Goal: Communication & Community: Answer question/provide support

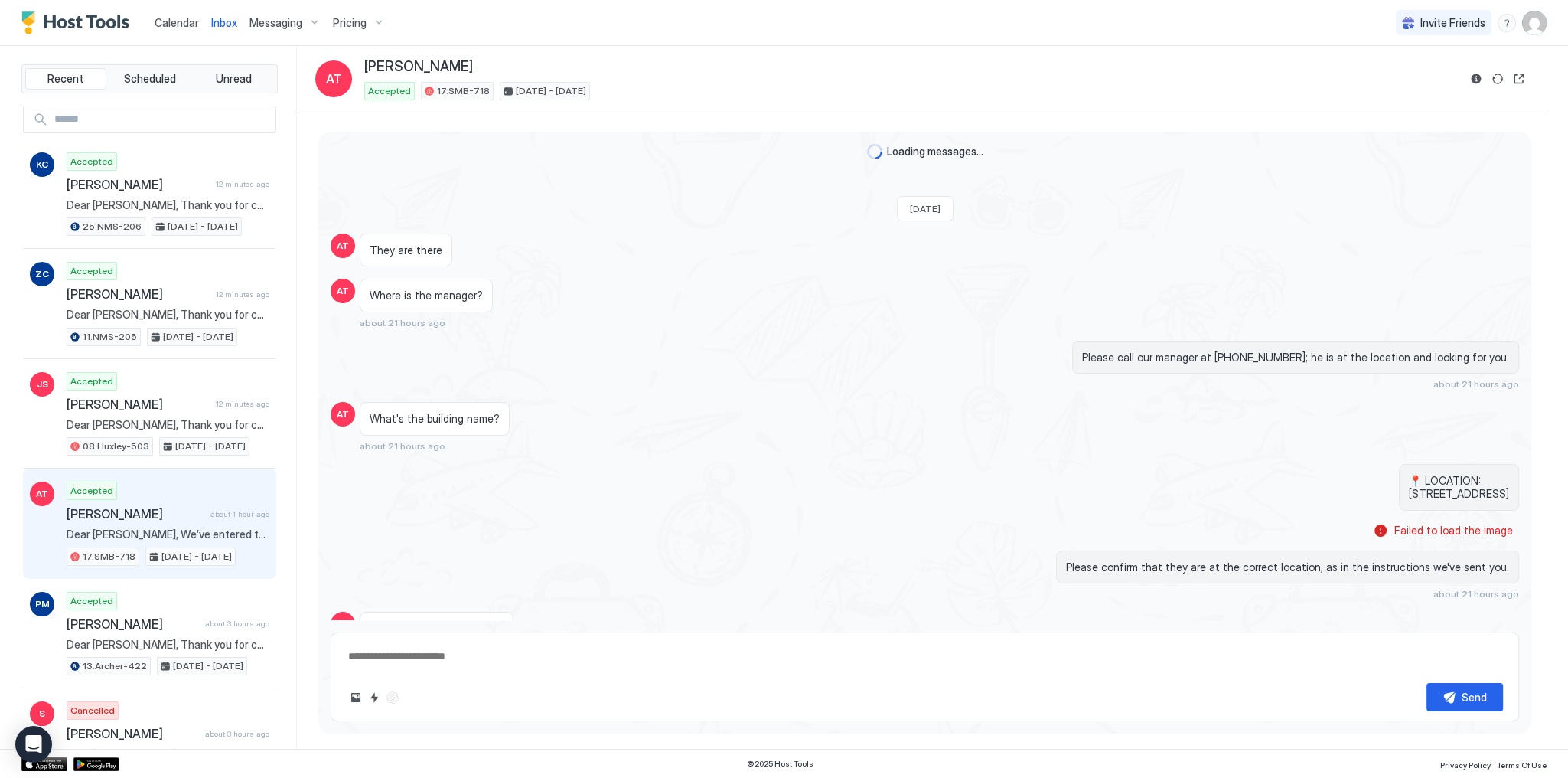
scroll to position [981, 0]
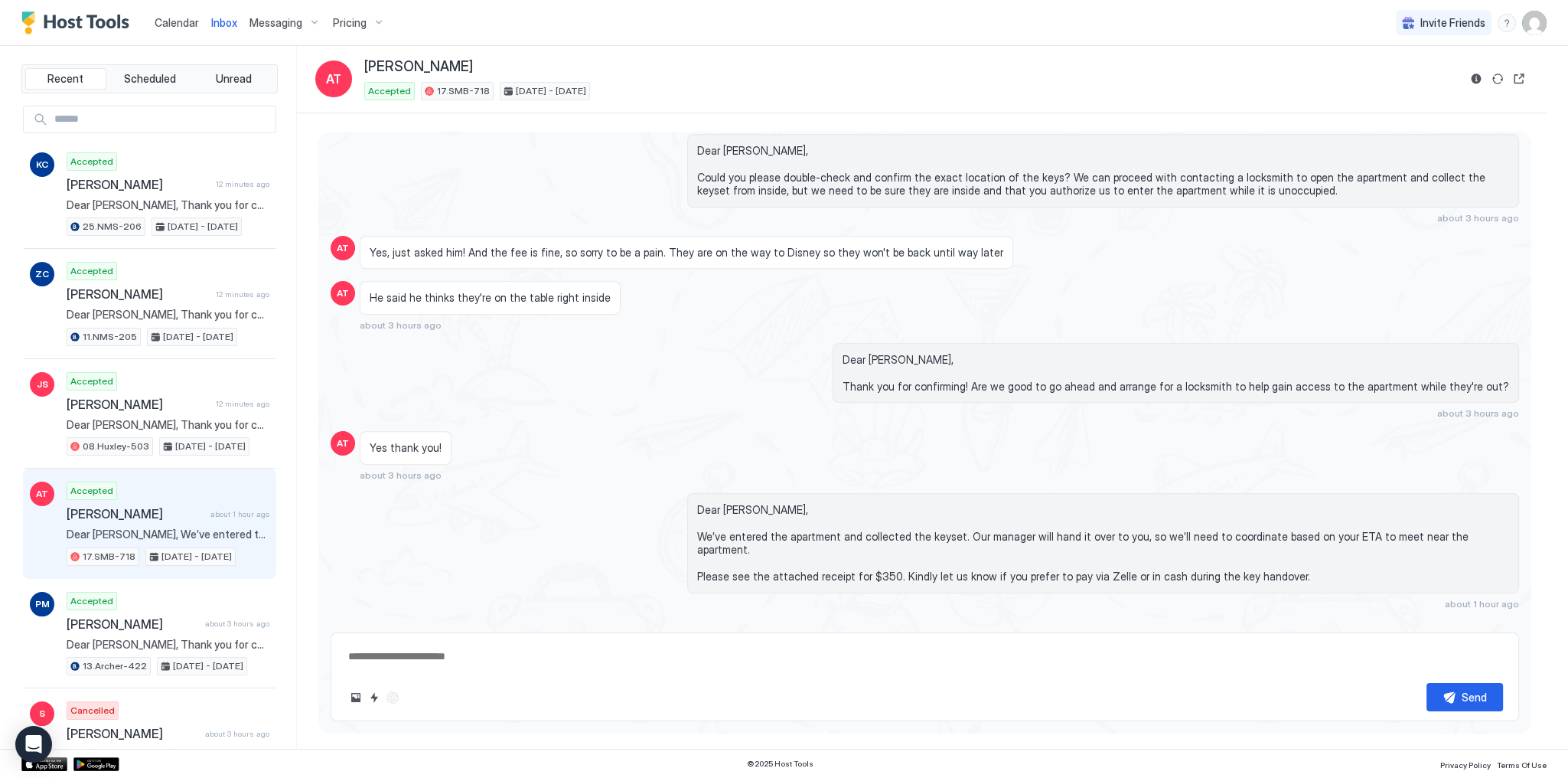
click at [783, 184] on span "Dear Avery, Could you please double-check and confirm the exact location of the…" at bounding box center [1102, 171] width 812 height 54
click at [683, 206] on div "Dear Avery, Could you please double-check and confirm the exact location of the…" at bounding box center [925, 178] width 1189 height 90
click at [880, 58] on div "[PERSON_NAME]" at bounding box center [911, 67] width 1094 height 18
click at [927, 65] on div "[PERSON_NAME]" at bounding box center [911, 67] width 1094 height 18
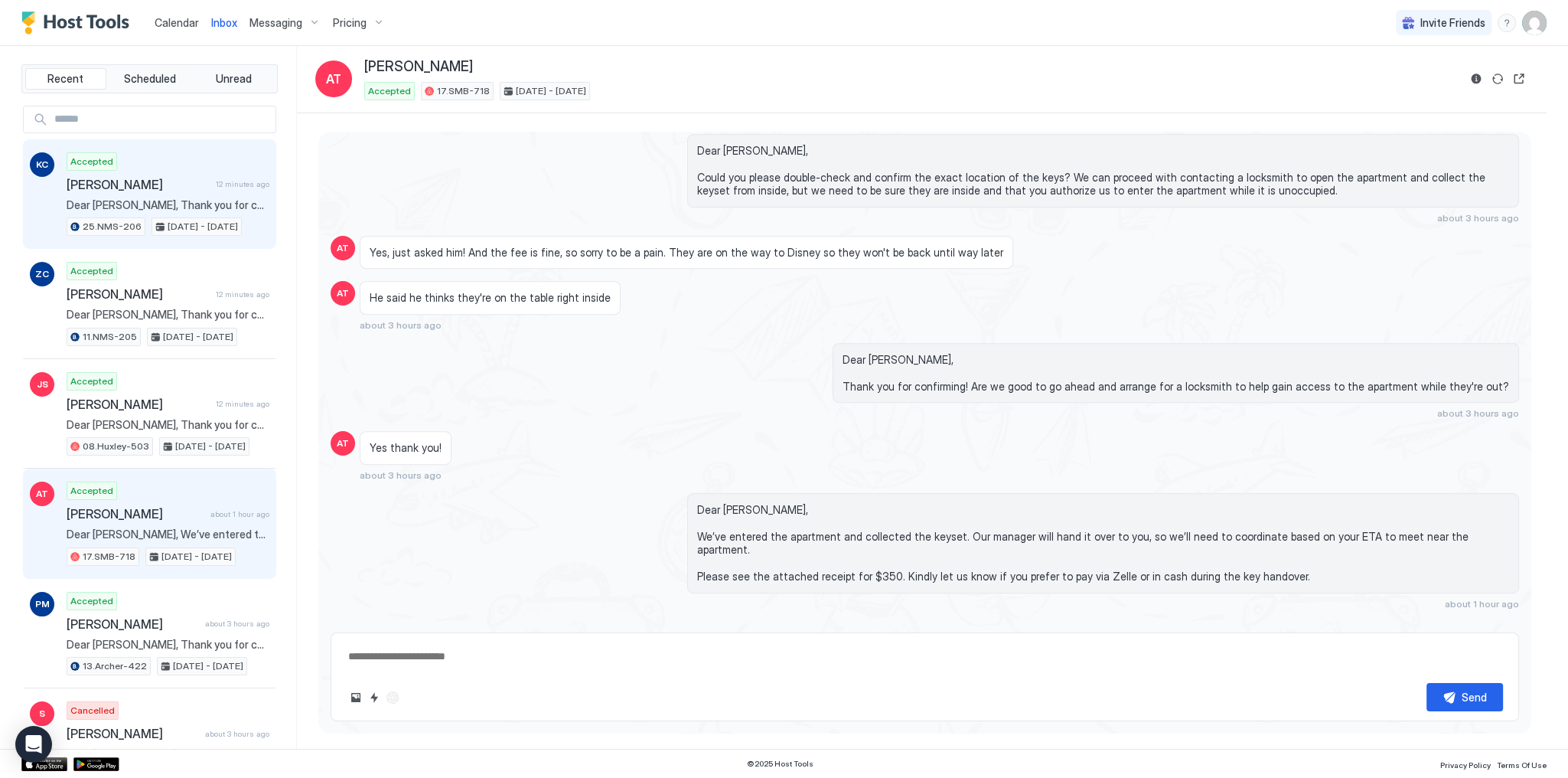
click at [107, 173] on div "Accepted Katarina Charlton 12 minutes ago Dear Katarina, Thank you for choosing…" at bounding box center [168, 194] width 203 height 84
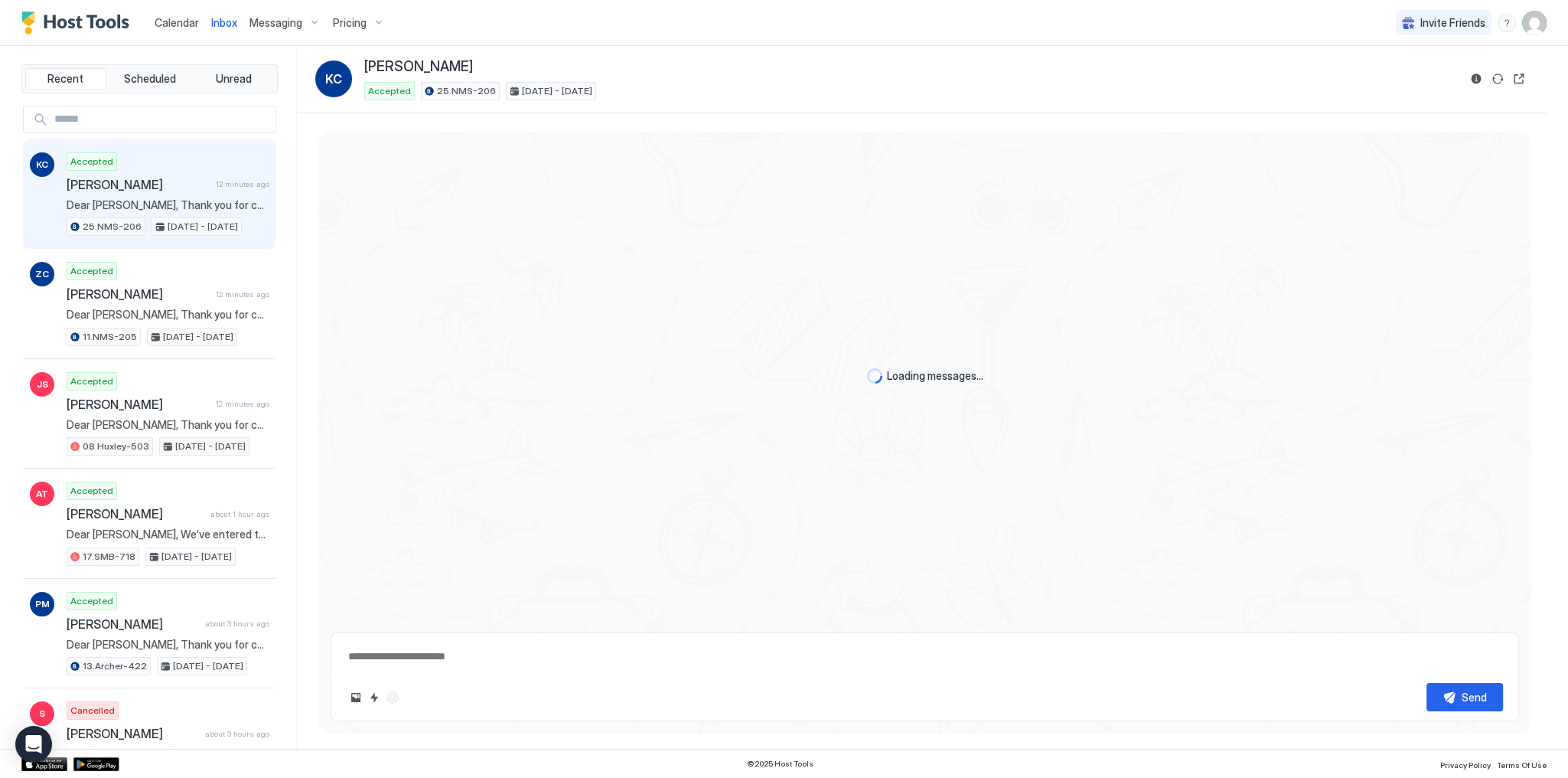
scroll to position [1393, 0]
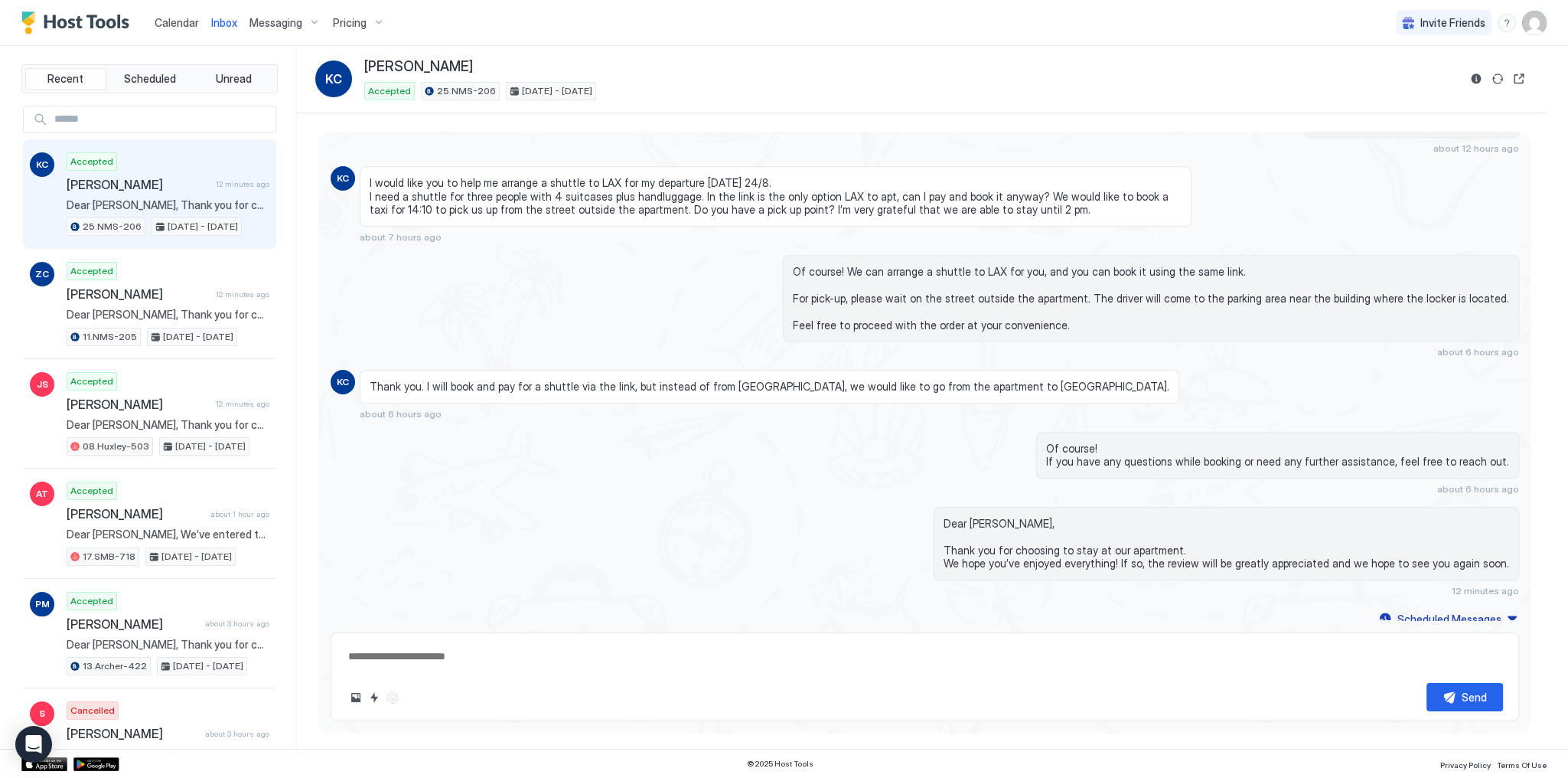
click at [616, 380] on span "Thank you. I will book and pay for a shuttle via the link, but instead of from …" at bounding box center [769, 387] width 800 height 14
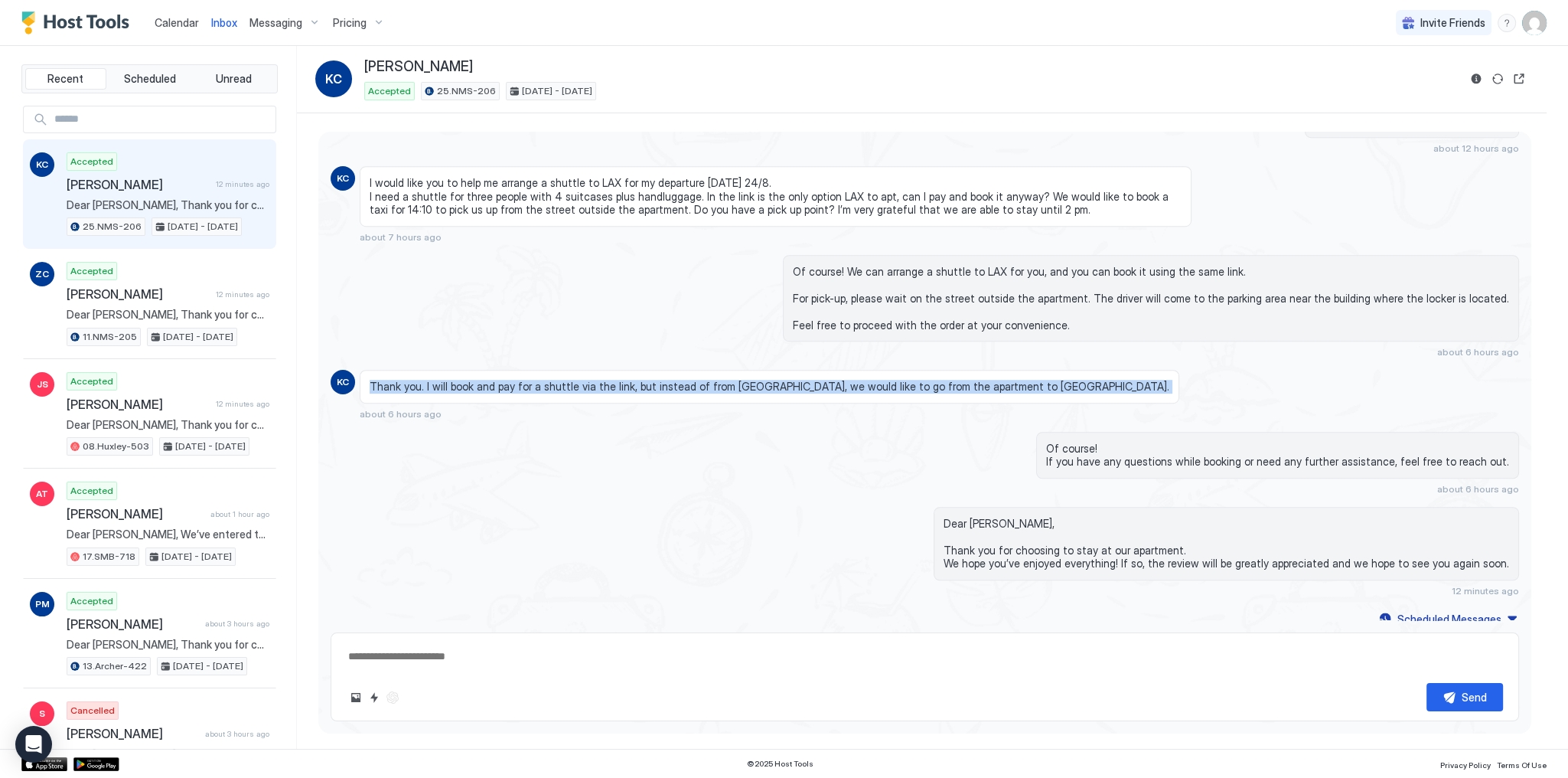
click at [616, 380] on span "Thank you. I will book and pay for a shuttle via the link, but instead of from …" at bounding box center [769, 387] width 800 height 14
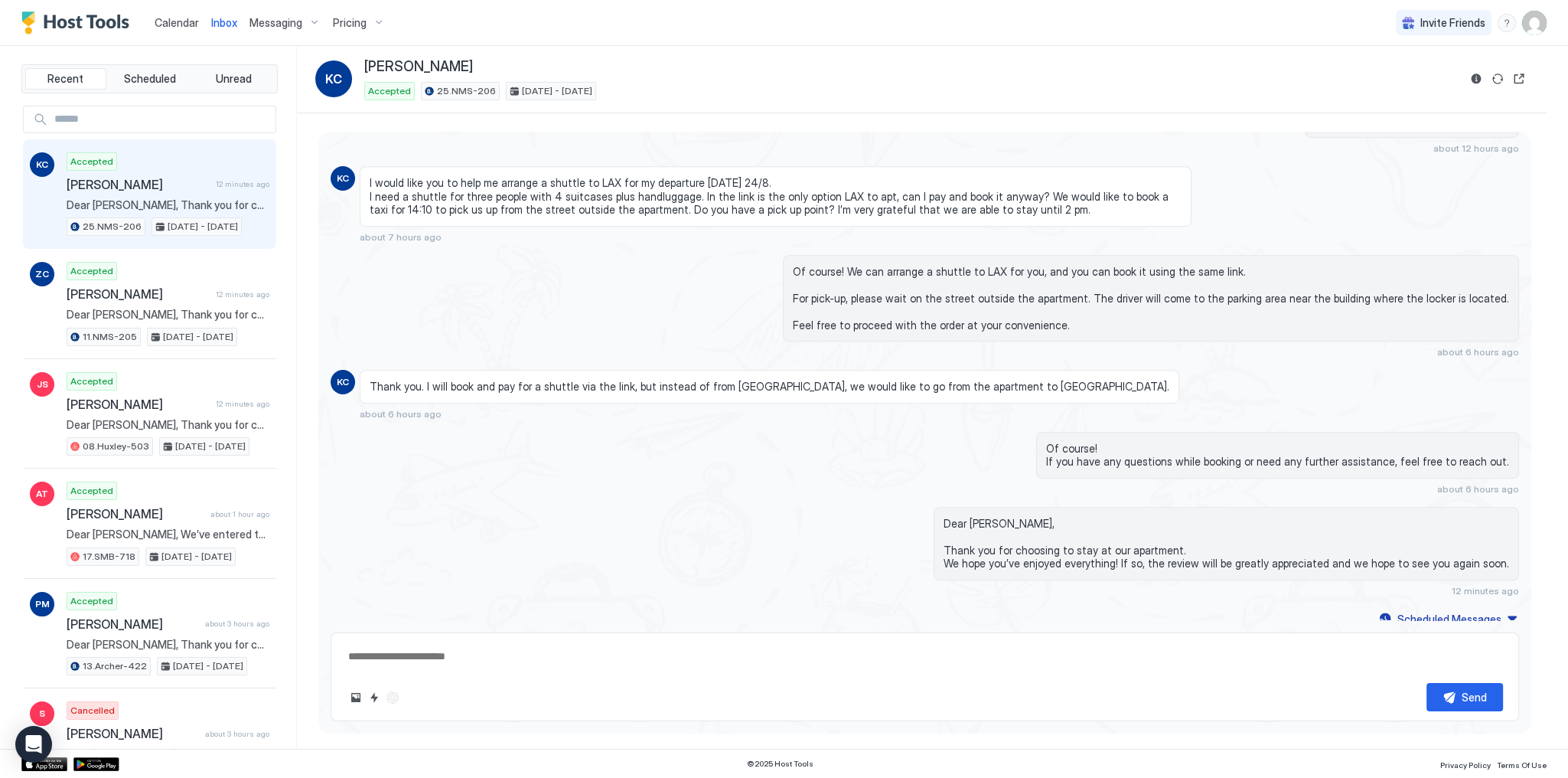
click at [619, 320] on div "Of course! We can arrange a shuttle to LAX for you, and you can book it using t…" at bounding box center [925, 306] width 1189 height 104
click at [508, 264] on div "Of course! We can arrange a shuttle to LAX for you, and you can book it using t…" at bounding box center [925, 306] width 1189 height 104
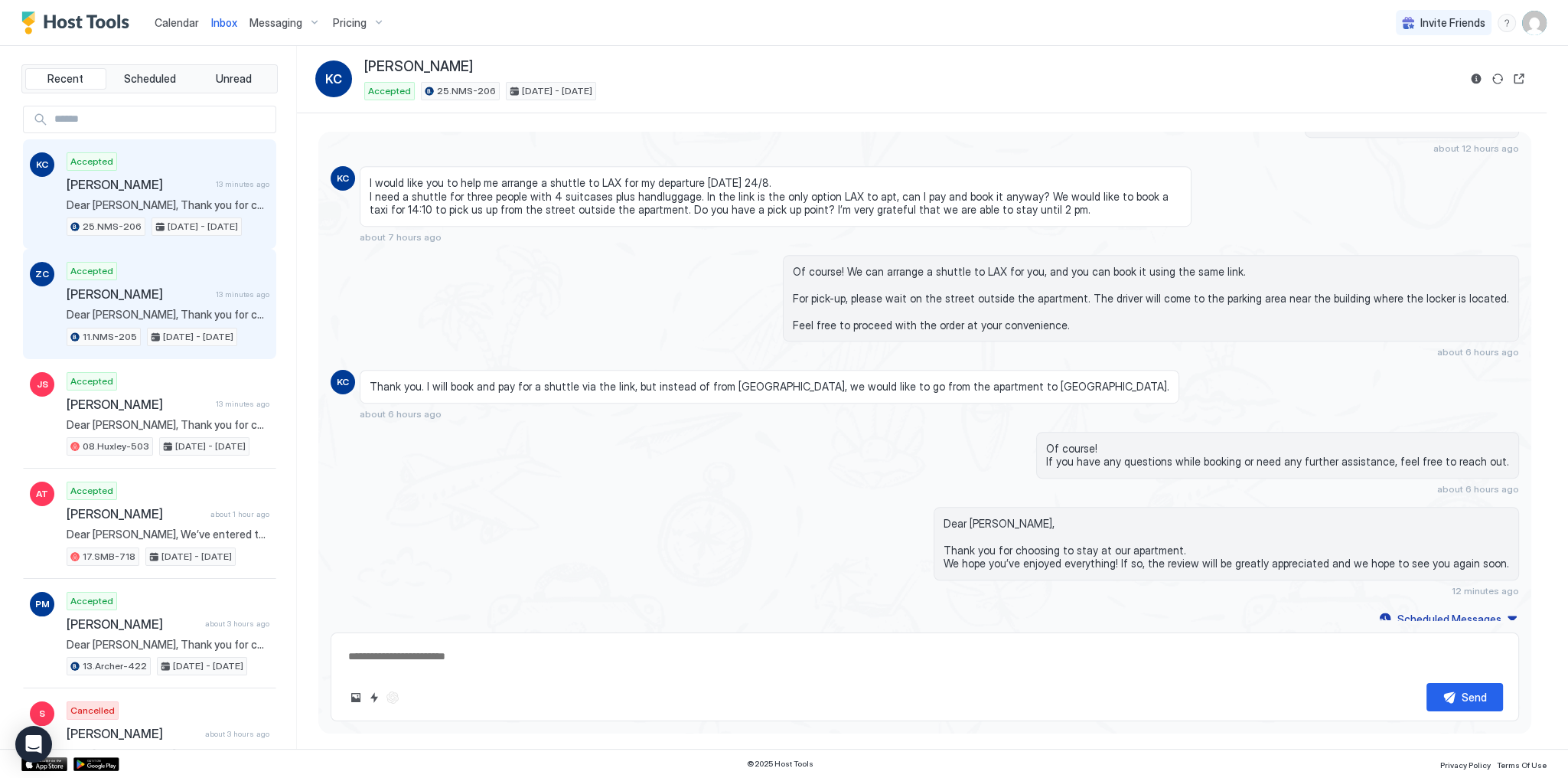
click at [157, 282] on div "Accepted Zuzana Cisarova 13 minutes ago Dear Zuzana, Thank you for choosing to …" at bounding box center [168, 304] width 203 height 84
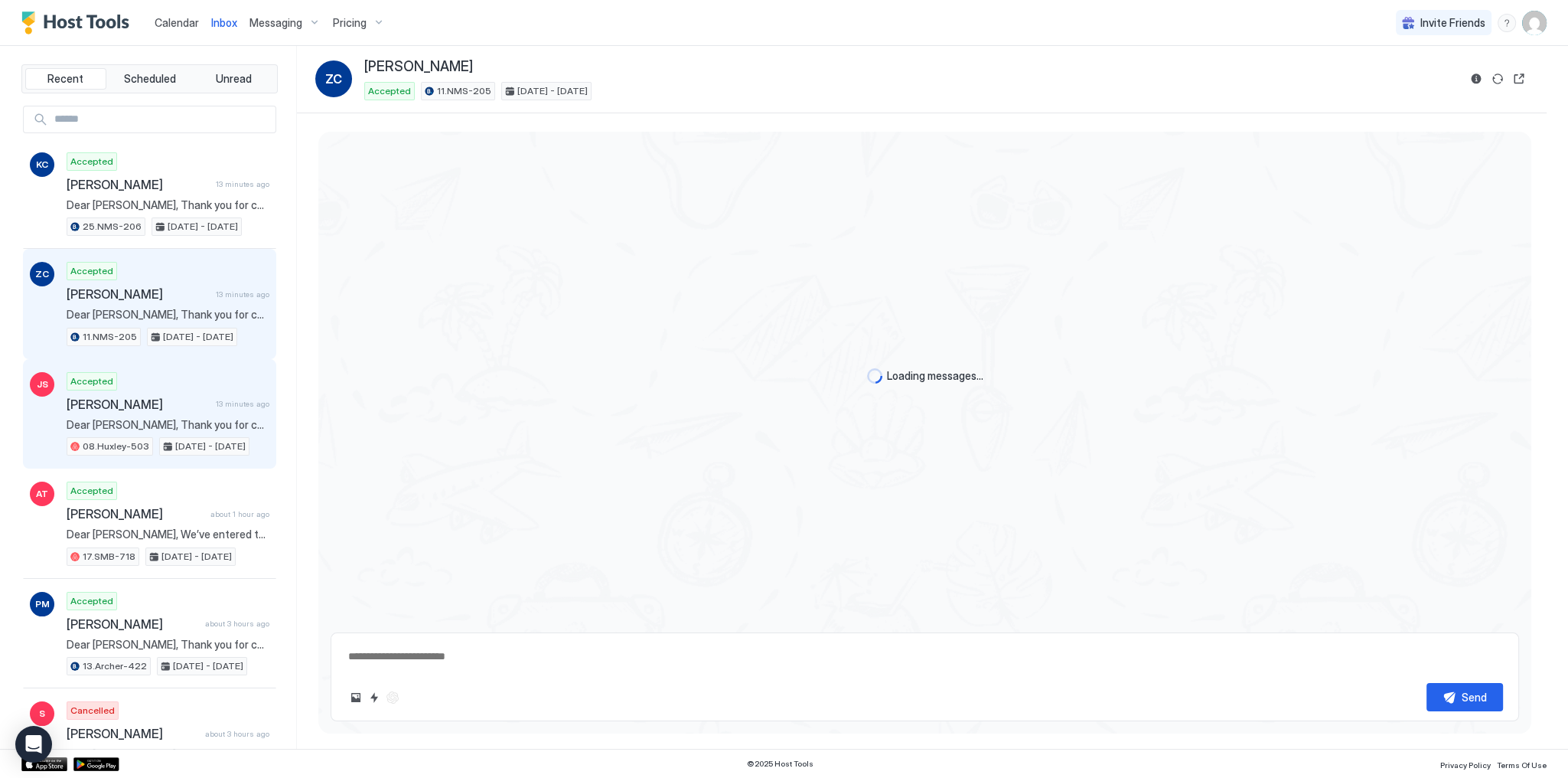
scroll to position [2903, 0]
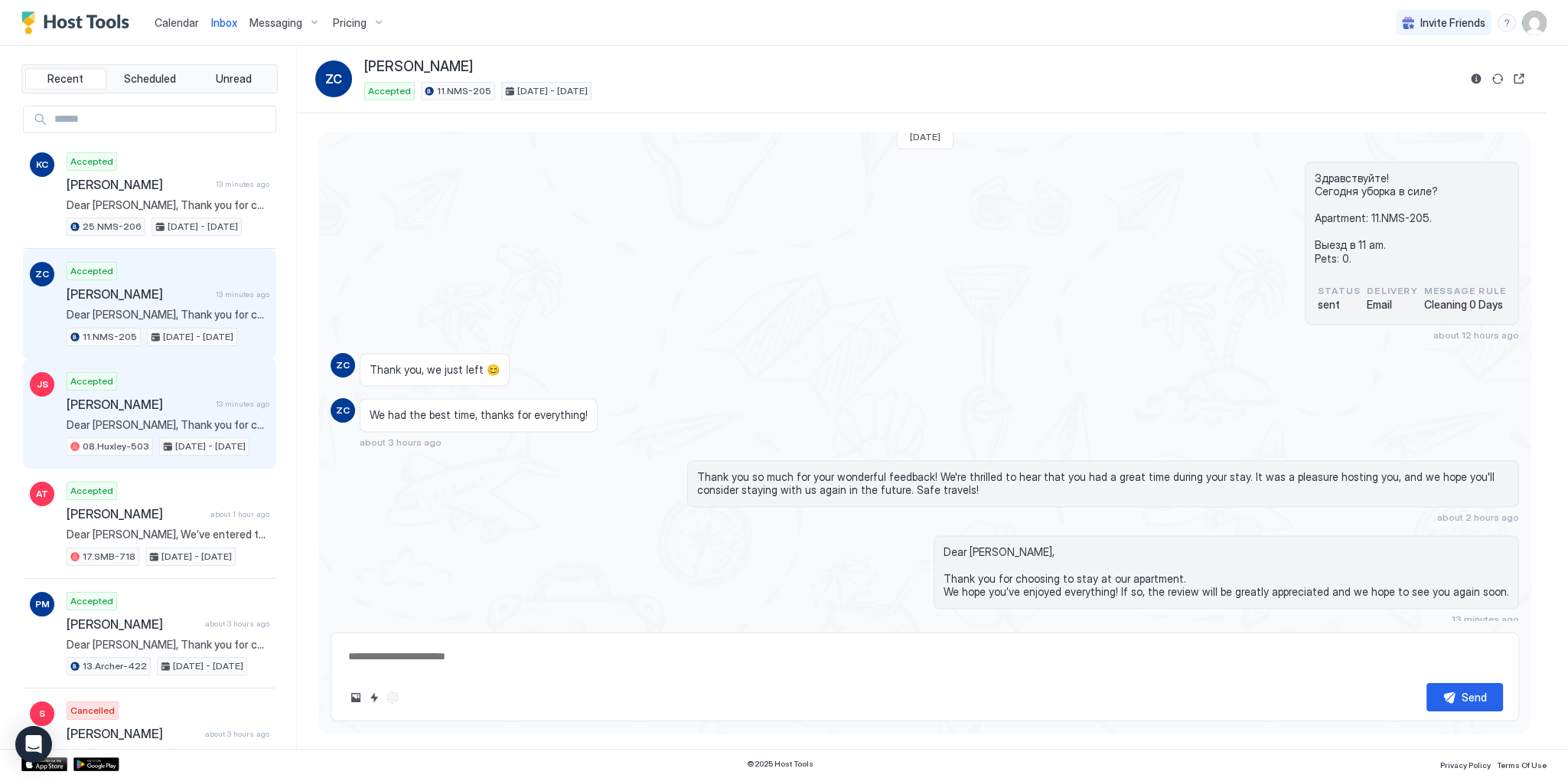
click at [226, 412] on div "Accepted Jonathan Shor 13 minutes ago Dear Jonathan, Thank you for choosing to …" at bounding box center [168, 414] width 203 height 84
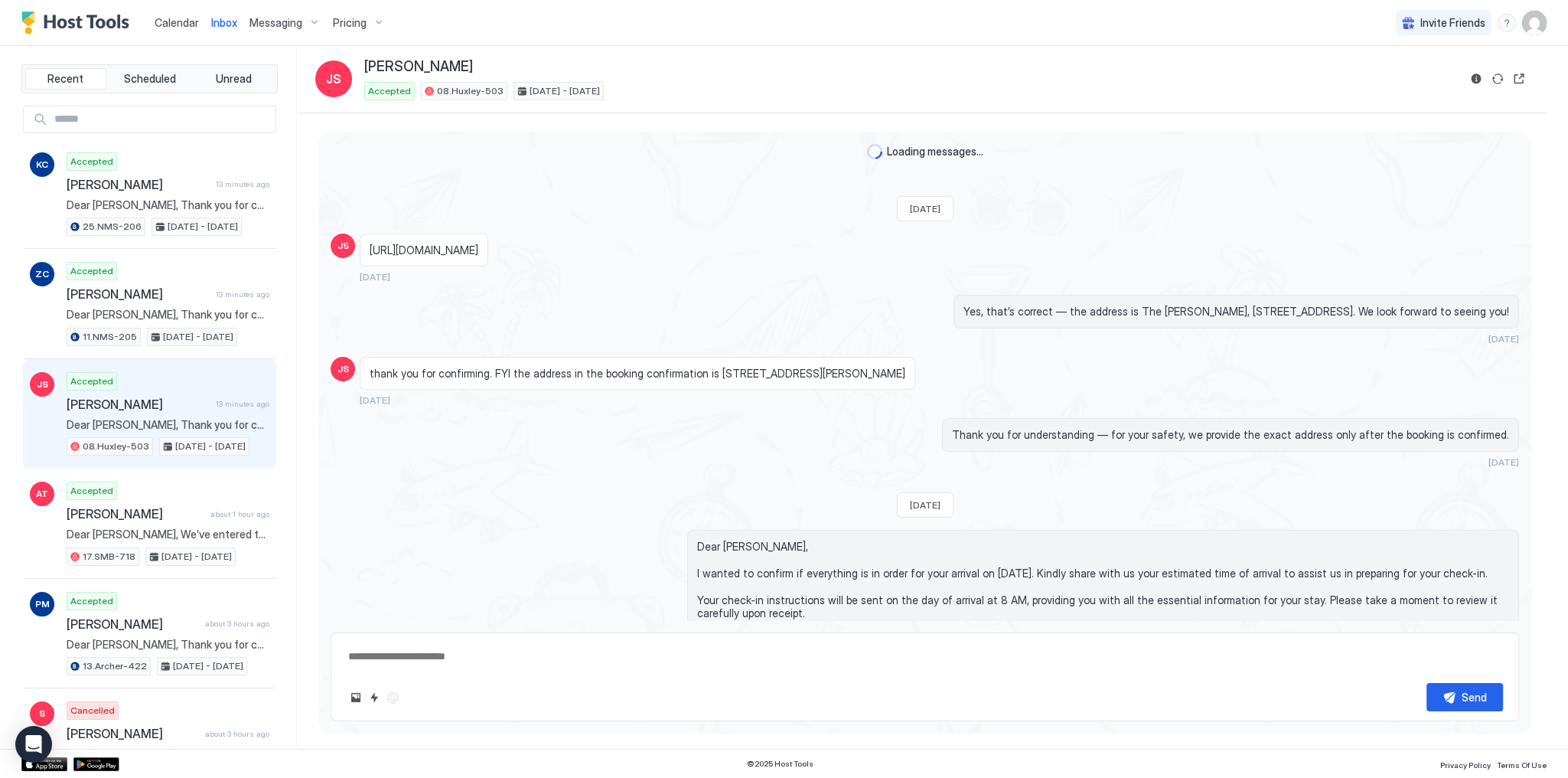
scroll to position [4043, 0]
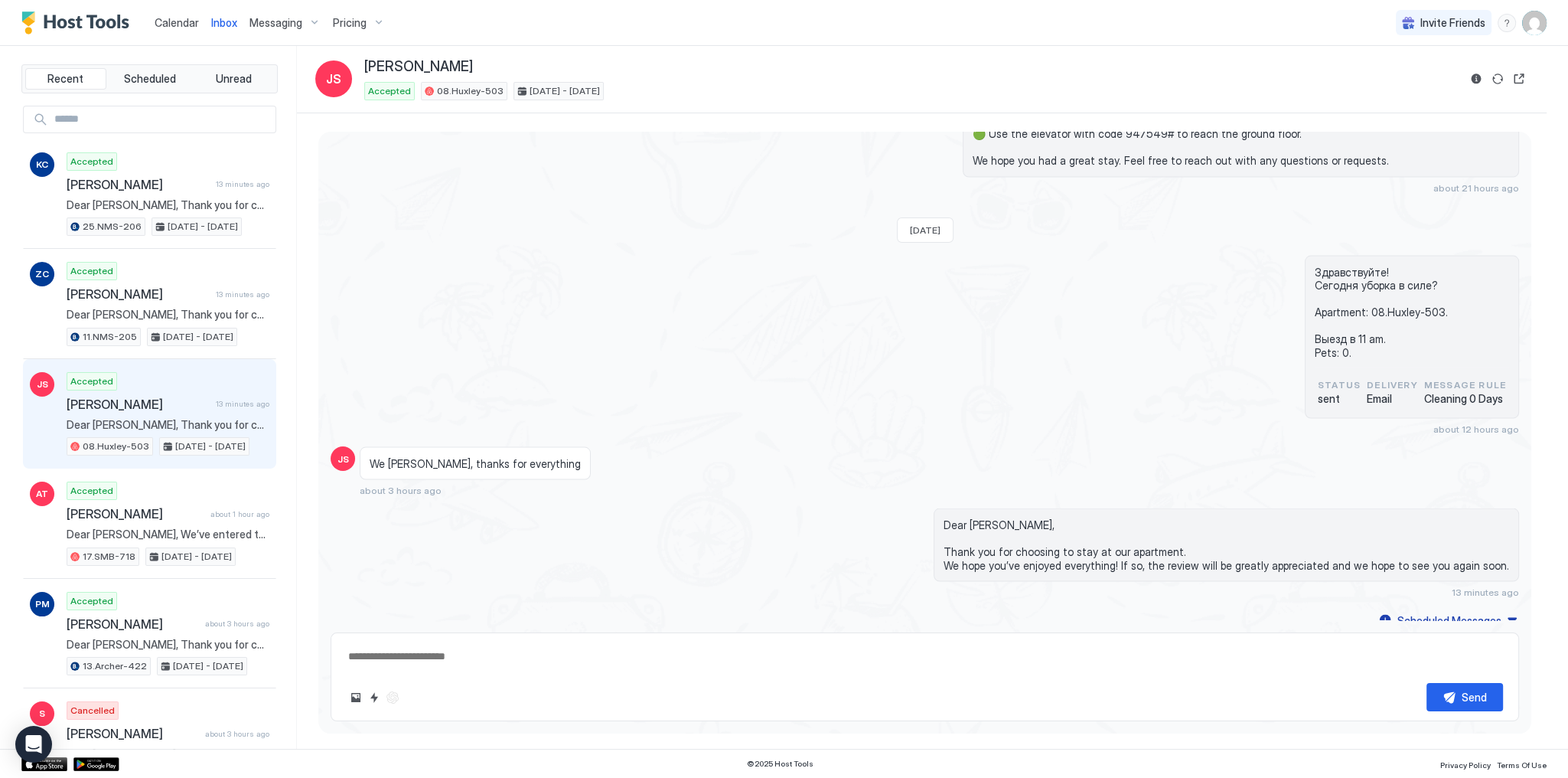
click at [710, 332] on div "Здравствуйте! Сегодня уборка в силе? Apartment: 08.Huxley-503. Выезд в 11 am. P…" at bounding box center [925, 344] width 1189 height 179
click at [711, 331] on div "Здравствуйте! Сегодня уборка в силе? Apartment: 08.Huxley-503. Выезд в 11 am. P…" at bounding box center [925, 344] width 1189 height 179
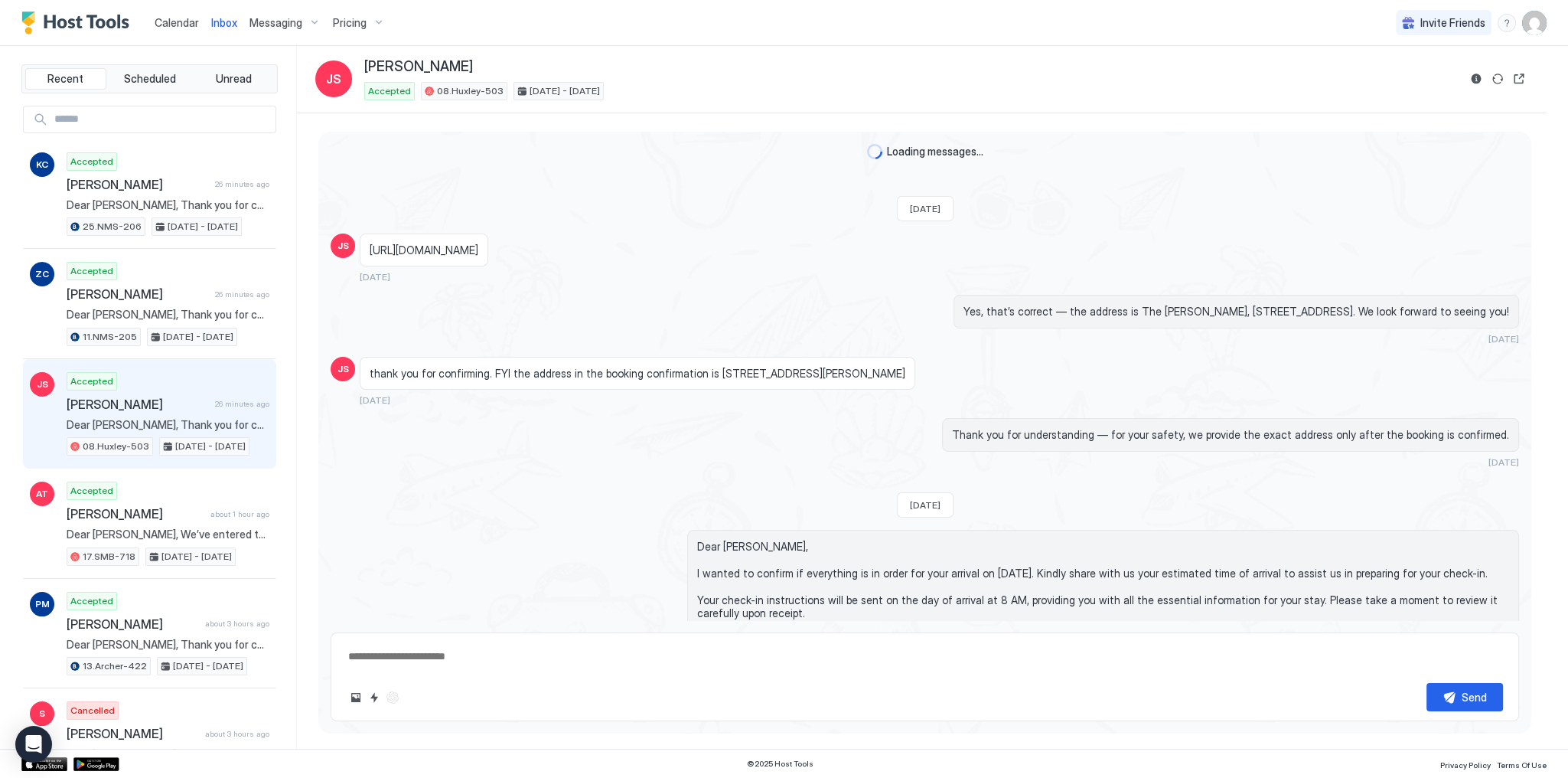
scroll to position [4043, 0]
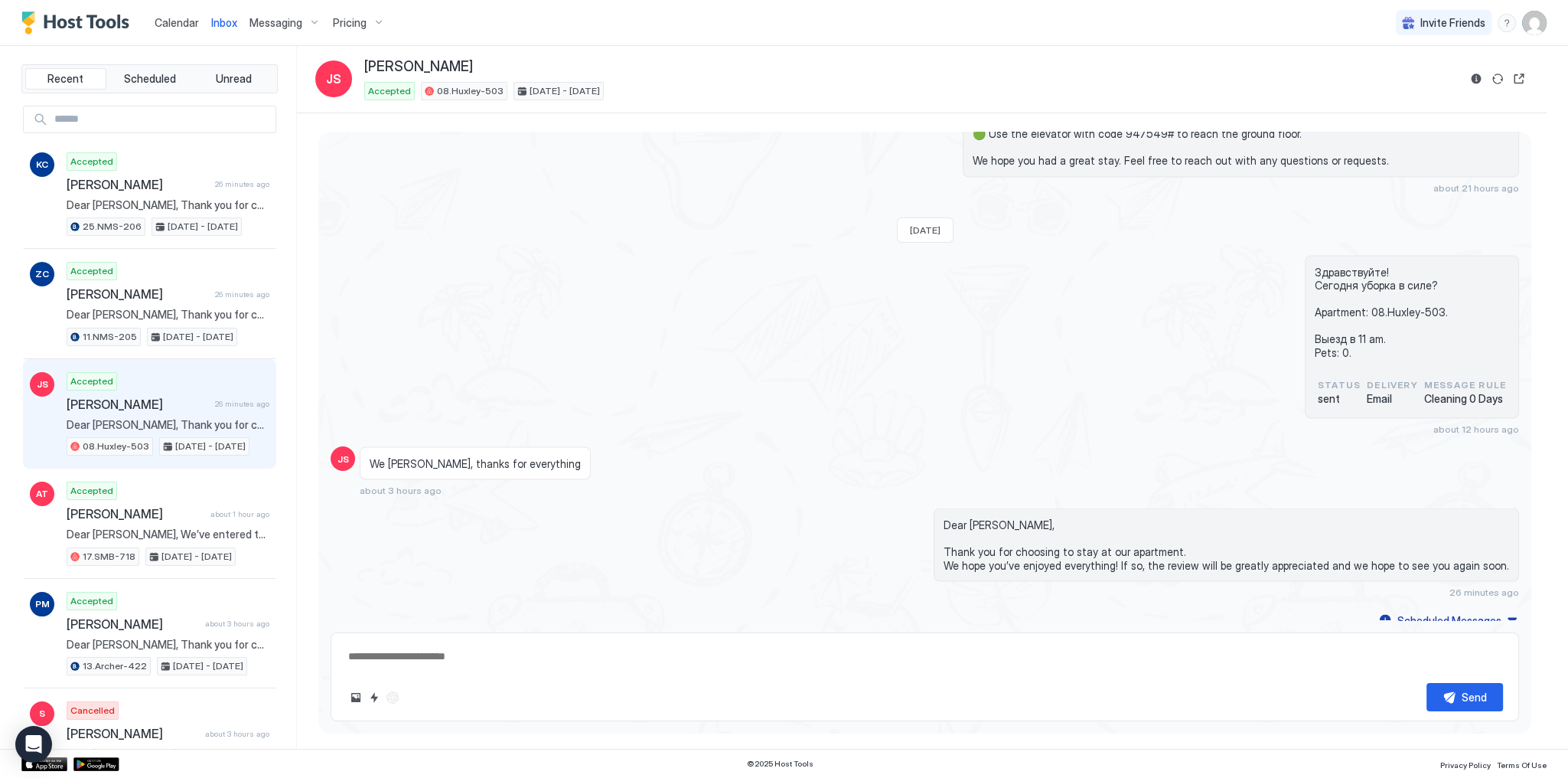
click at [486, 150] on div "Dear [PERSON_NAME], Just a reminder that your check-out is [DATE] before 11 am.…" at bounding box center [925, 101] width 1189 height 184
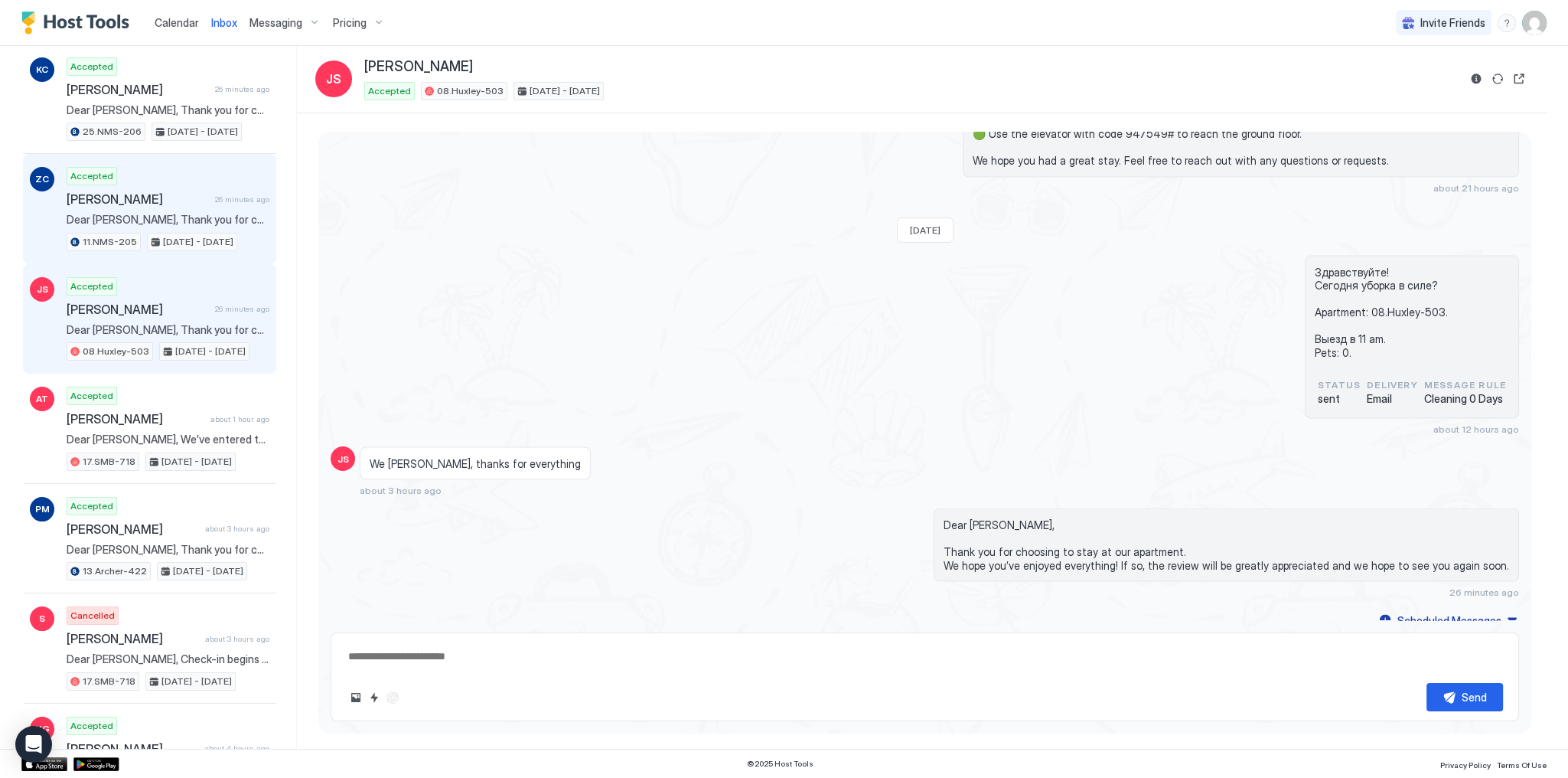
scroll to position [551, 0]
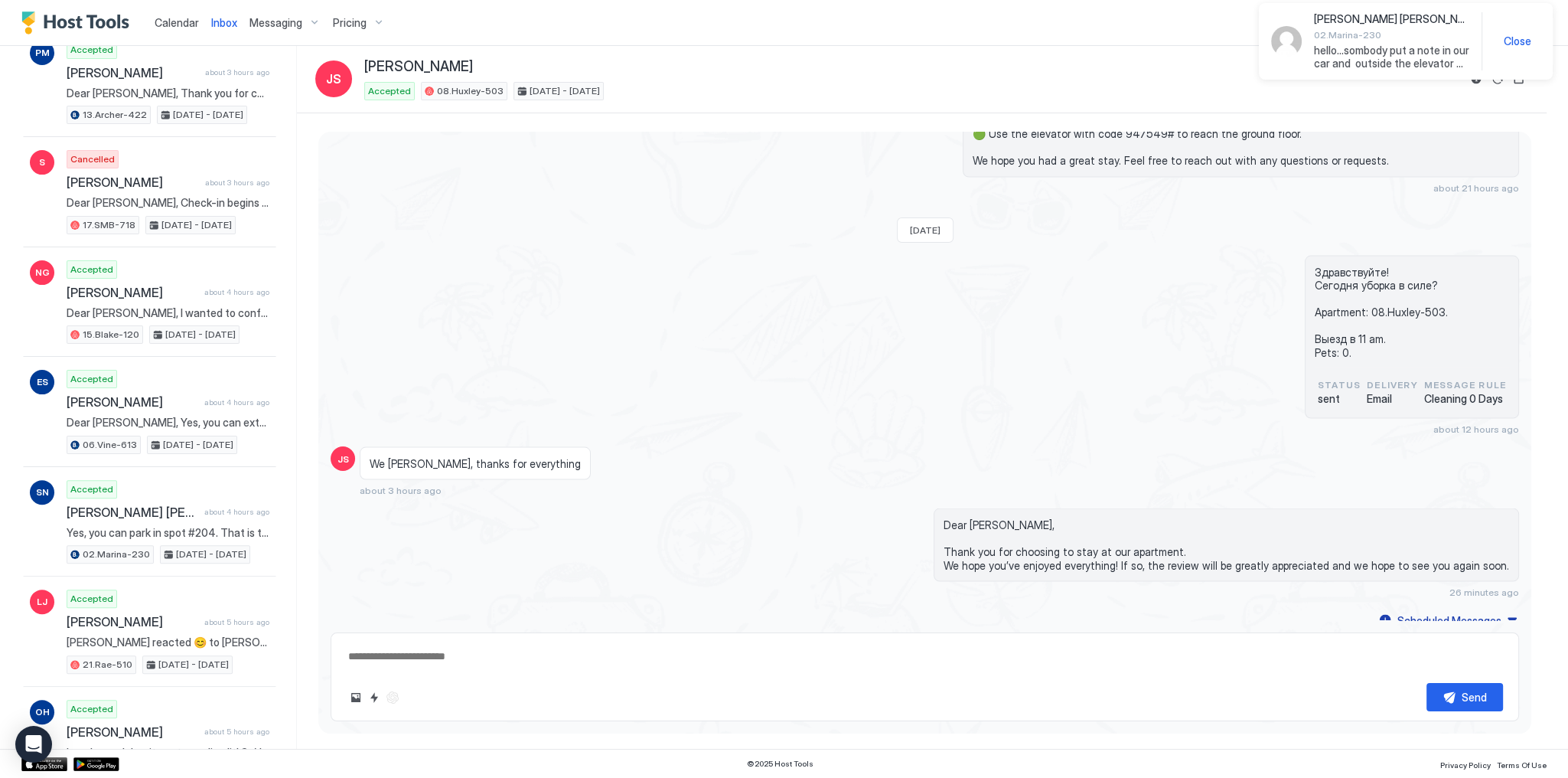
click at [1341, 45] on span "hello...sombody put a note in our car and outside the elevator this morning. Th…" at bounding box center [1392, 57] width 156 height 26
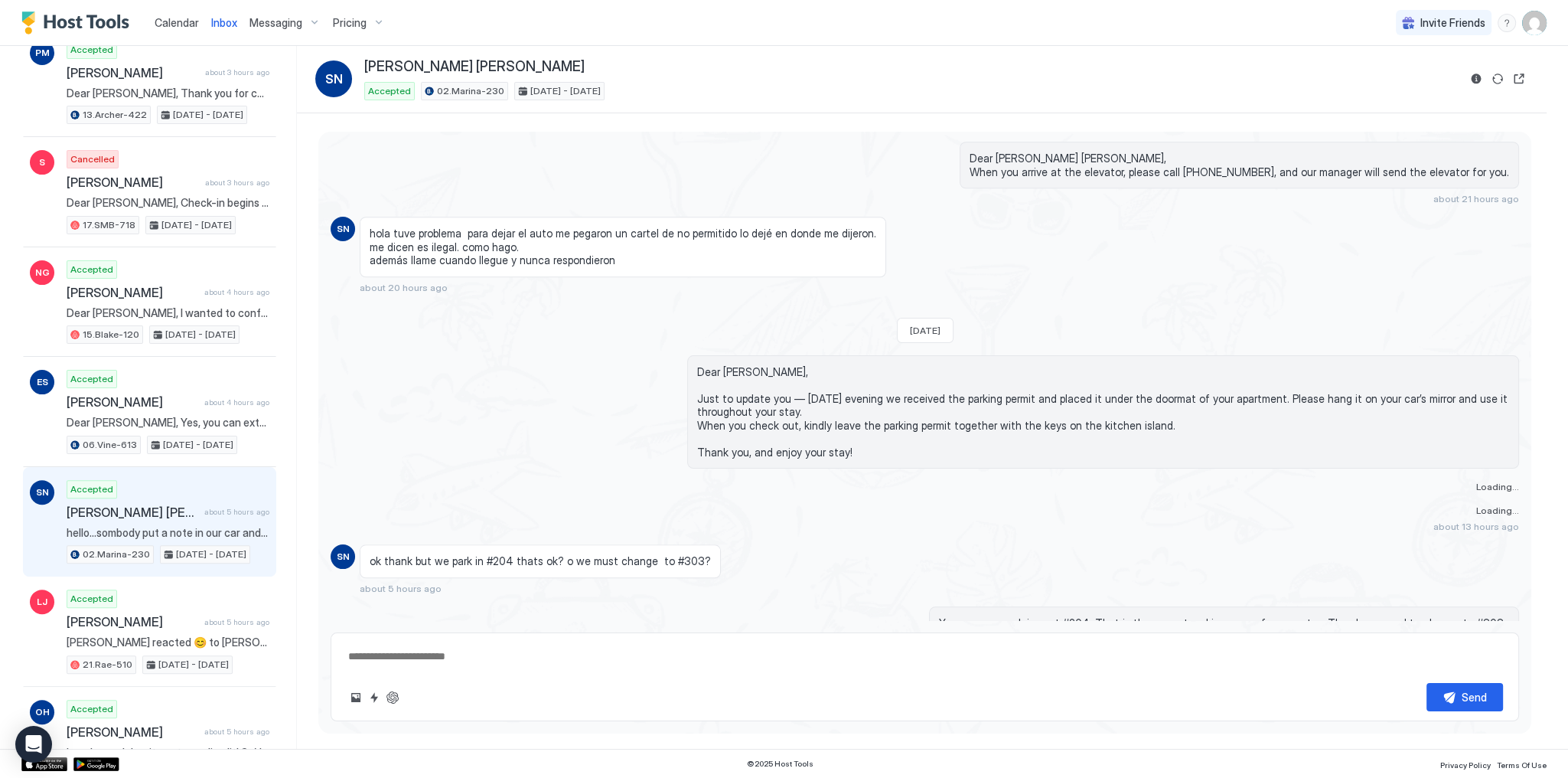
scroll to position [2077, 0]
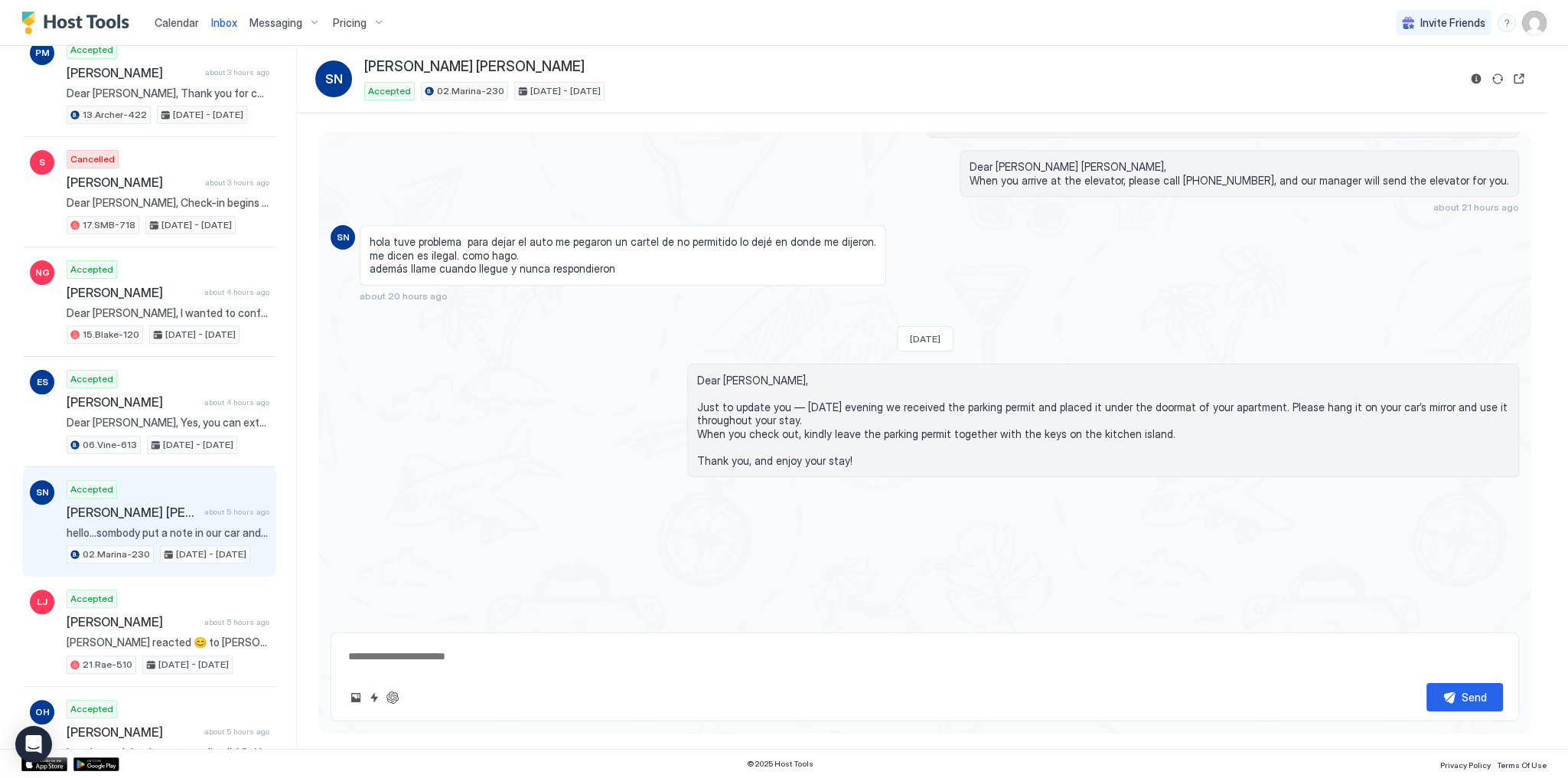
click at [726, 400] on span "Dear [PERSON_NAME], Just to update you — [DATE] evening we received the parking…" at bounding box center [1102, 421] width 812 height 94
copy span "Dear [PERSON_NAME],"
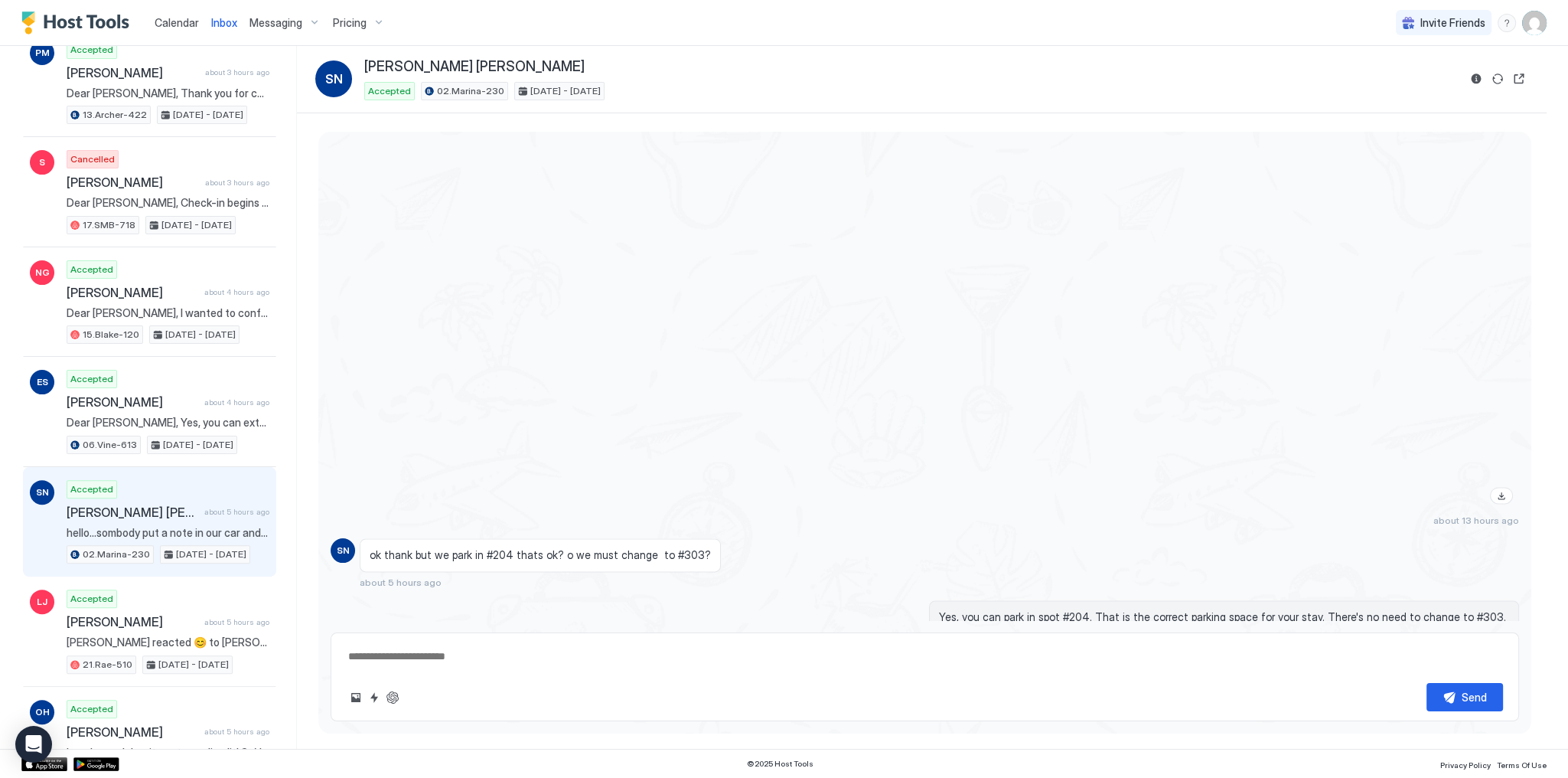
scroll to position [3054, 0]
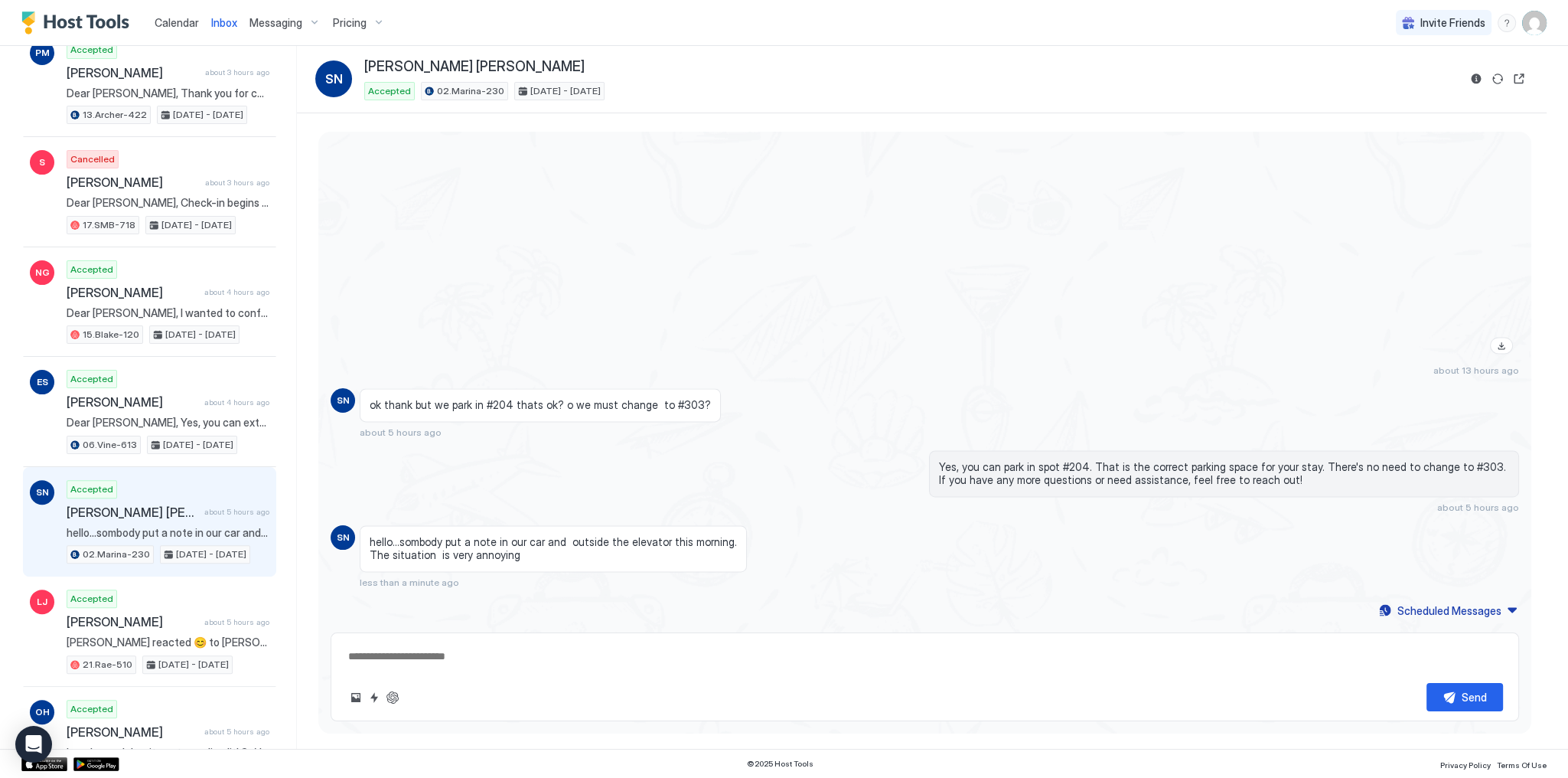
click at [593, 650] on textarea at bounding box center [925, 656] width 1157 height 28
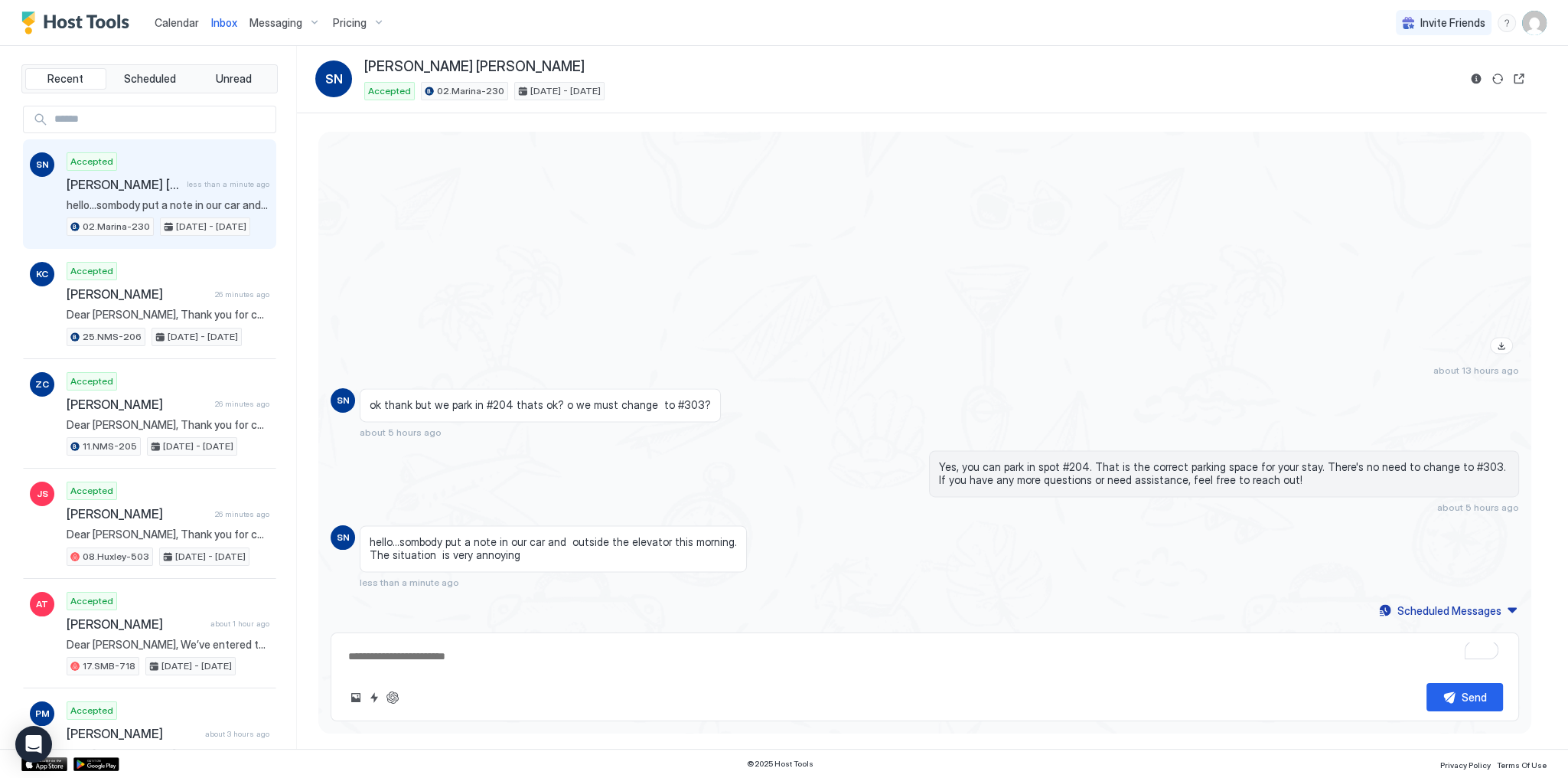
click at [505, 640] on div "Send" at bounding box center [925, 676] width 1189 height 89
click at [538, 655] on textarea "To enrich screen reader interactions, please activate Accessibility in Grammarl…" at bounding box center [925, 656] width 1157 height 28
paste textarea "**********"
type textarea "*"
type textarea "**********"
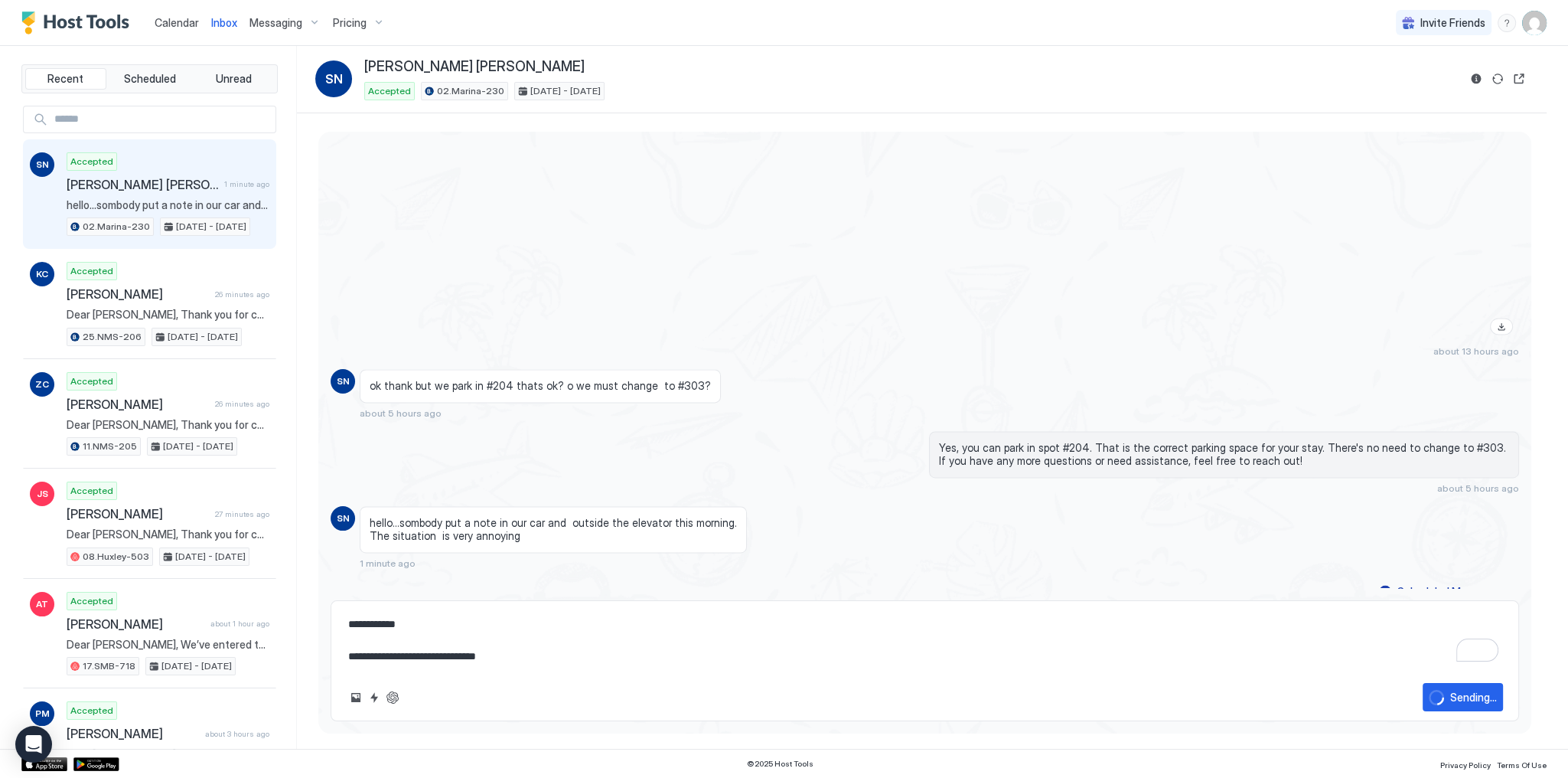
type textarea "*"
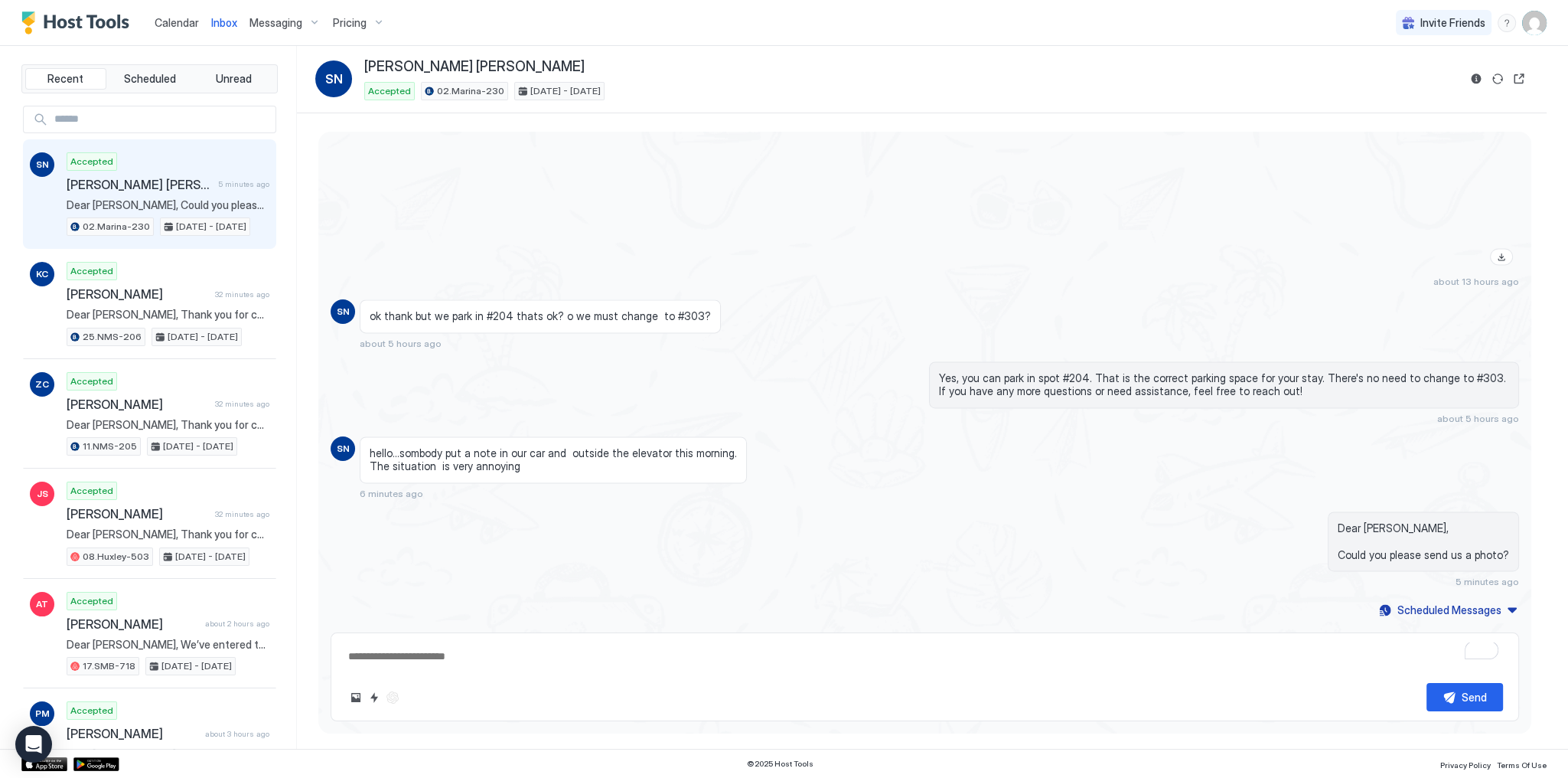
click at [610, 168] on div "about 13 hours ago" at bounding box center [925, 75] width 1189 height 424
click at [771, 242] on div at bounding box center [1103, 67] width 832 height 408
click at [560, 216] on div "about 13 hours ago" at bounding box center [925, 75] width 1189 height 424
click at [783, 216] on div at bounding box center [1103, 67] width 832 height 408
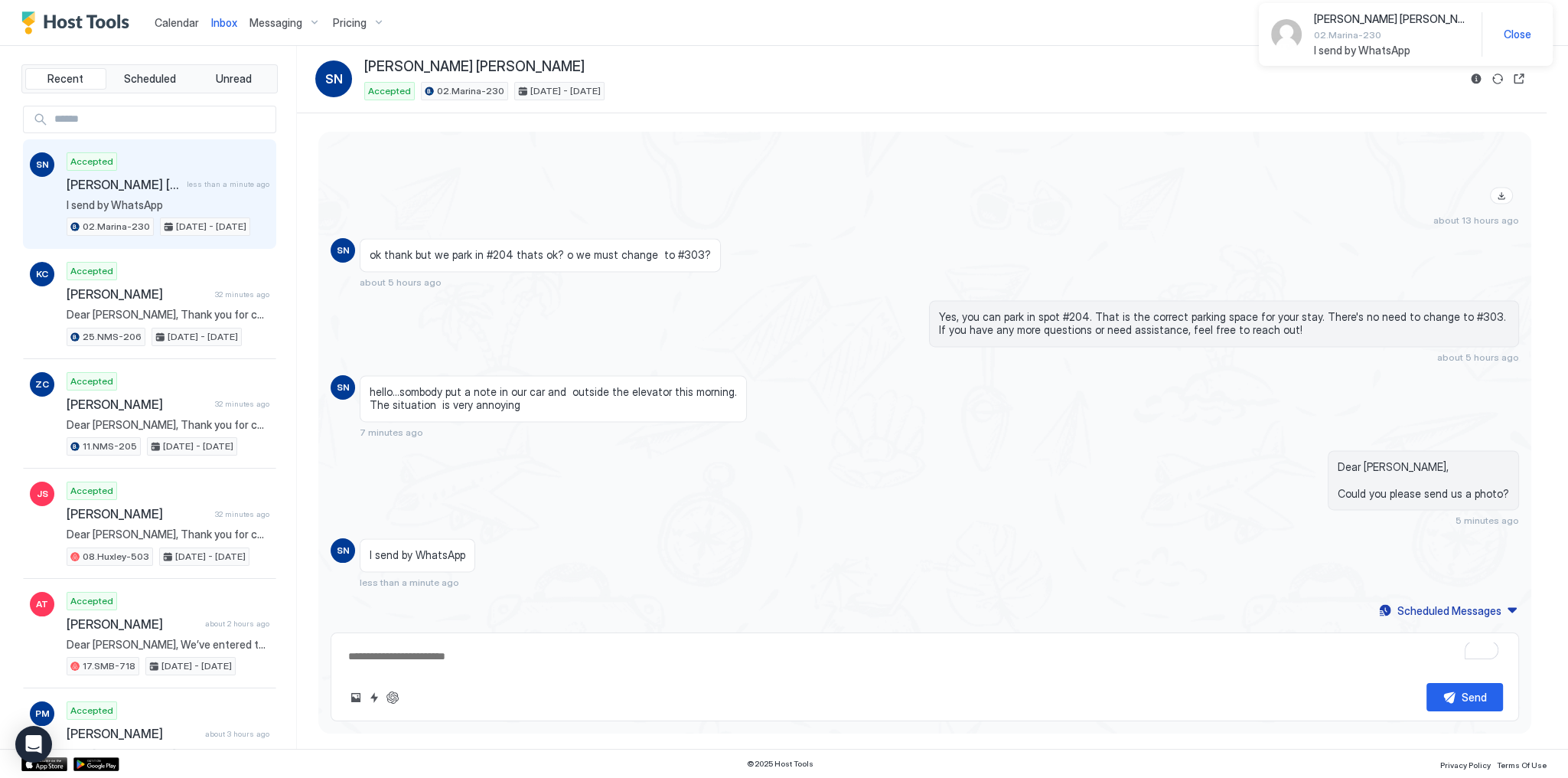
click at [600, 376] on div "hello...sombody put a note in our car and outside the elevator this morning. Th…" at bounding box center [553, 399] width 388 height 47
type textarea "*"
click at [357, 19] on span "Pricing" at bounding box center [350, 23] width 34 height 14
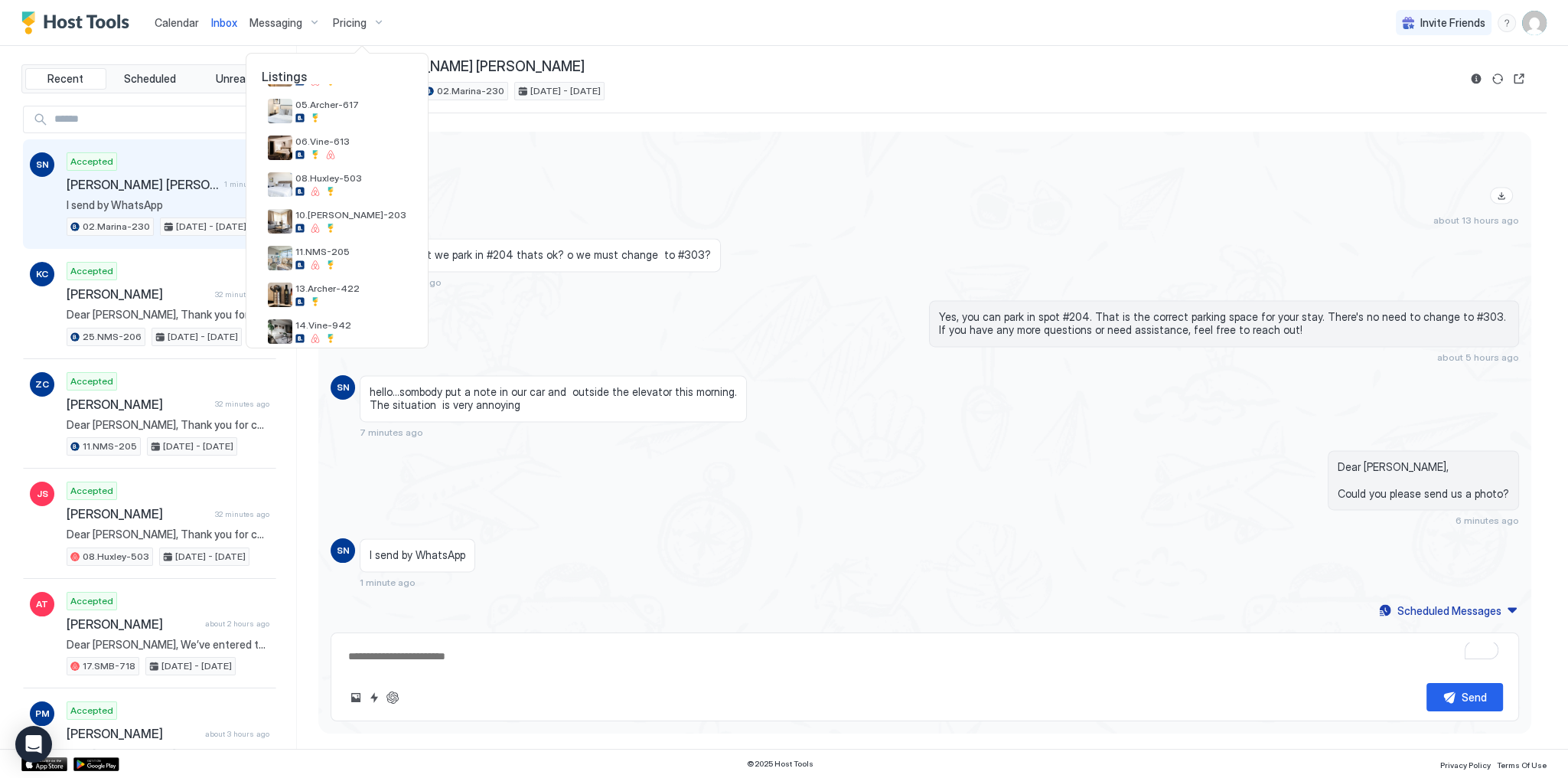
scroll to position [466, 0]
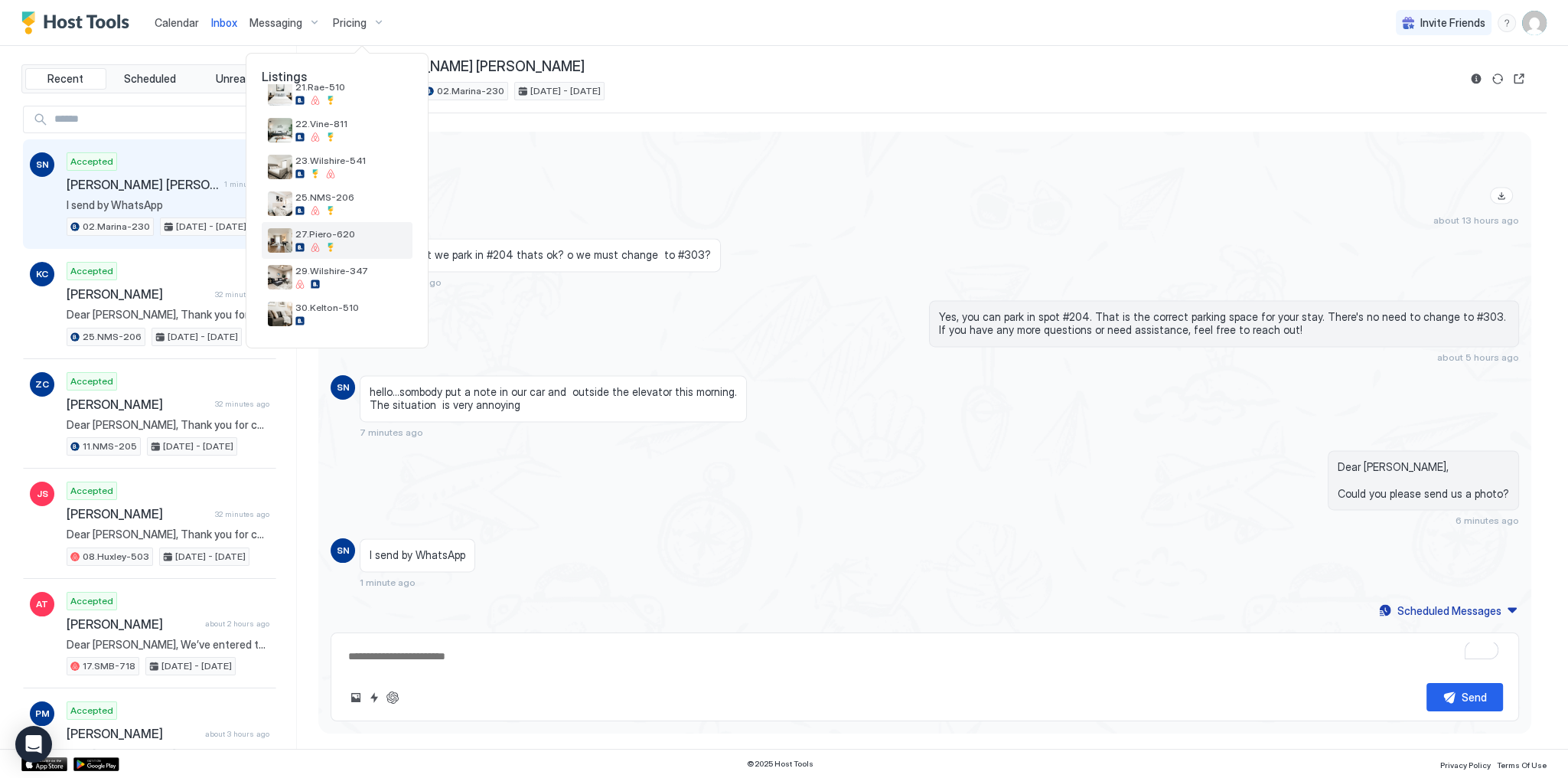
click at [331, 242] on div at bounding box center [331, 247] width 9 height 9
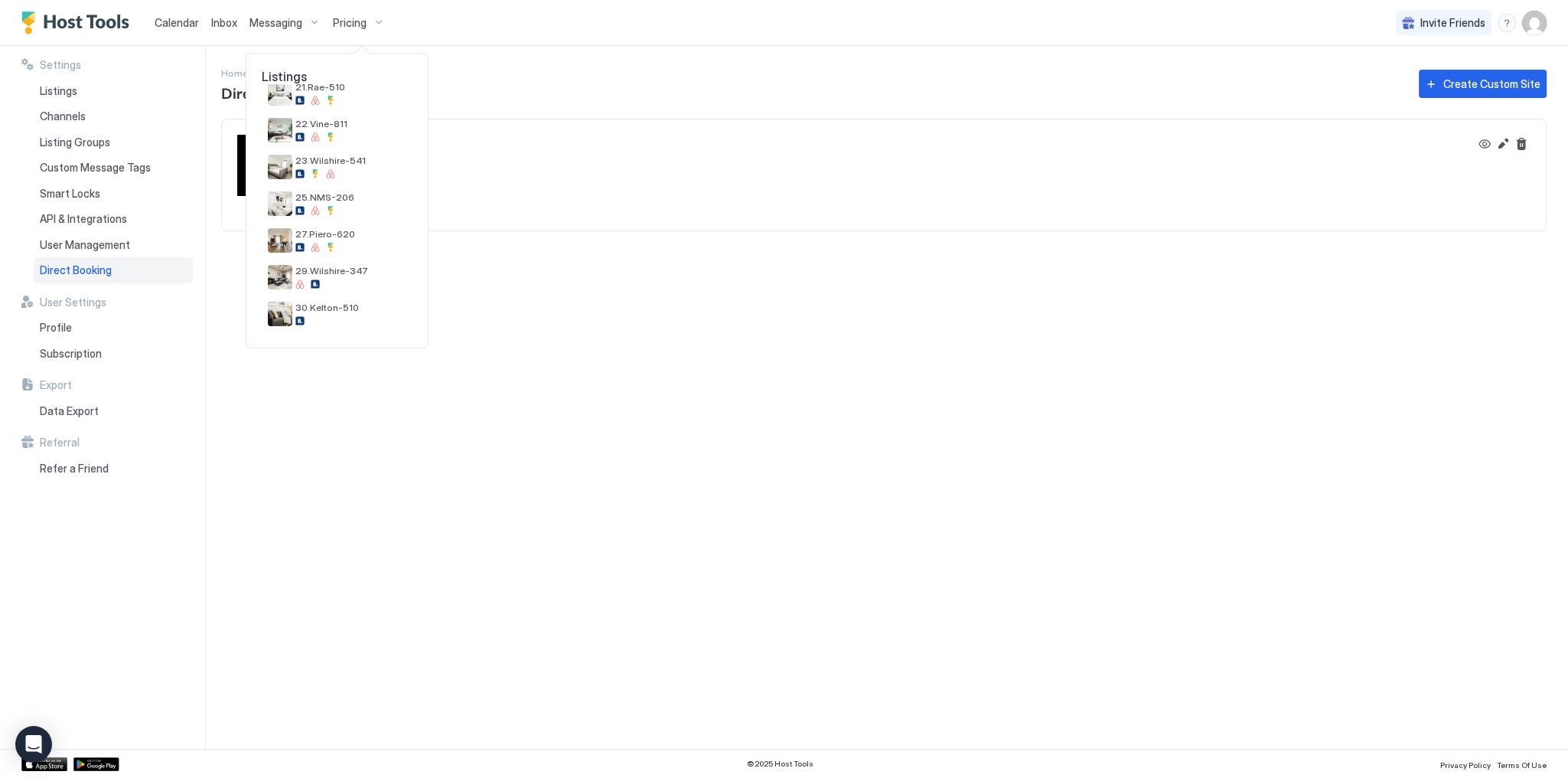
click at [795, 70] on div at bounding box center [784, 389] width 1568 height 778
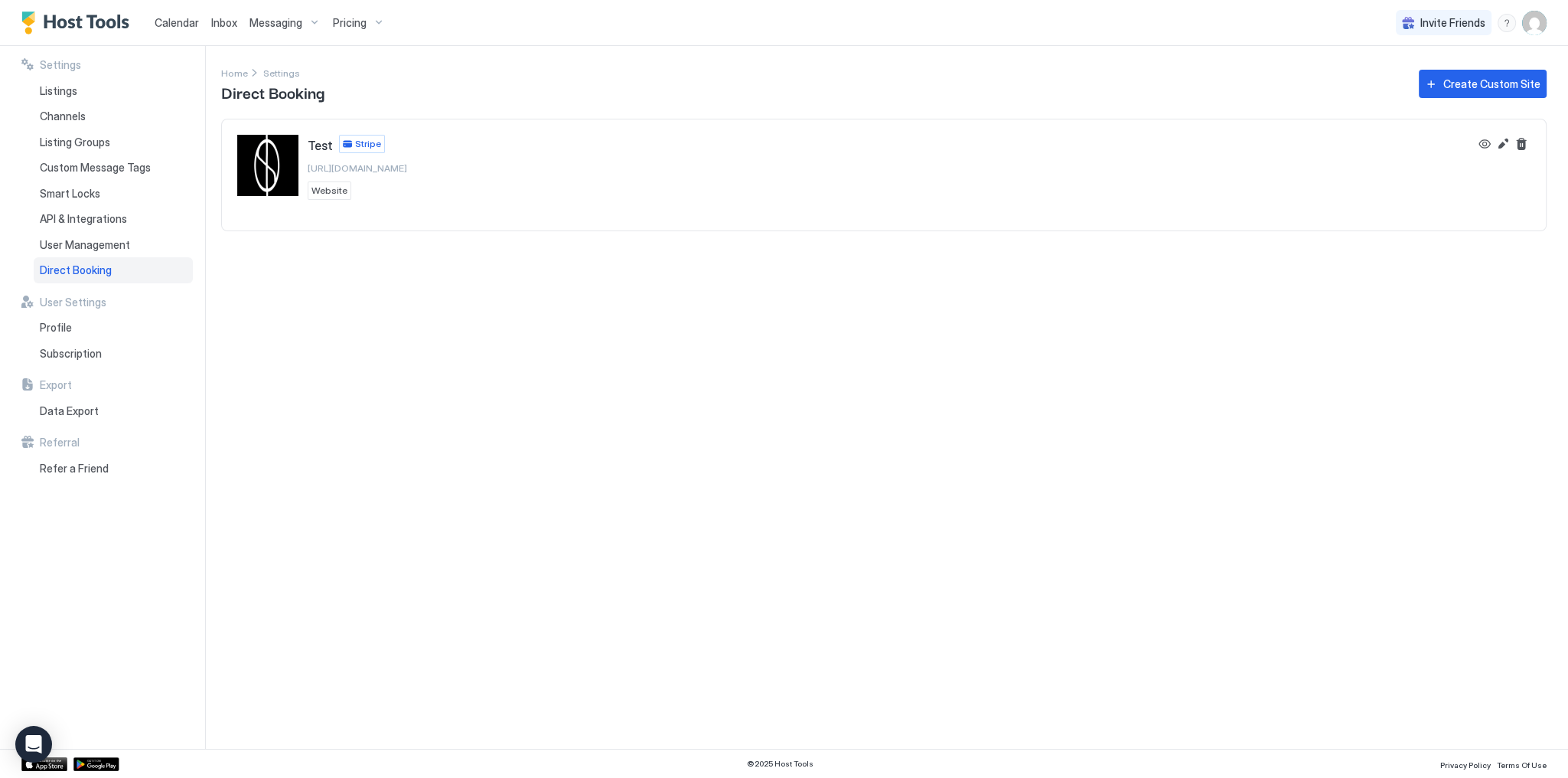
click at [350, 22] on span "Pricing" at bounding box center [350, 23] width 34 height 14
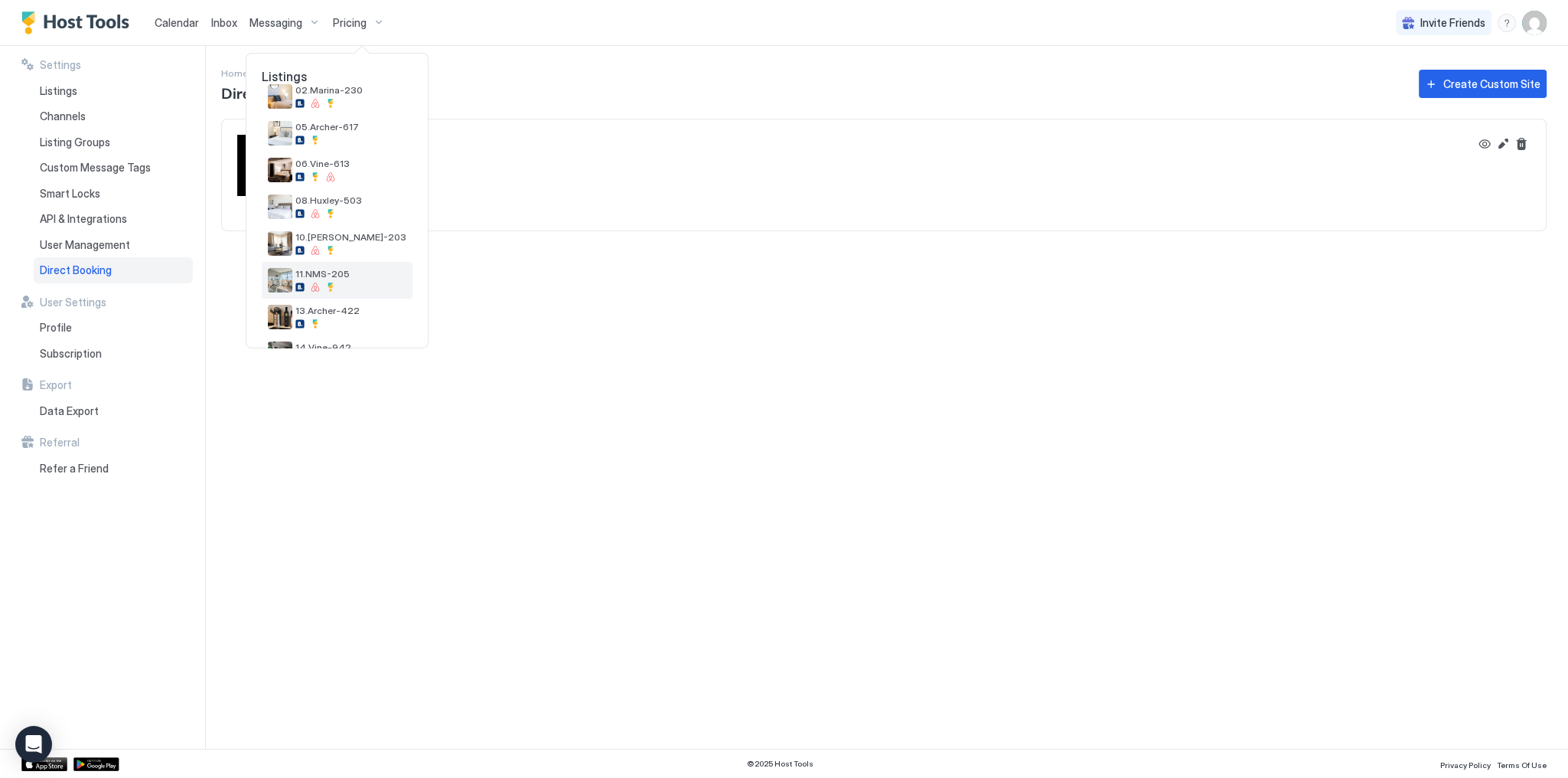
scroll to position [466, 0]
click at [352, 235] on span "27.Piero-620" at bounding box center [351, 234] width 111 height 11
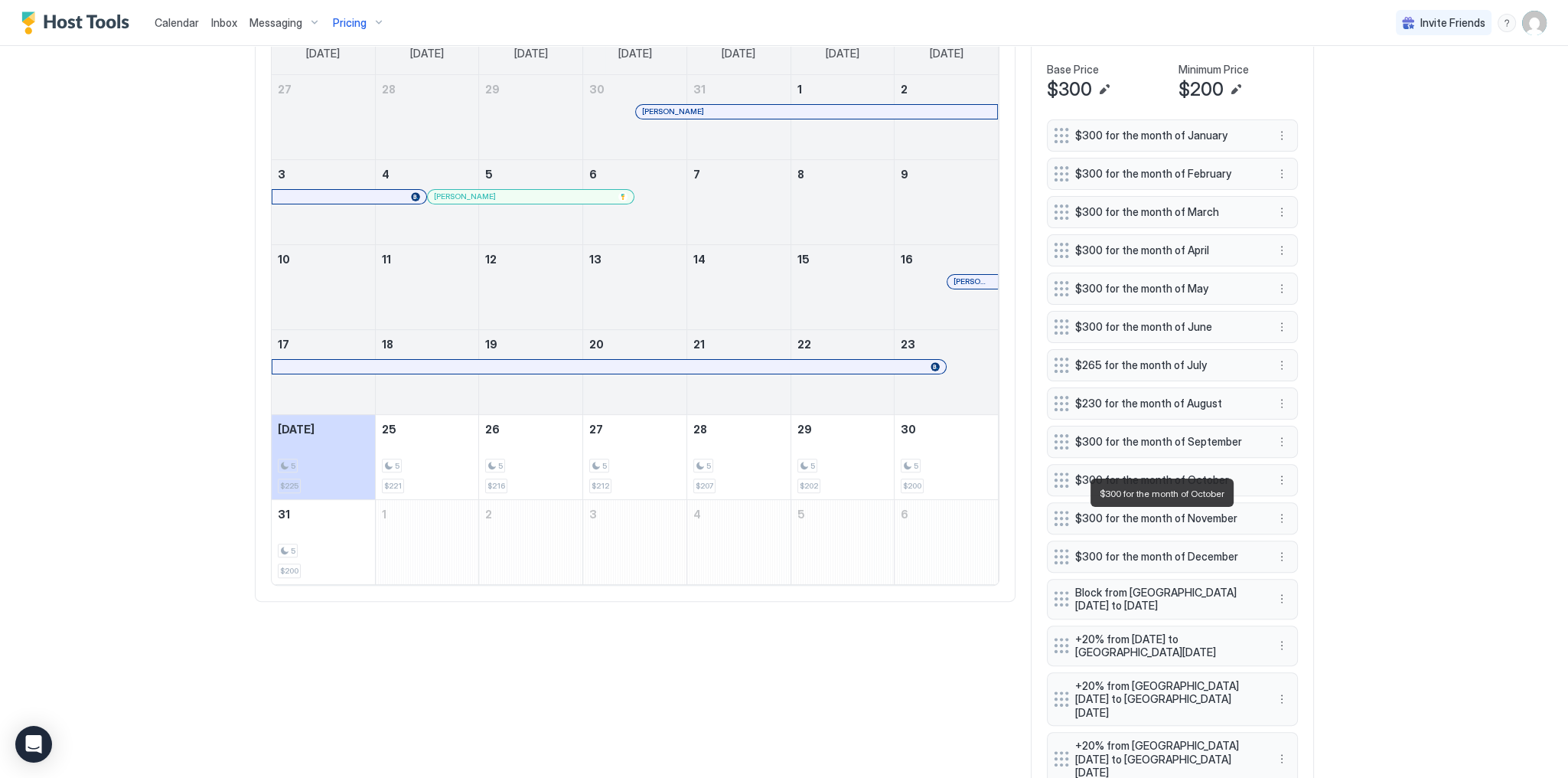
scroll to position [699, 0]
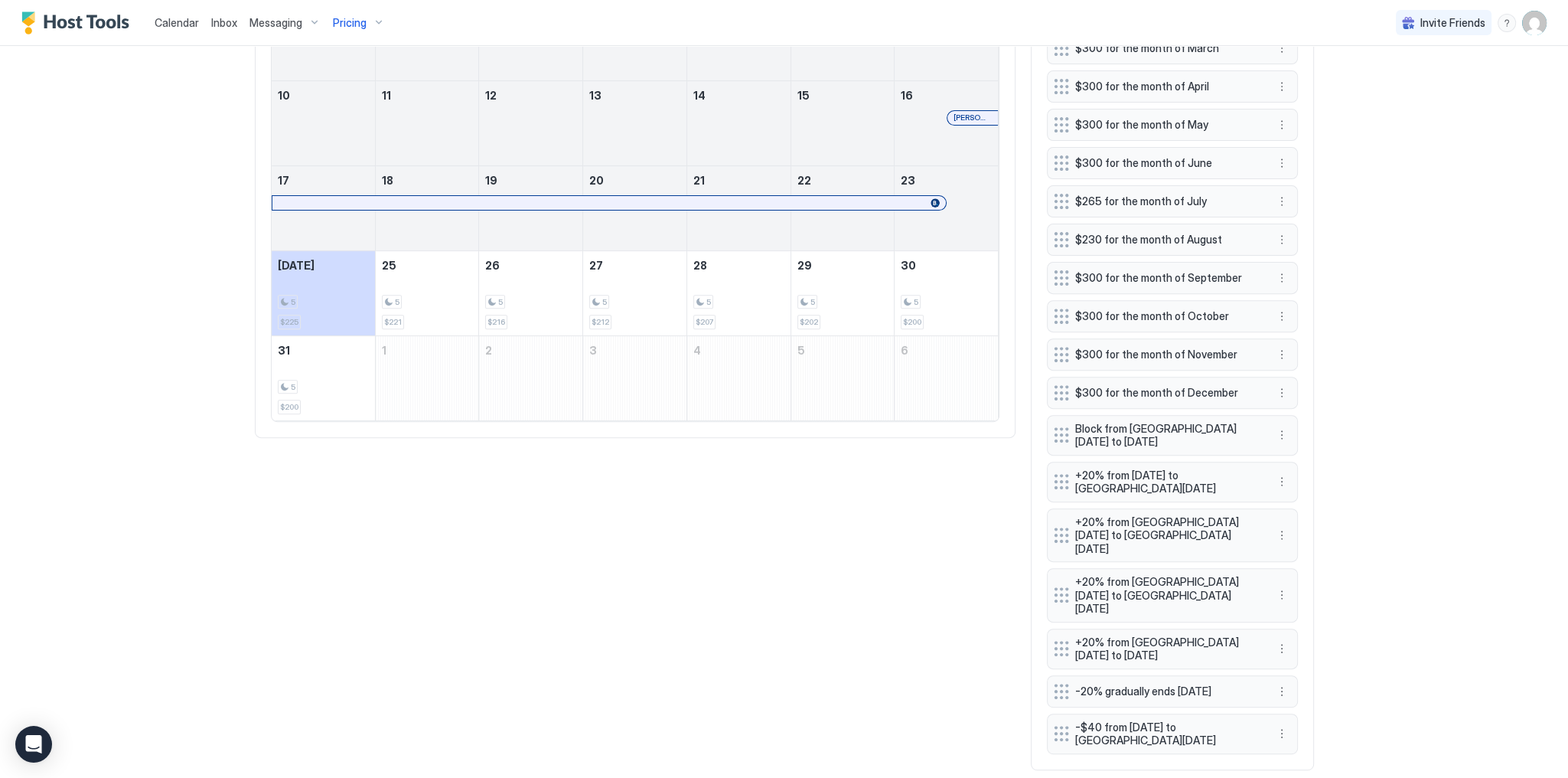
click at [1229, 426] on span "Block from [GEOGRAPHIC_DATA][DATE] to [DATE]" at bounding box center [1165, 435] width 182 height 26
click at [1197, 425] on span "Block from [GEOGRAPHIC_DATA][DATE] to [DATE]" at bounding box center [1165, 435] width 182 height 26
click at [1277, 429] on button "More options" at bounding box center [1281, 434] width 18 height 18
click at [1298, 449] on span "Edit" at bounding box center [1300, 451] width 17 height 11
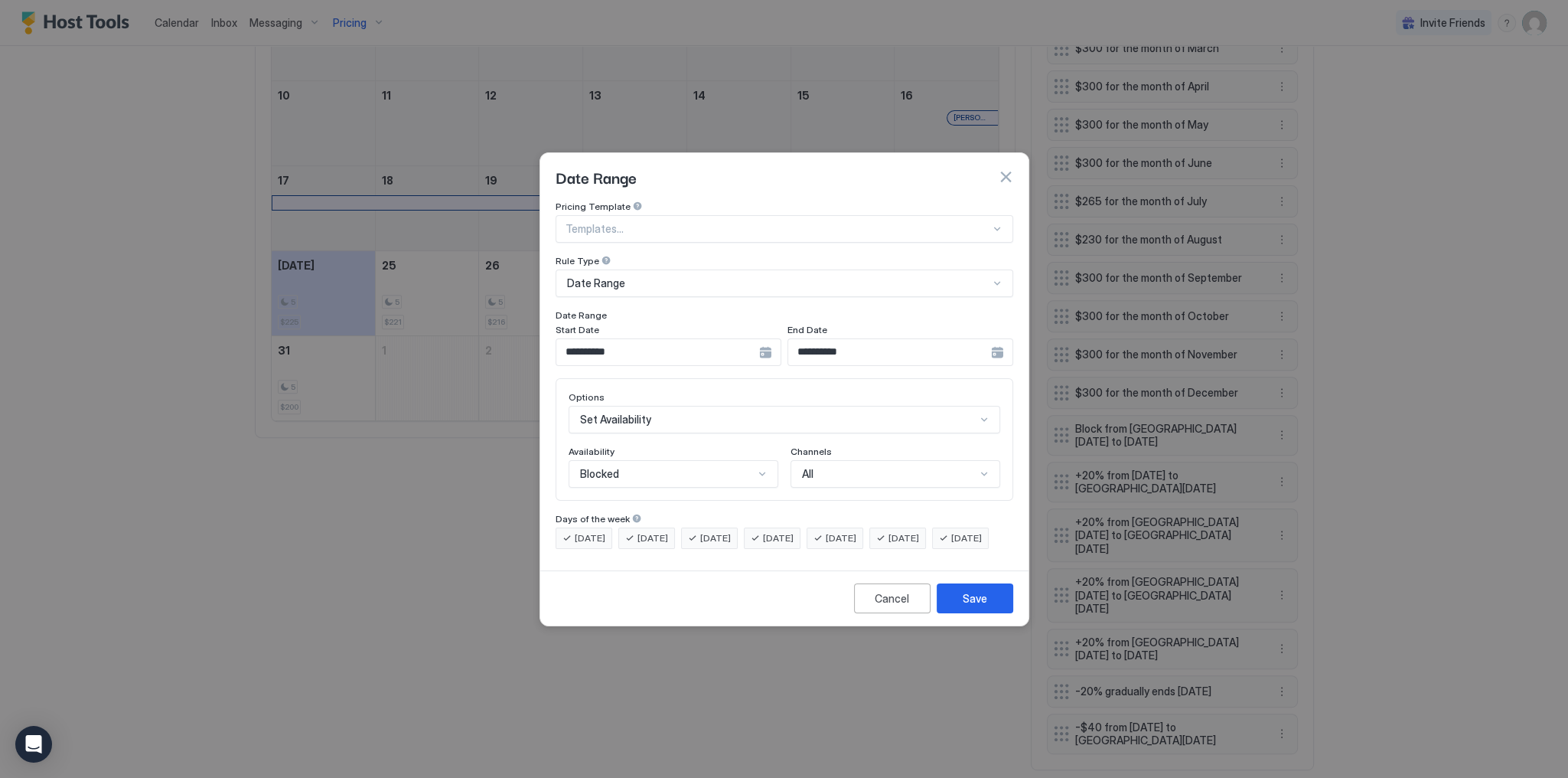
click at [691, 341] on input "**********" at bounding box center [657, 353] width 203 height 26
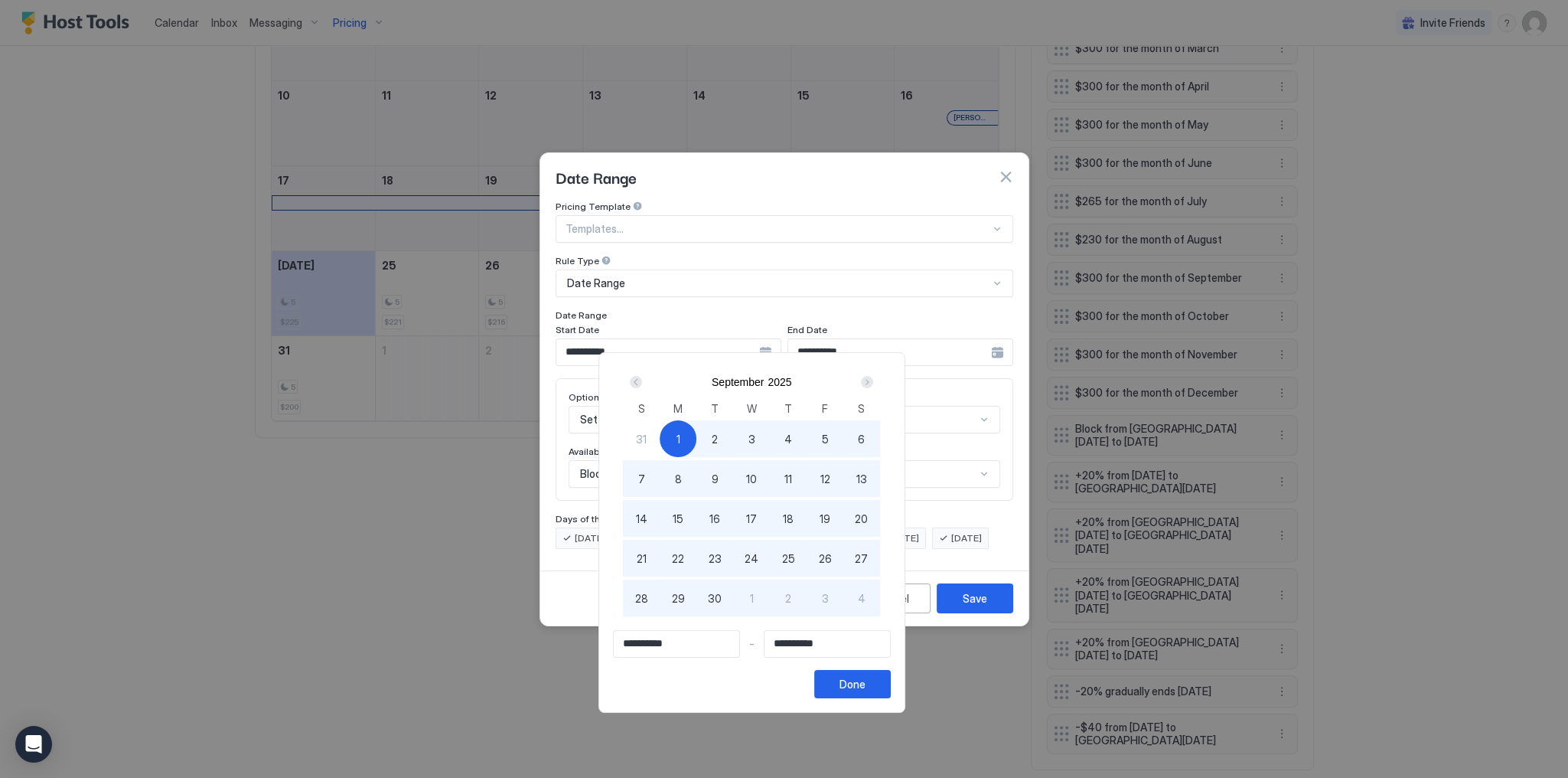
click at [873, 385] on div "Next" at bounding box center [867, 382] width 12 height 12
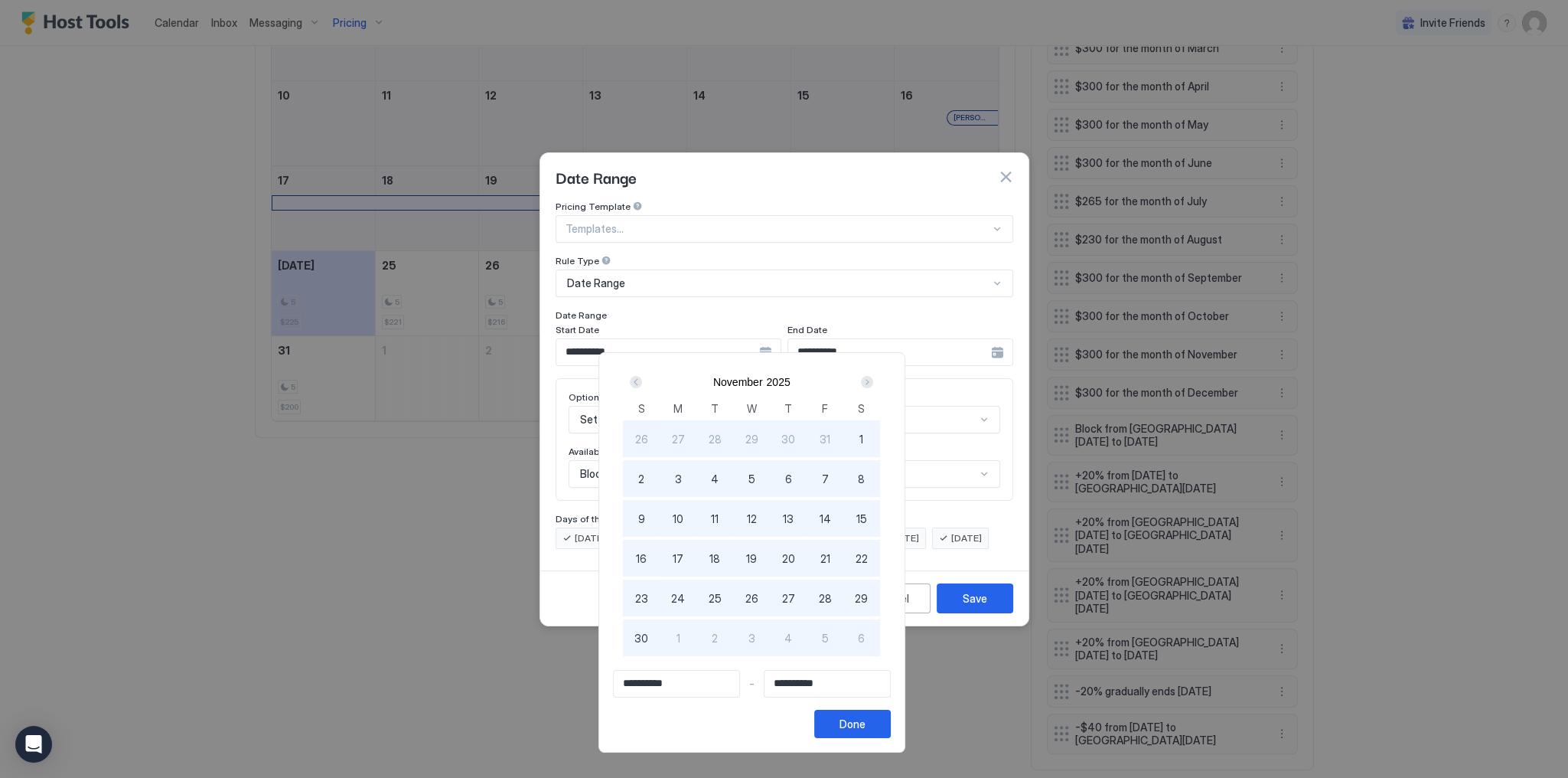
click at [876, 390] on div "Next" at bounding box center [867, 381] width 18 height 18
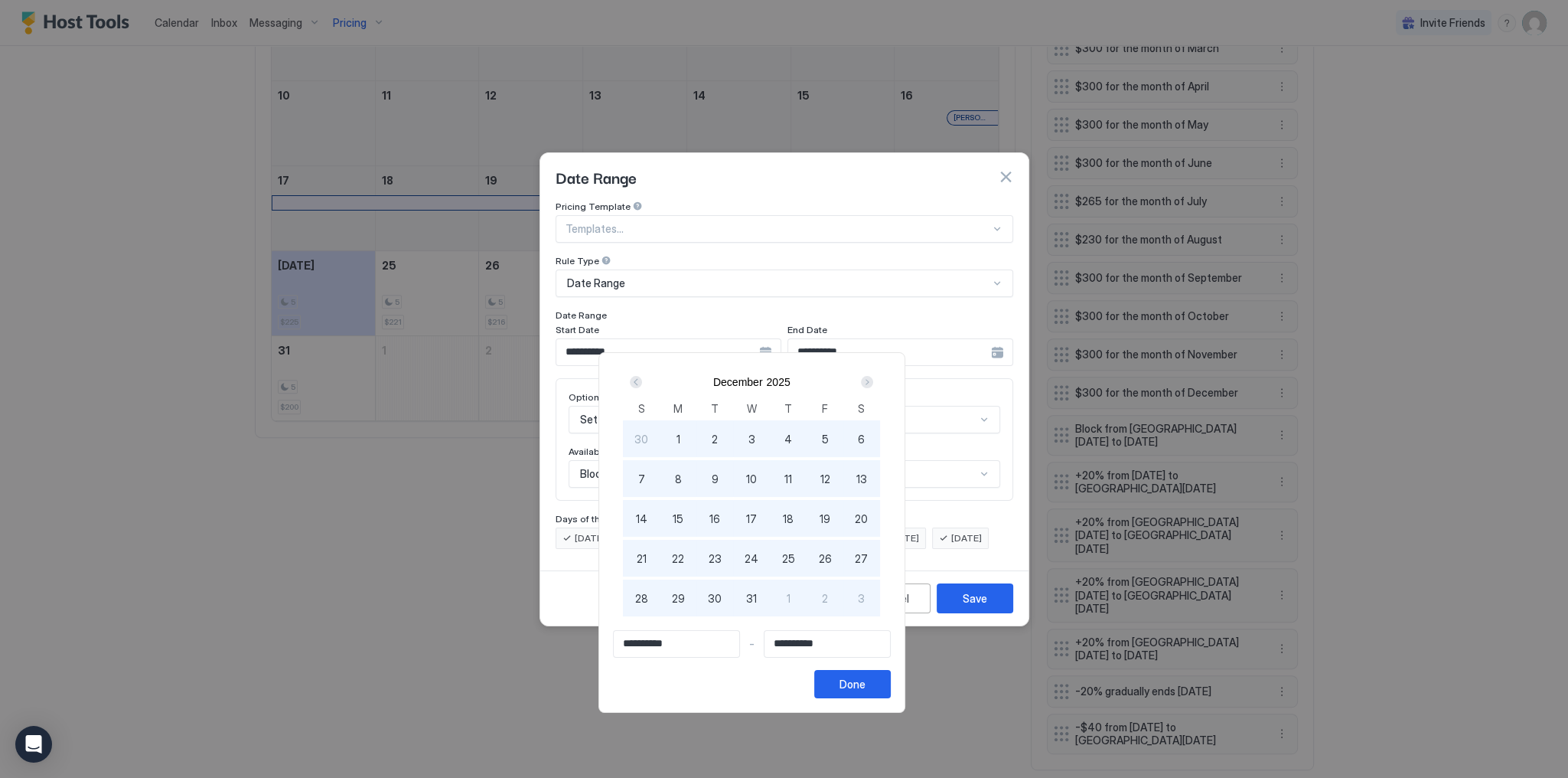
click at [697, 436] on div "1" at bounding box center [678, 439] width 37 height 37
type input "**********"
click at [891, 673] on button "Done" at bounding box center [852, 684] width 76 height 28
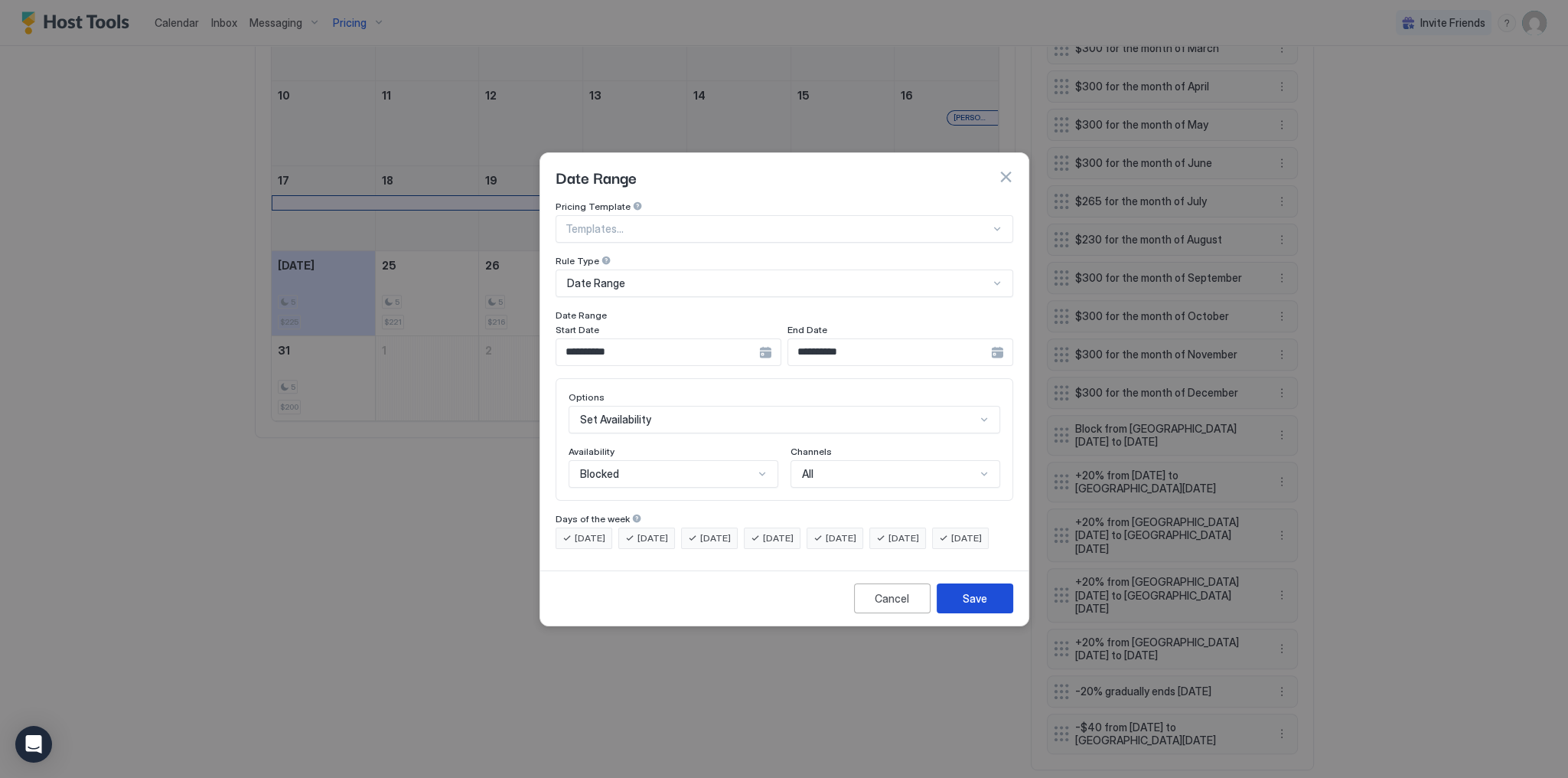
click at [986, 606] on div "Save" at bounding box center [975, 598] width 25 height 16
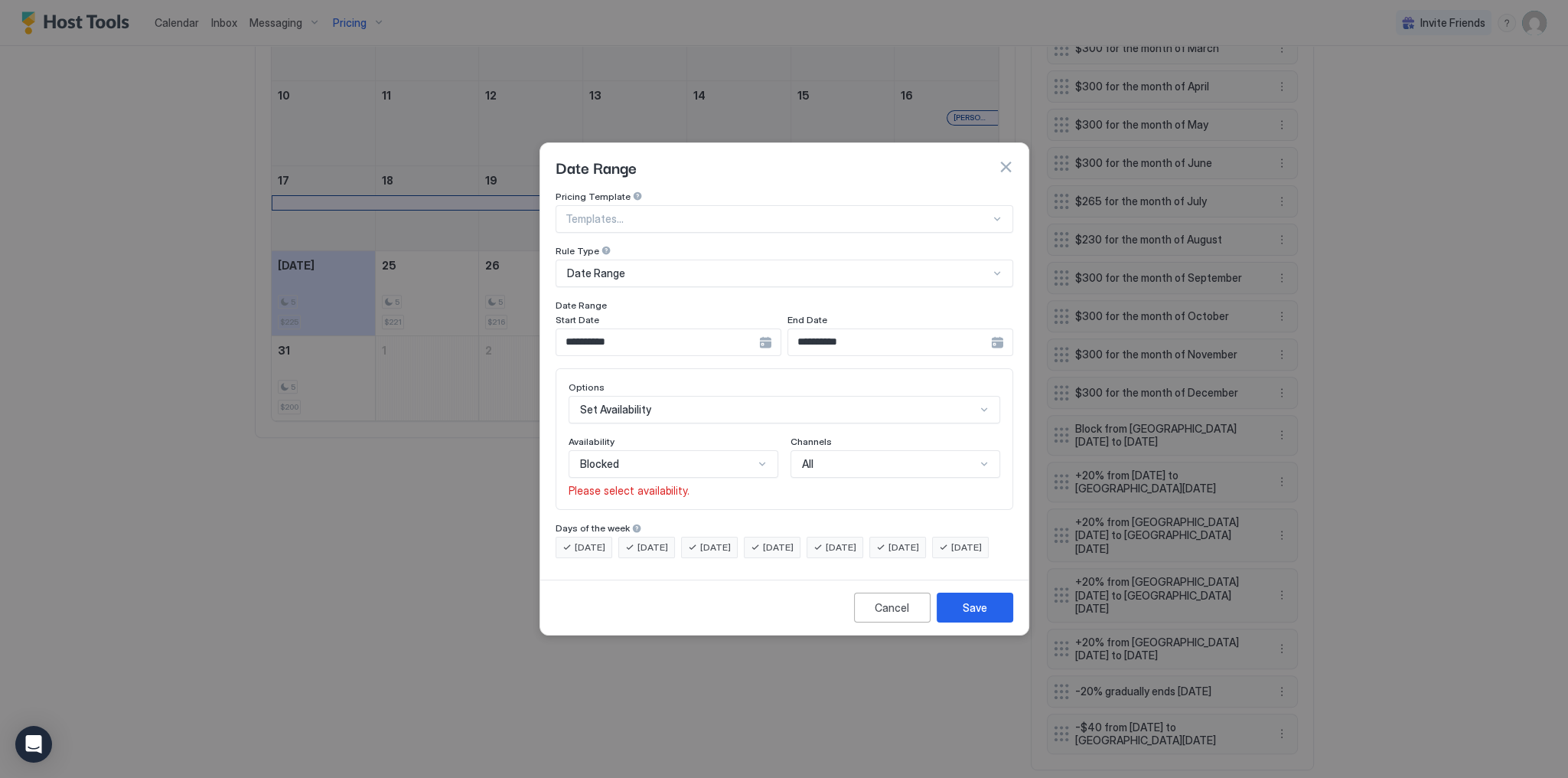
click at [758, 457] on div at bounding box center [762, 463] width 12 height 12
click at [705, 523] on div "Blocked" at bounding box center [673, 529] width 190 height 11
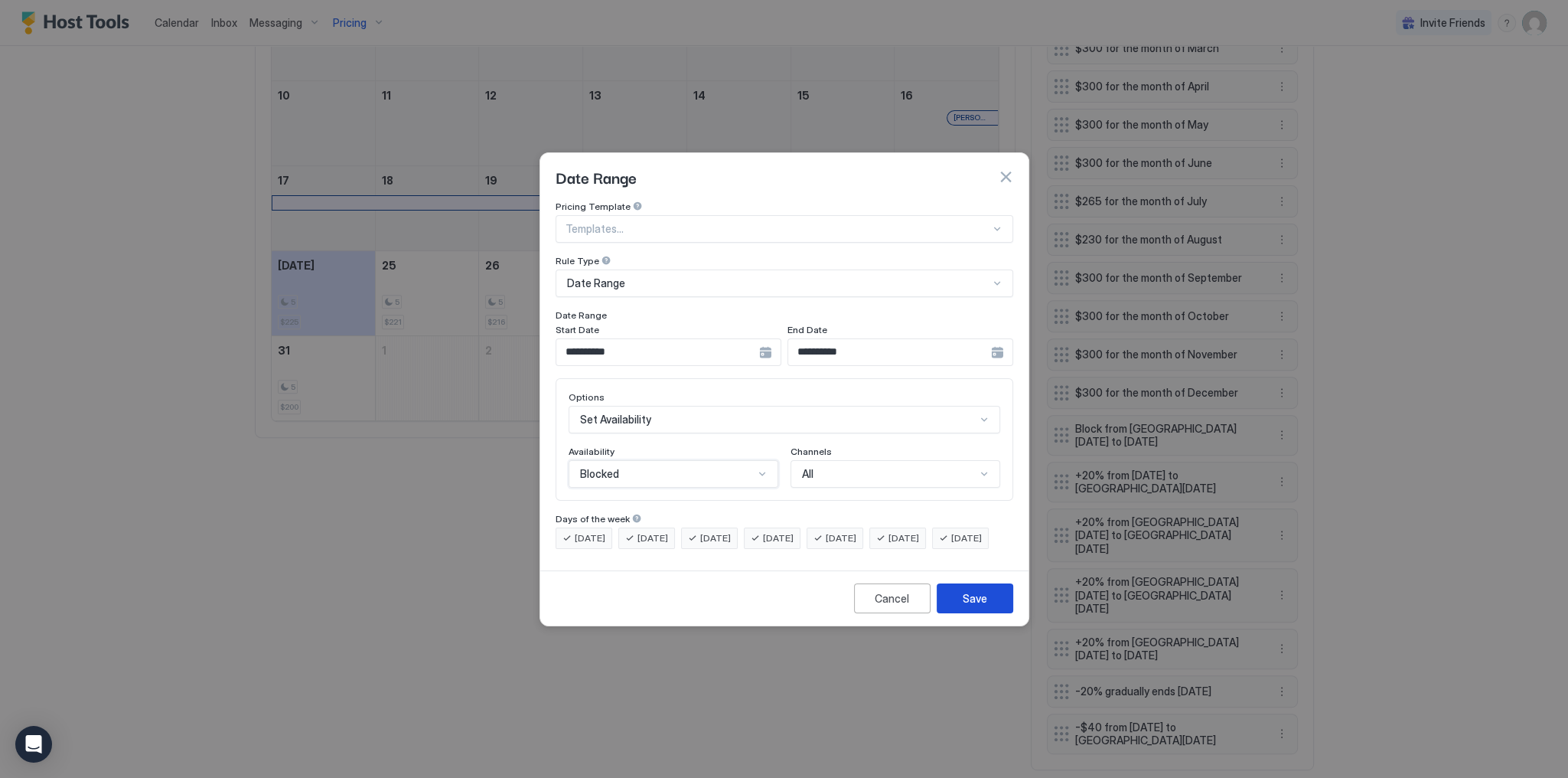
click at [1002, 605] on button "Save" at bounding box center [975, 599] width 76 height 30
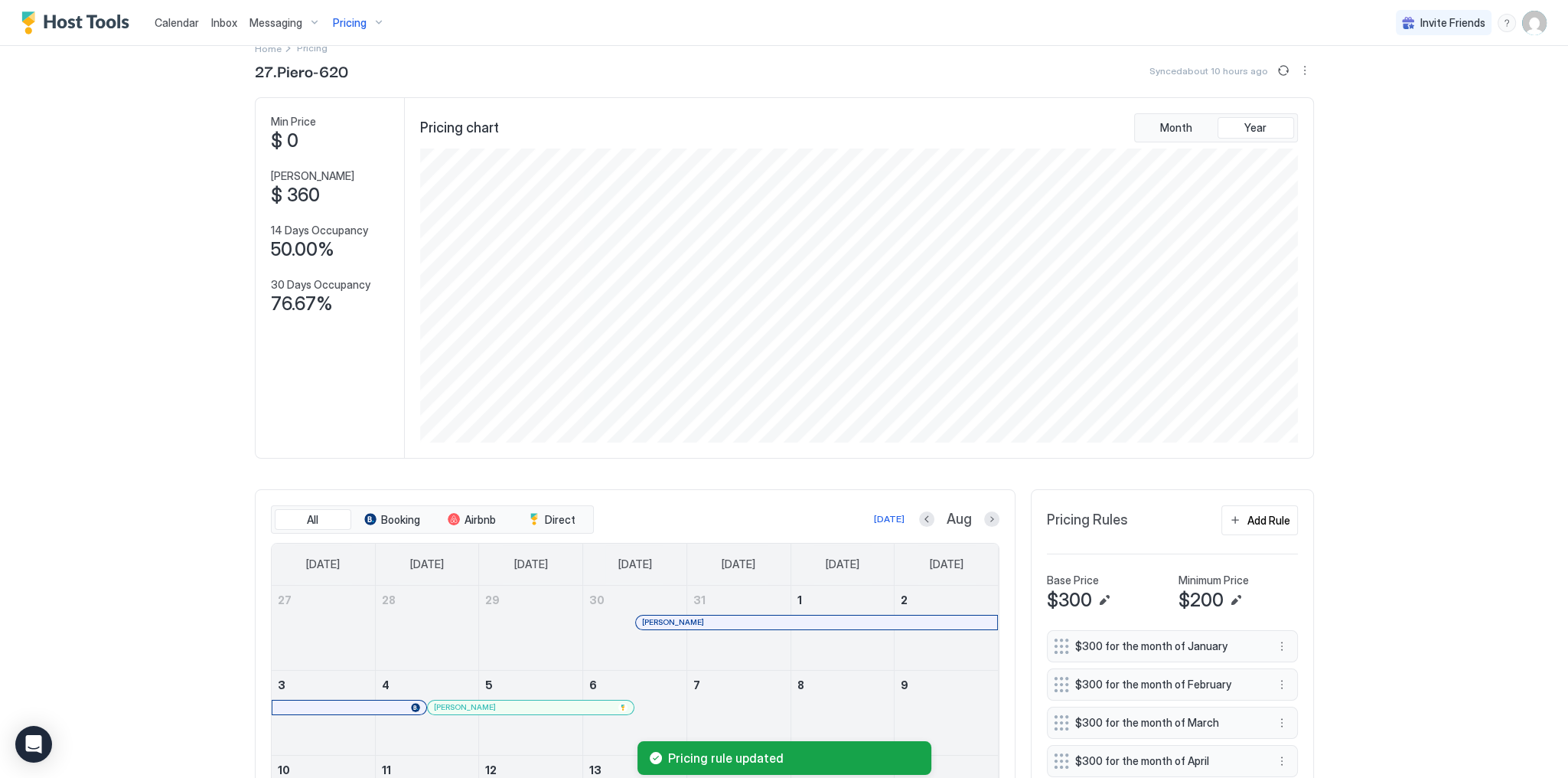
scroll to position [0, 0]
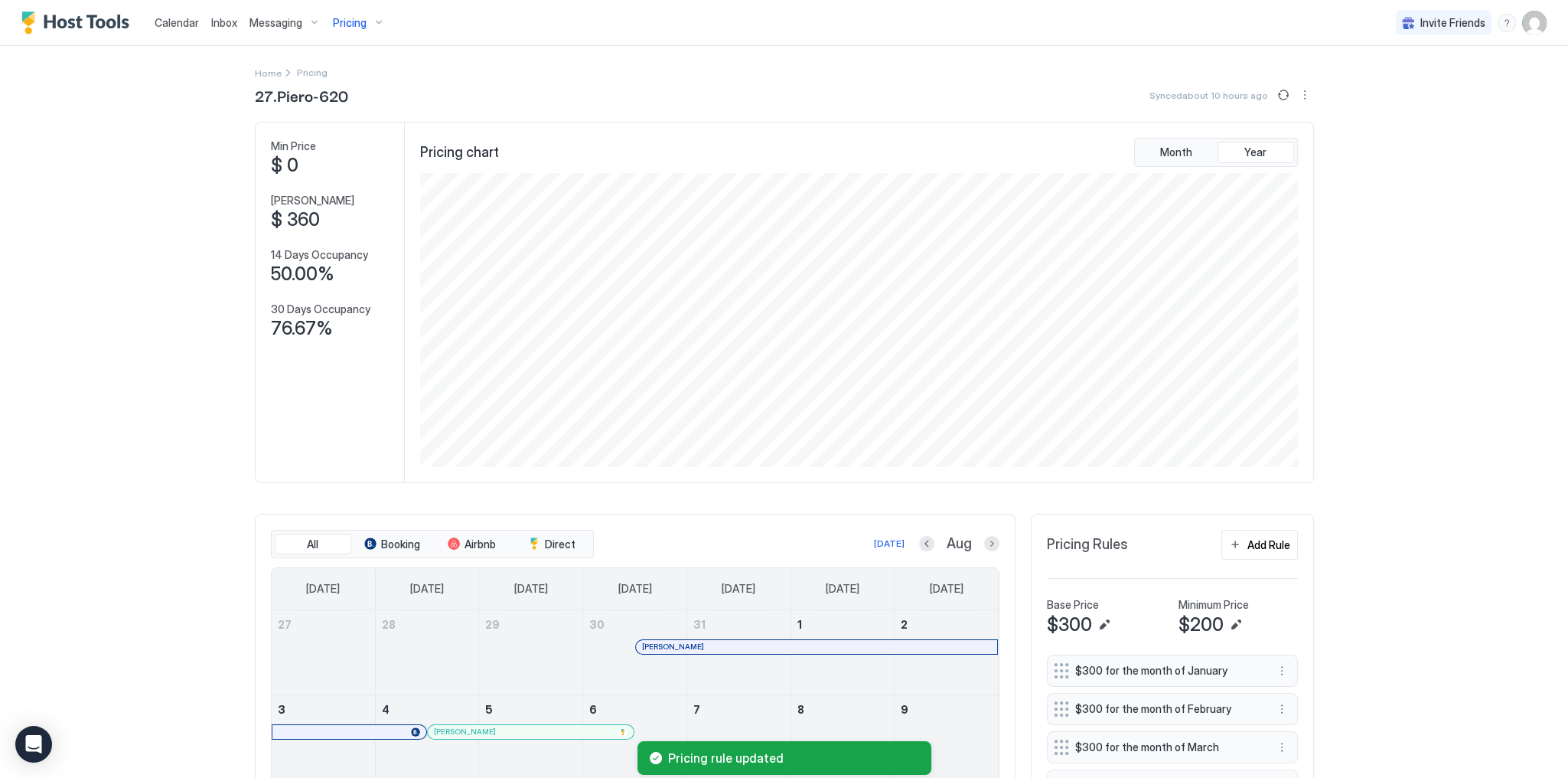
click at [1279, 105] on div "27.[PERSON_NAME]-620 Synced about 10 hours ago" at bounding box center [784, 94] width 1059 height 23
click at [1279, 99] on button "Sync prices" at bounding box center [1283, 94] width 18 height 18
click at [966, 91] on div "27.[PERSON_NAME]-620 Synced less than 20 seconds ago" at bounding box center [784, 94] width 1059 height 23
click at [1416, 244] on div "Calendar Inbox Messaging Pricing Invite Friends SG Home Pricing 27.[PERSON_NAME…" at bounding box center [784, 389] width 1568 height 778
click at [734, 107] on div "27.[PERSON_NAME]-620 Synced less than 20 seconds ago Min Price $ 0 Max Price $ …" at bounding box center [784, 783] width 1059 height 1400
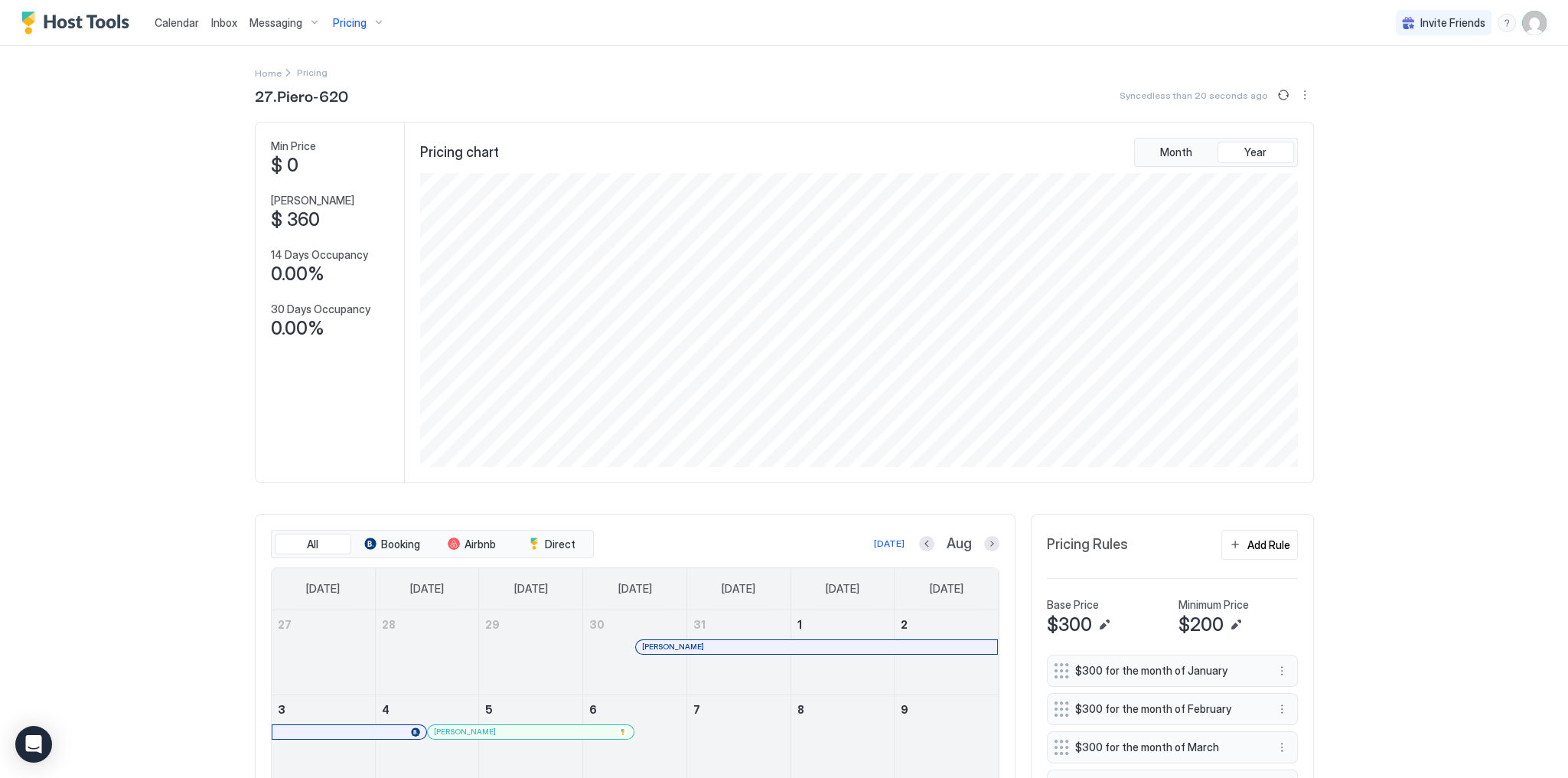
click at [1421, 518] on div "Calendar Inbox Messaging Pricing Invite Friends SG Home Pricing 27.[PERSON_NAME…" at bounding box center [784, 389] width 1568 height 778
click at [482, 79] on div "Home Pricing" at bounding box center [784, 72] width 1059 height 16
click at [218, 23] on span "Inbox" at bounding box center [224, 23] width 26 height 13
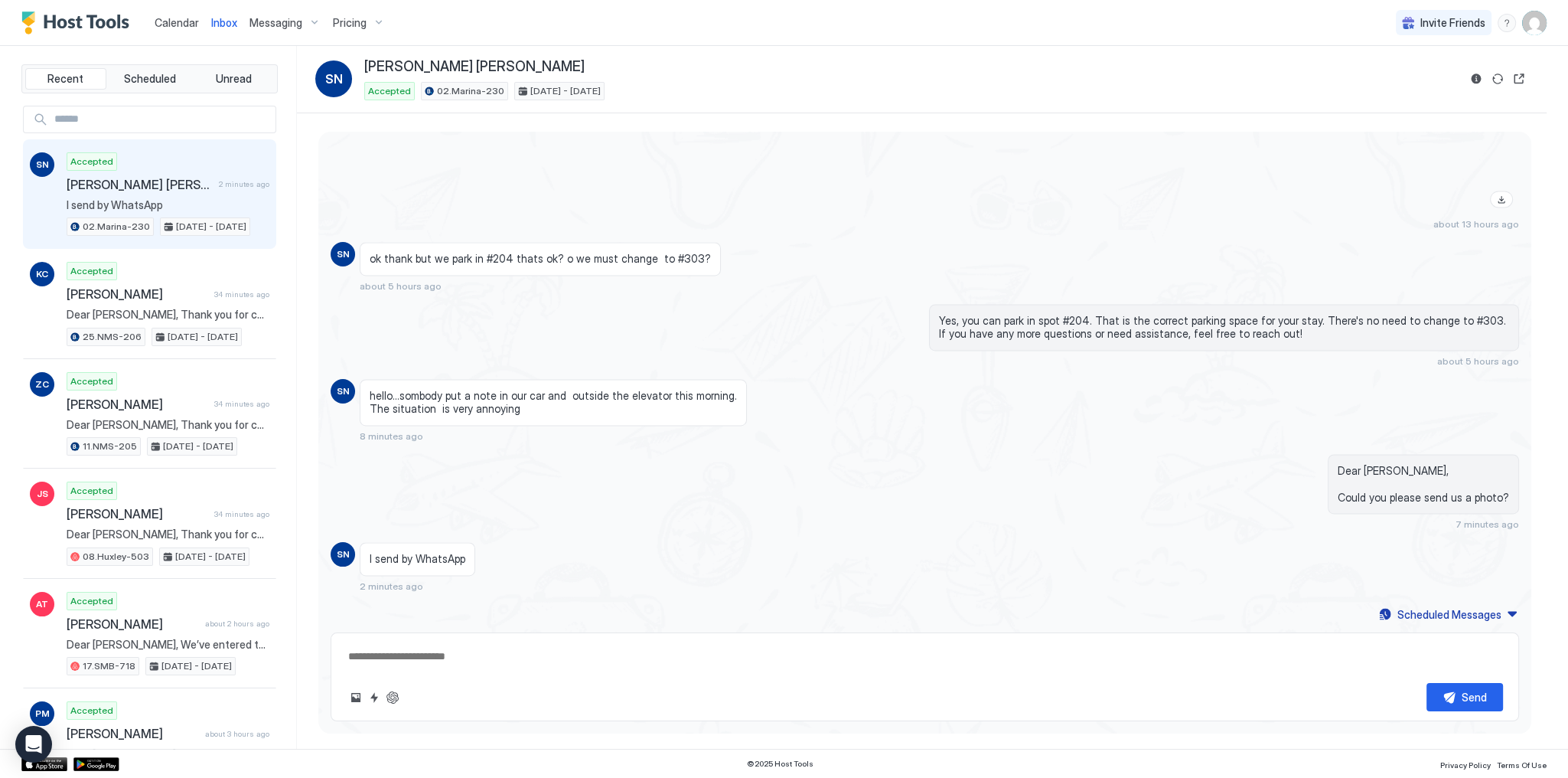
scroll to position [3220, 0]
click at [486, 398] on span "hello...sombody put a note in our car and outside the elevator this morning. Th…" at bounding box center [553, 398] width 368 height 26
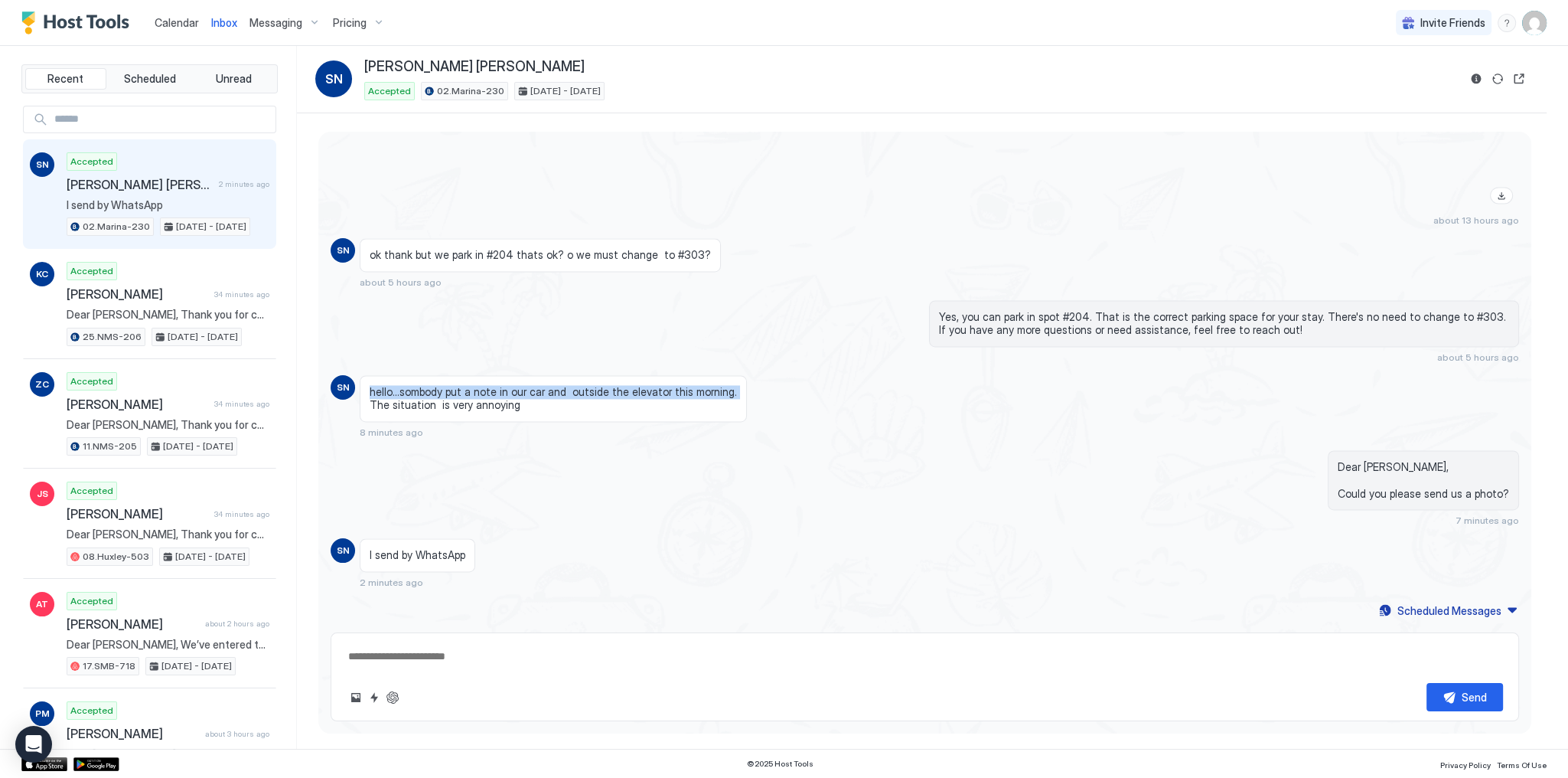
click at [486, 398] on span "hello...sombody put a note in our car and outside the elevator this morning. Th…" at bounding box center [553, 398] width 368 height 26
click at [515, 405] on span "hello...sombody put a note in our car and outside the elevator this morning. Th…" at bounding box center [553, 398] width 368 height 26
click at [522, 389] on span "hello...sombody put a note in our car and outside the elevator this morning. Th…" at bounding box center [553, 398] width 368 height 26
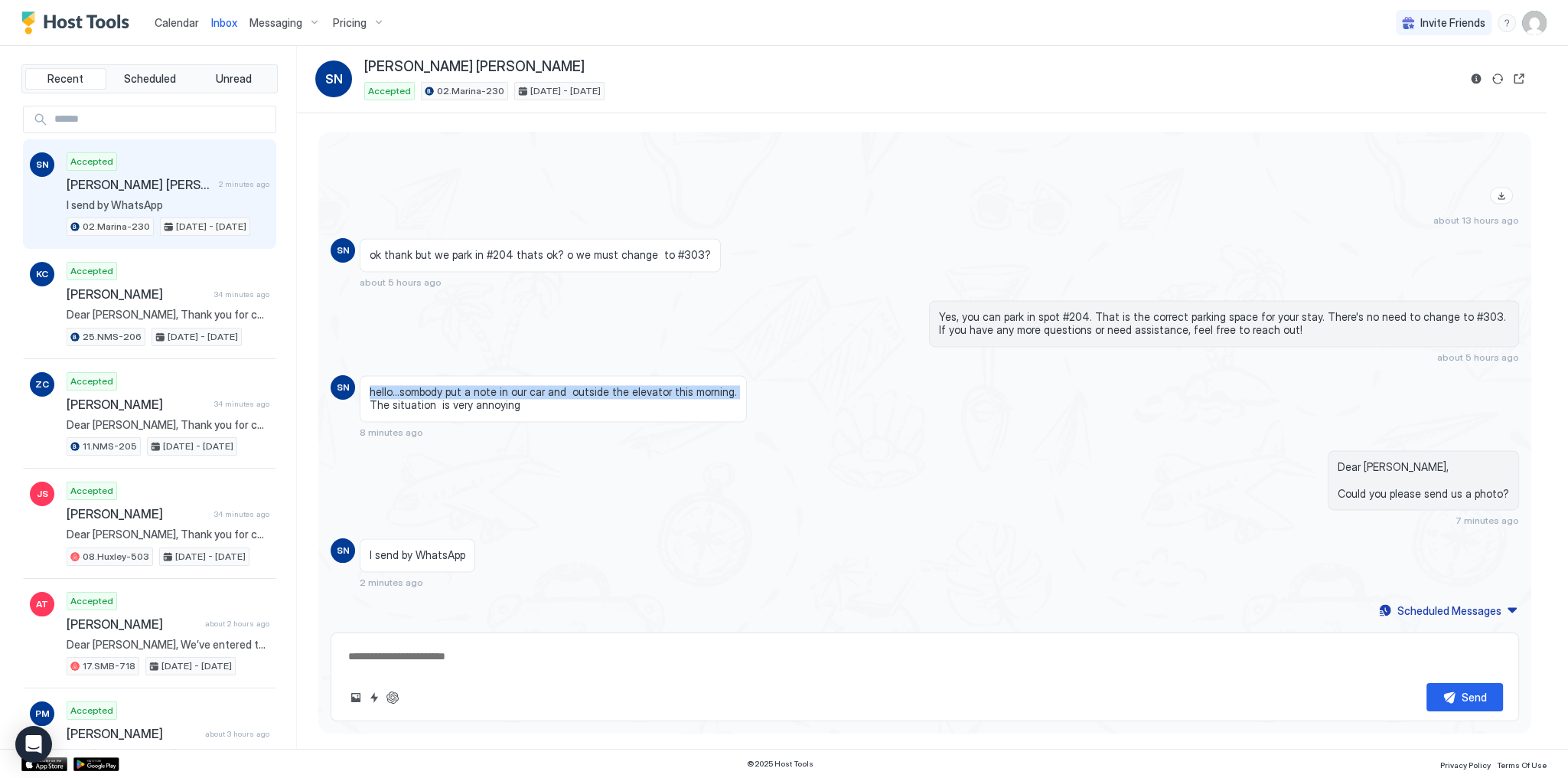
click at [627, 396] on span "hello...sombody put a note in our car and outside the elevator this morning. Th…" at bounding box center [553, 398] width 368 height 26
click at [683, 402] on span "hello...sombody put a note in our car and outside the elevator this morning. Th…" at bounding box center [553, 398] width 368 height 26
click at [545, 396] on span "hello...sombody put a note in our car and outside the elevator this morning. Th…" at bounding box center [553, 398] width 368 height 26
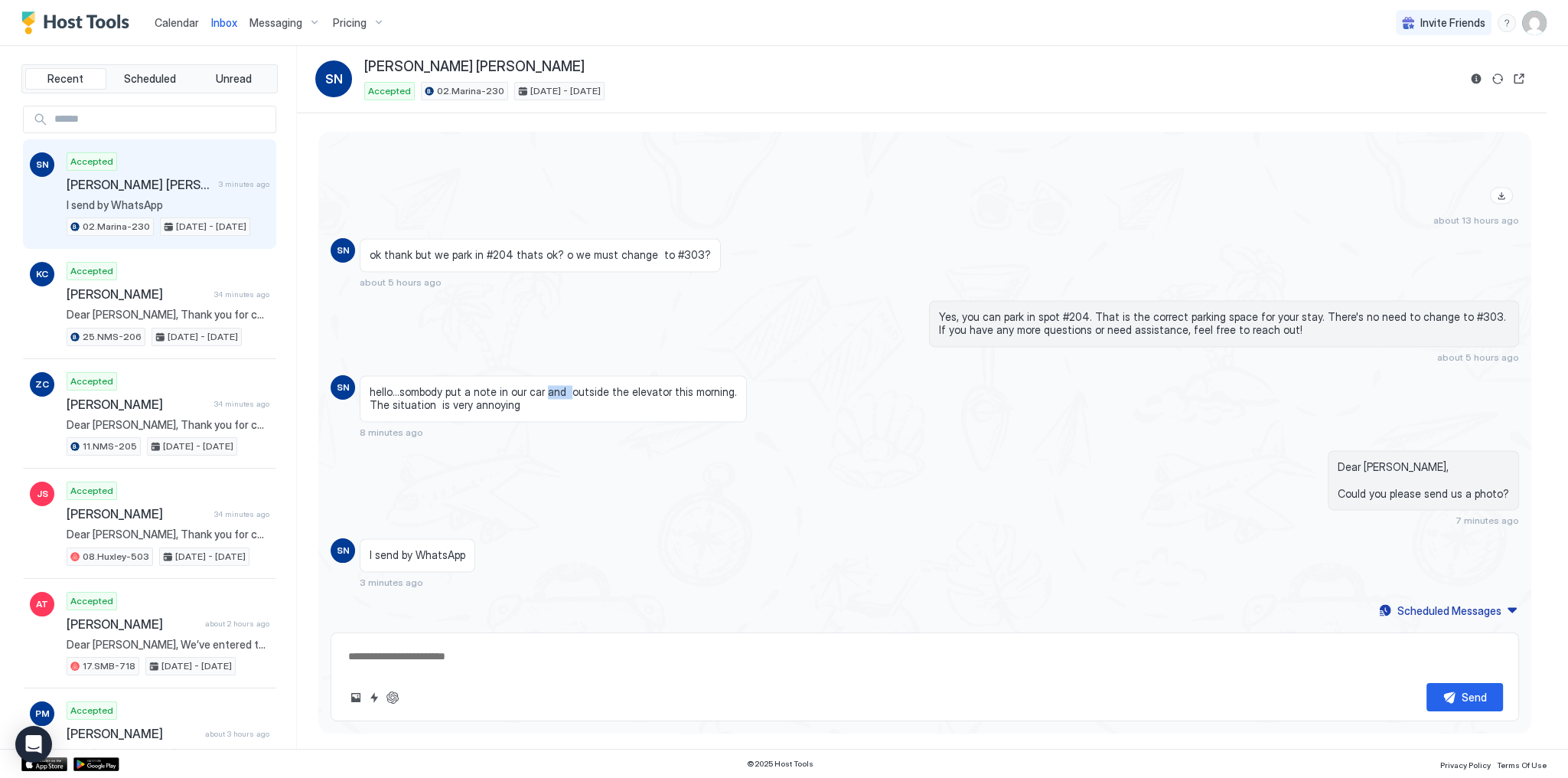
click at [545, 396] on span "hello...sombody put a note in our car and outside the elevator this morning. Th…" at bounding box center [553, 398] width 368 height 26
drag, startPoint x: 545, startPoint y: 396, endPoint x: 903, endPoint y: 425, distance: 359.2
click at [551, 396] on span "hello...sombody put a note in our car and outside the elevator this morning. Th…" at bounding box center [553, 398] width 368 height 26
click at [1375, 472] on span "Dear [PERSON_NAME], Could you please send us a photo?" at bounding box center [1424, 480] width 172 height 41
click at [1375, 469] on span "Dear [PERSON_NAME], Could you please send us a photo?" at bounding box center [1424, 480] width 172 height 41
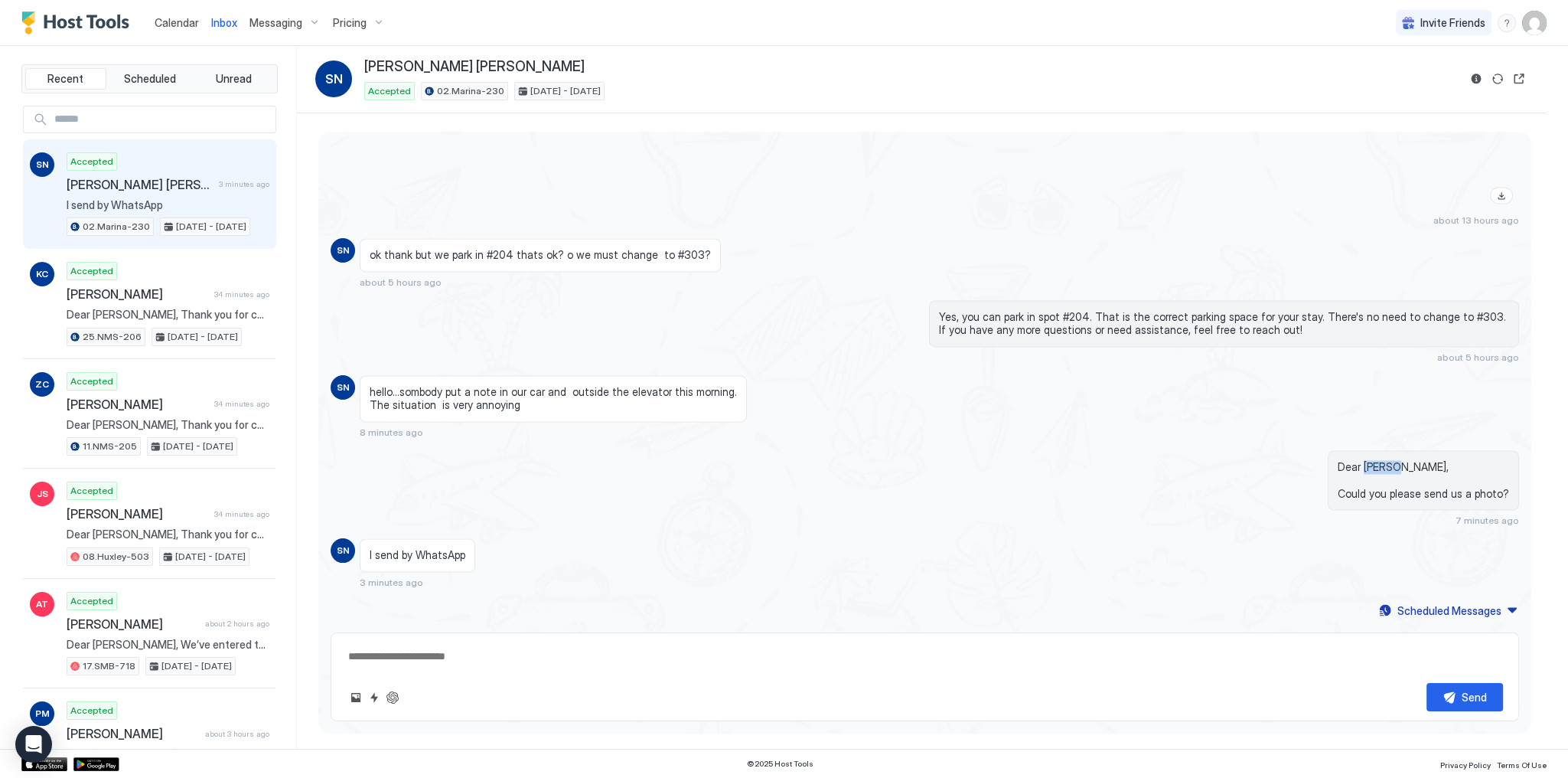
click at [1375, 469] on span "Dear [PERSON_NAME], Could you please send us a photo?" at bounding box center [1424, 480] width 172 height 41
copy span "Dear [PERSON_NAME],"
drag, startPoint x: 333, startPoint y: 141, endPoint x: 350, endPoint y: 148, distance: 18.4
click at [335, 141] on div "about 13 hours ago" at bounding box center [925, 14] width 1189 height 424
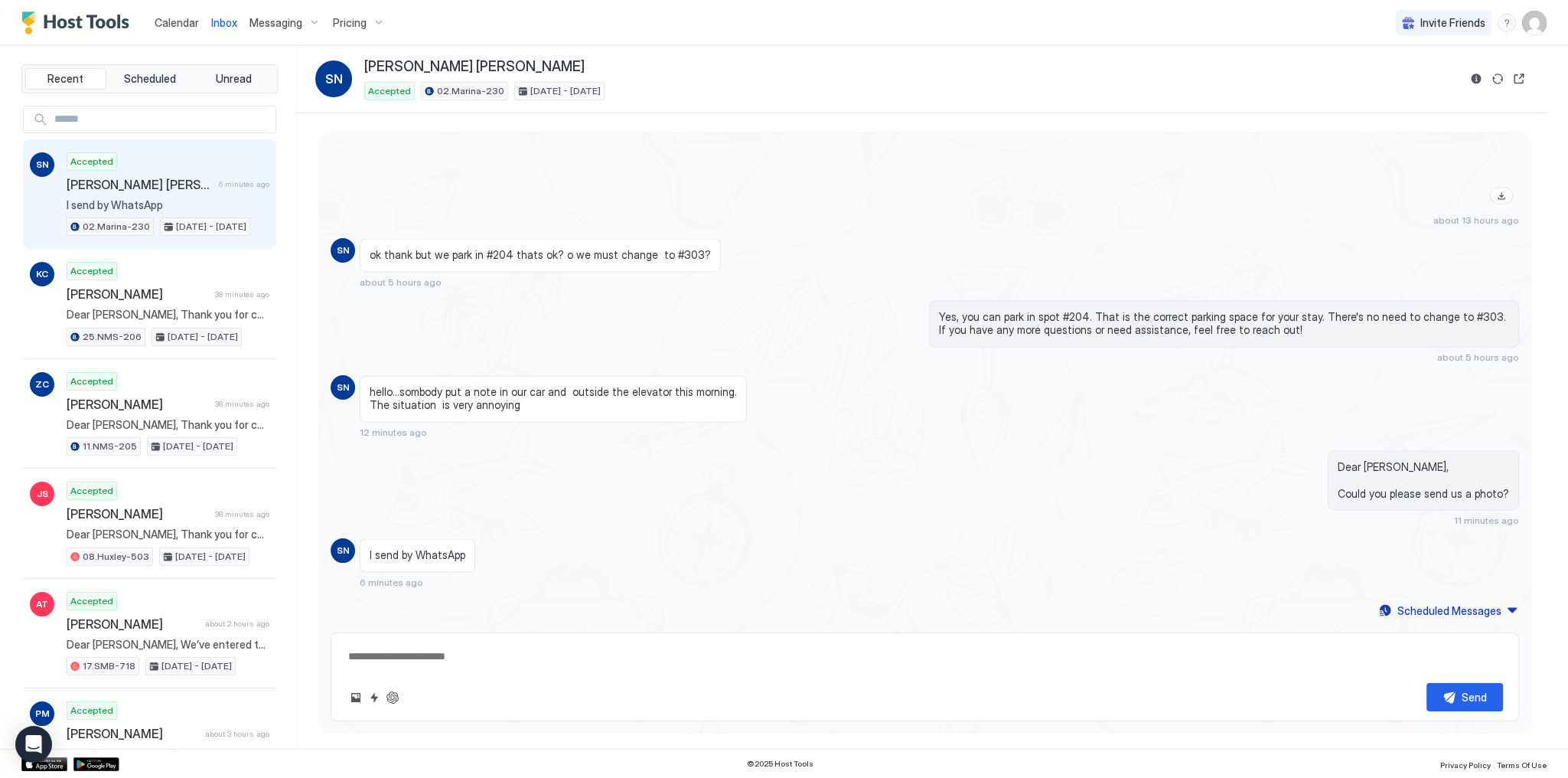
click at [442, 647] on div "Send" at bounding box center [925, 676] width 1189 height 89
click at [450, 647] on textarea at bounding box center [925, 656] width 1157 height 28
paste textarea "**********"
type textarea "*"
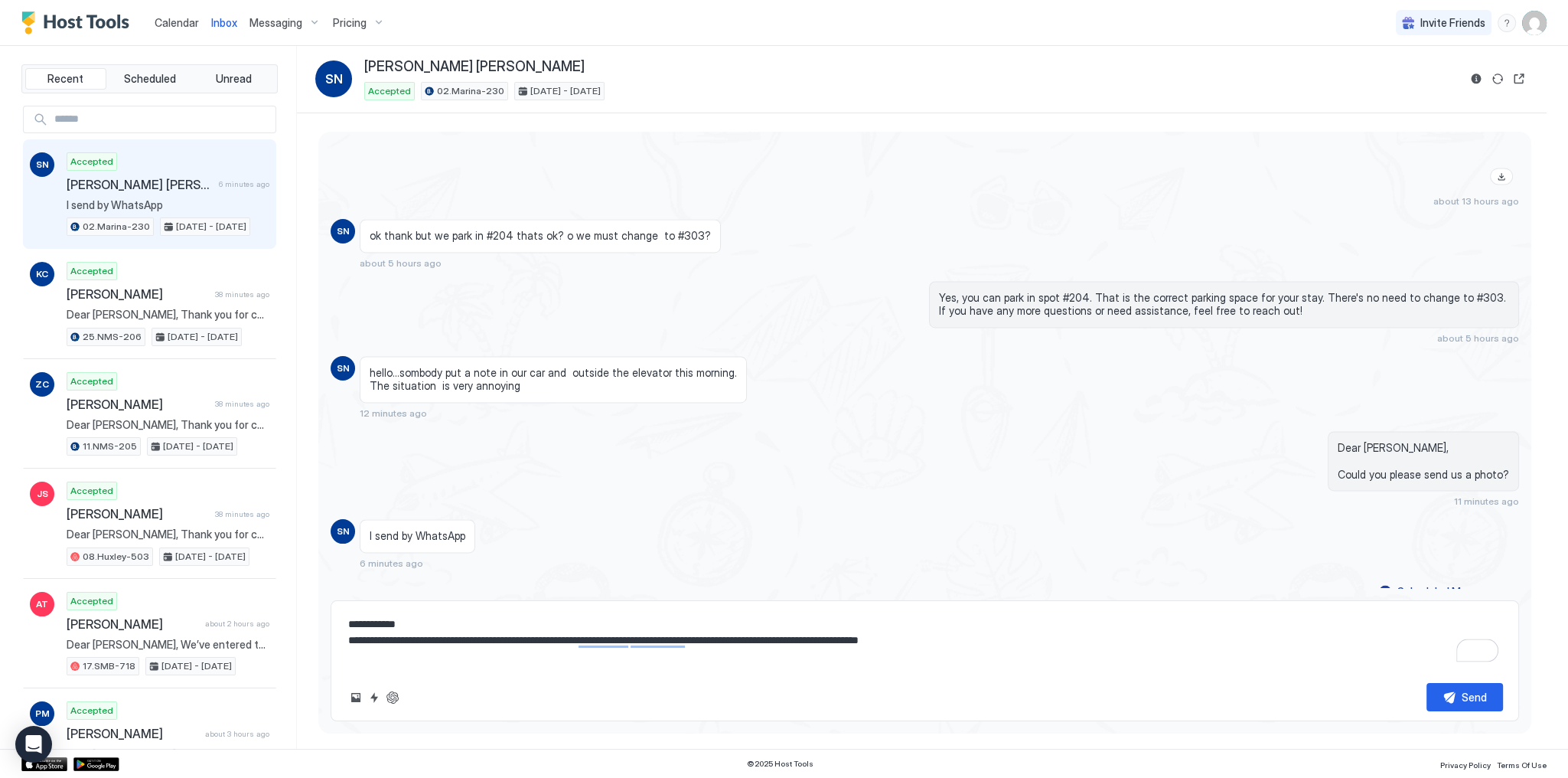
paste textarea "To enrich screen reader interactions, please activate Accessibility in Grammarl…"
click at [1026, 624] on textarea "**********" at bounding box center [925, 640] width 1157 height 60
click at [1063, 634] on textarea "**********" at bounding box center [925, 640] width 1157 height 60
type textarea "**********"
click at [1469, 697] on div "Send" at bounding box center [1474, 697] width 25 height 16
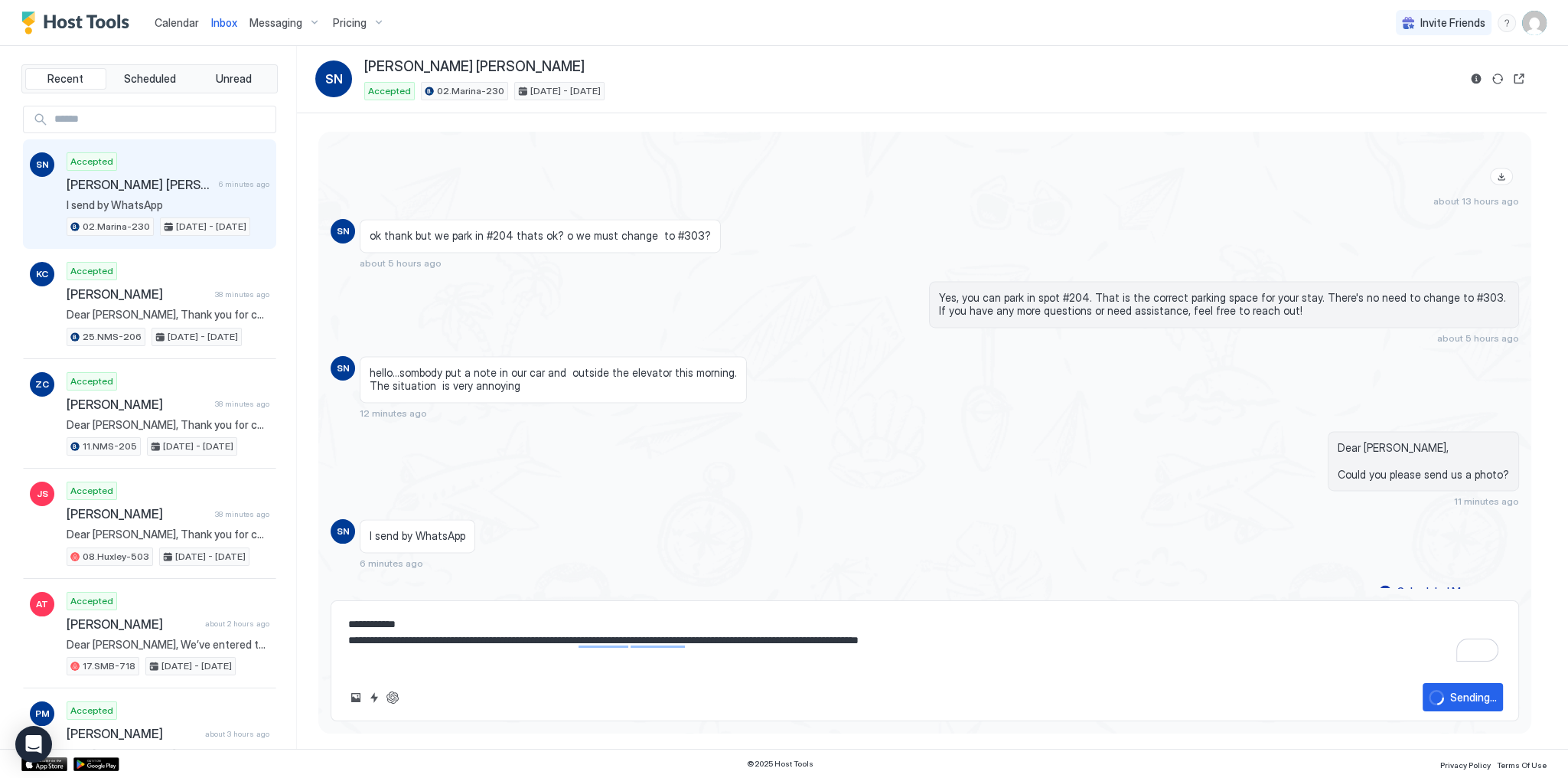
click at [784, 385] on div "hello...sombody put a note in our car and outside the elevator this morning. Th…" at bounding box center [776, 387] width 832 height 63
type textarea "*"
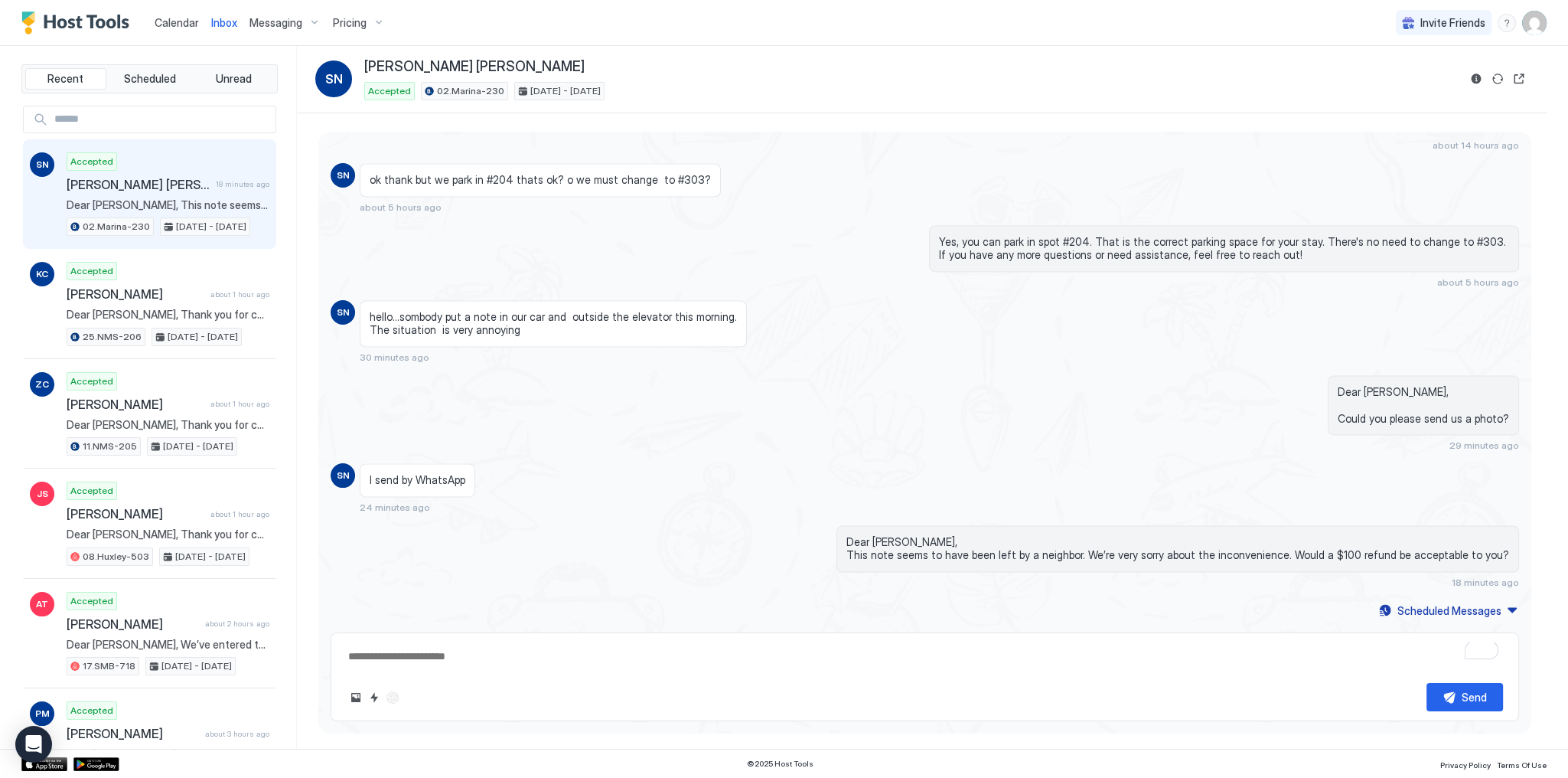
click at [903, 528] on div "Dear [PERSON_NAME], This note seems to have been left by a neighbor. We’re very…" at bounding box center [1178, 549] width 683 height 47
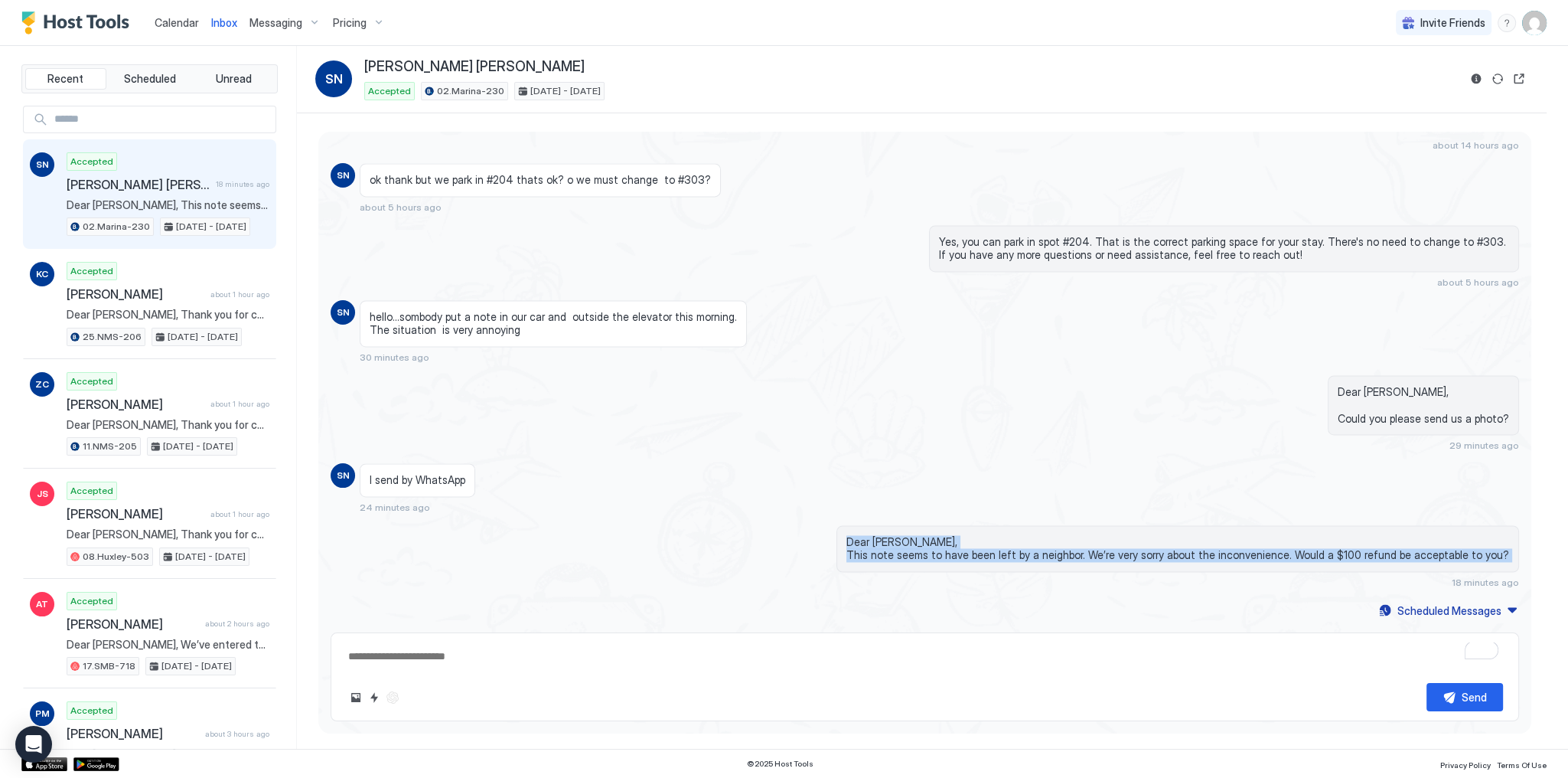
drag, startPoint x: 903, startPoint y: 528, endPoint x: 924, endPoint y: 557, distance: 35.8
click at [924, 557] on div "Dear [PERSON_NAME], This note seems to have been left by a neighbor. We’re very…" at bounding box center [1178, 549] width 683 height 47
copy span "Dear [PERSON_NAME], This note seems to have been left by a neighbor. We’re very…"
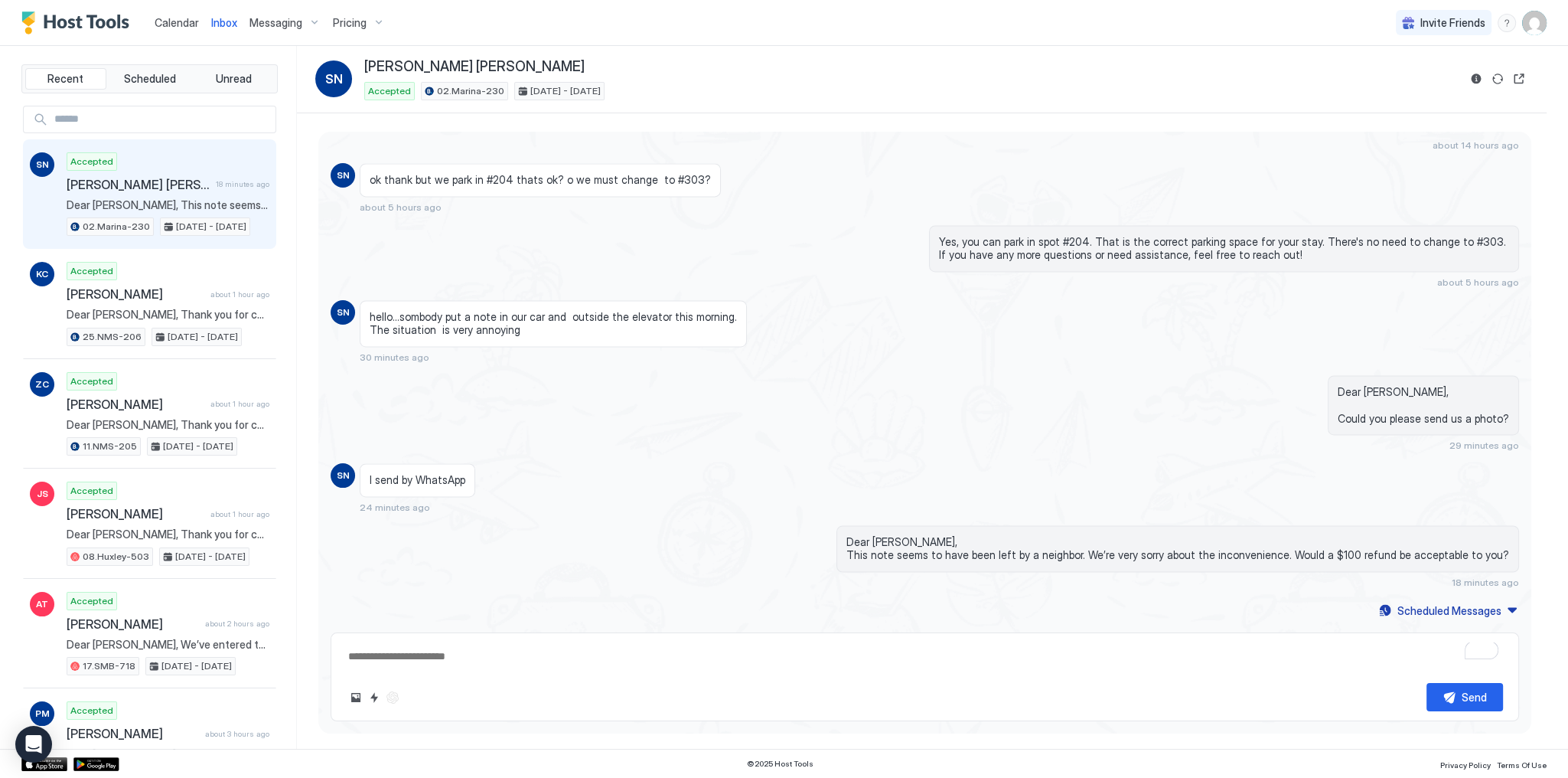
click at [1108, 387] on div "Dear [PERSON_NAME], Could you please send us a photo? 29 minutes ago" at bounding box center [1103, 413] width 832 height 76
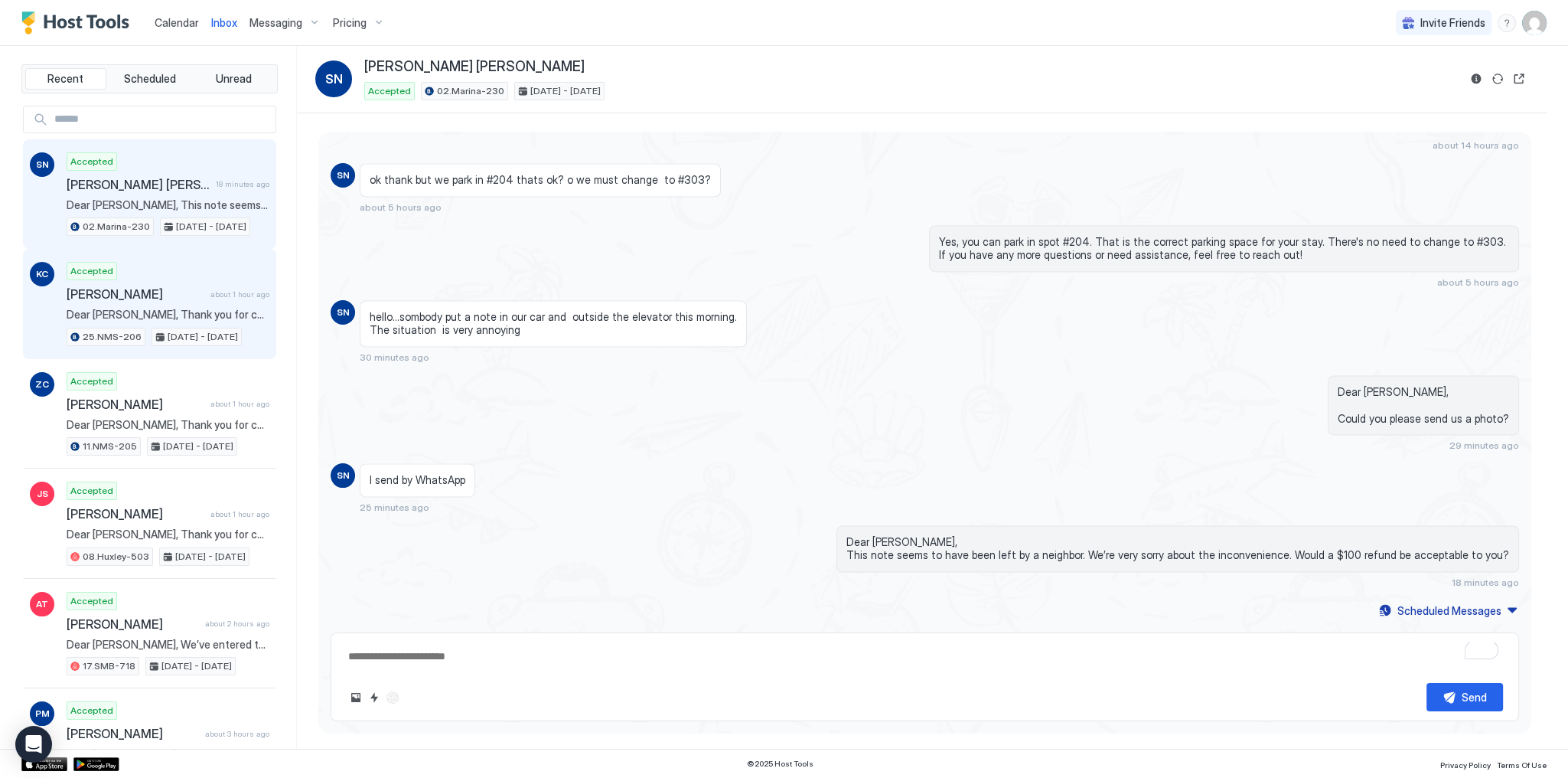
click at [108, 296] on span "[PERSON_NAME]" at bounding box center [136, 294] width 138 height 15
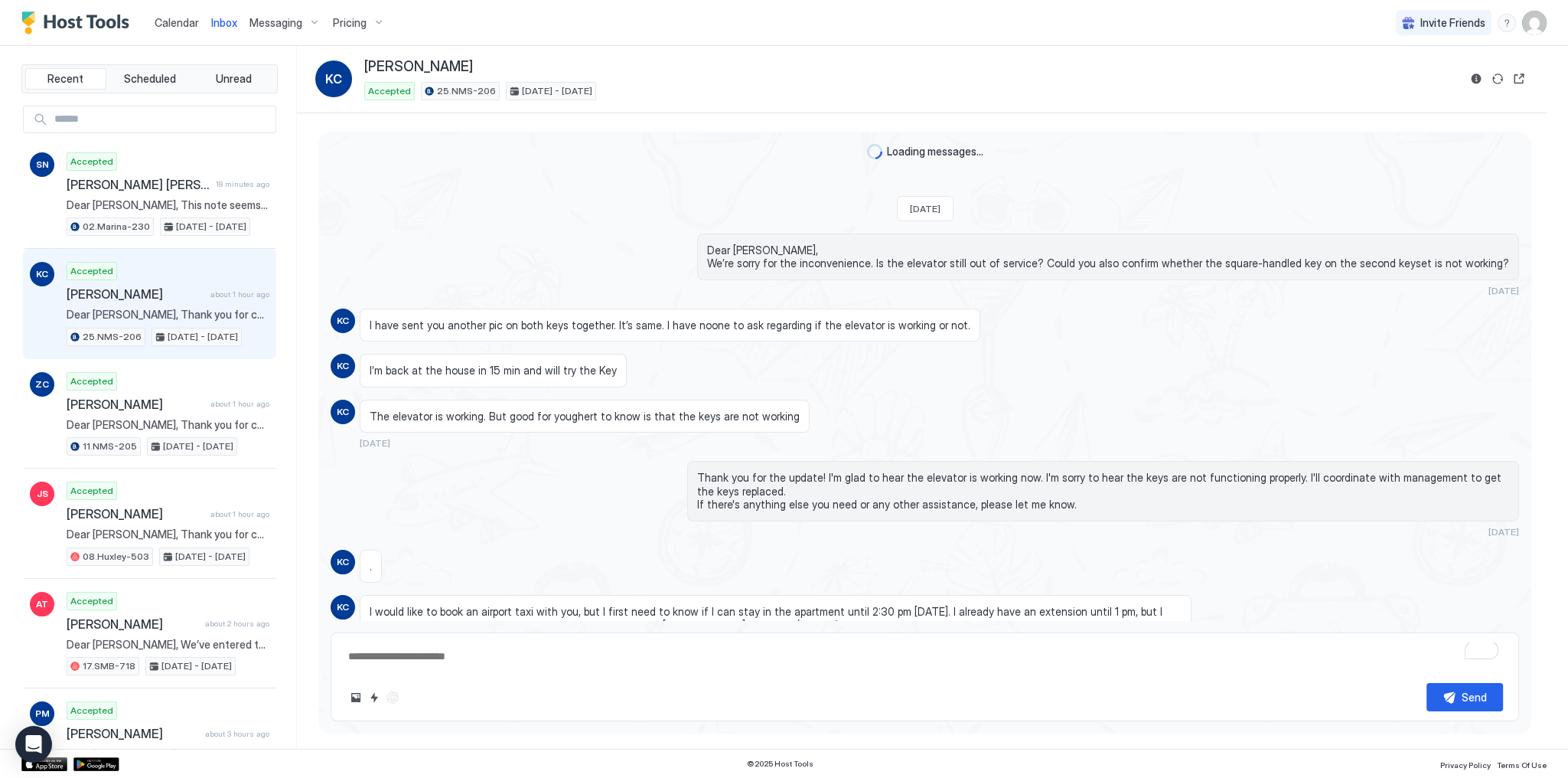
scroll to position [1393, 0]
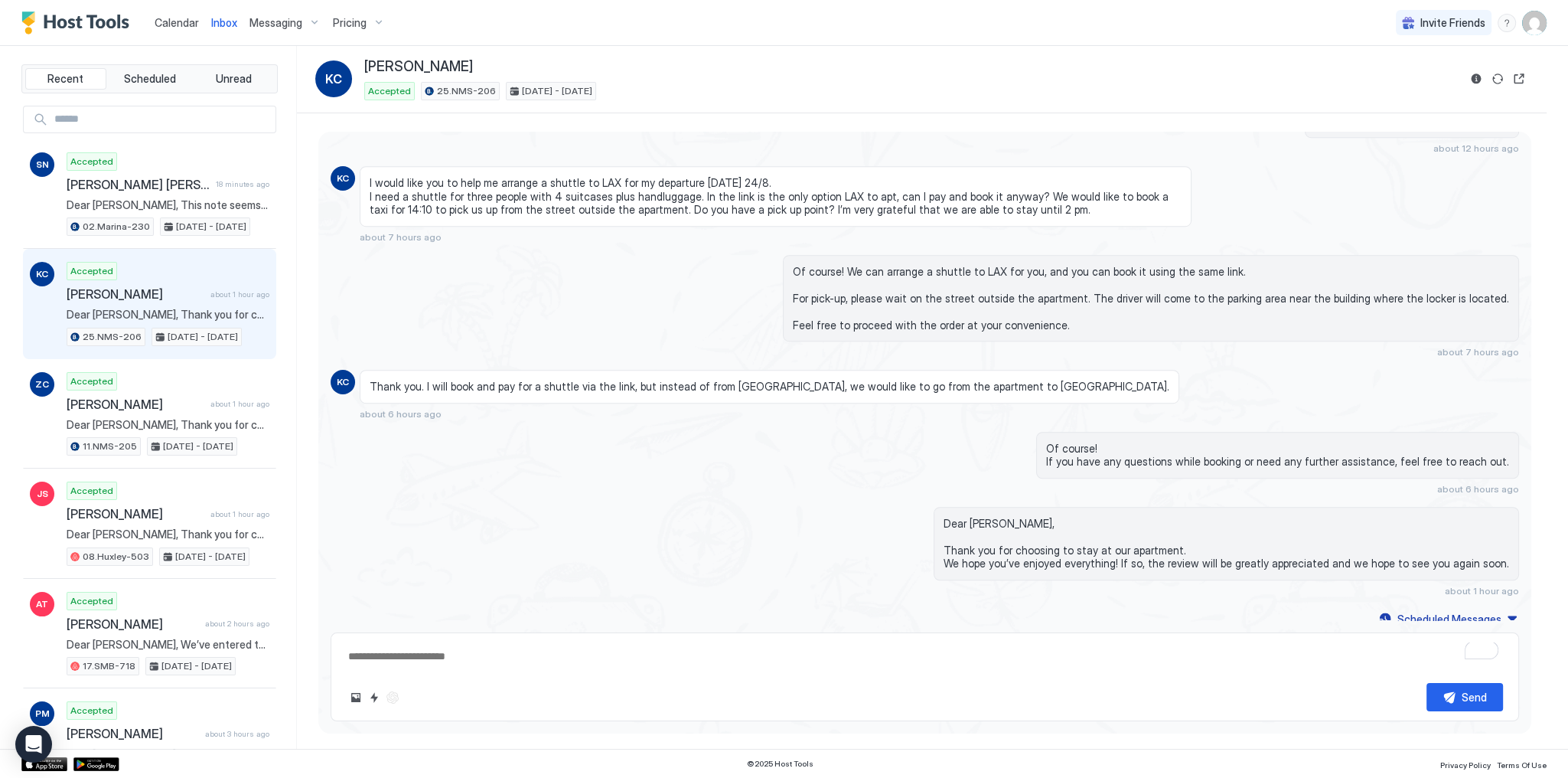
click at [999, 517] on span "Dear [PERSON_NAME], Thank you for choosing to stay at our apartment. We hope yo…" at bounding box center [1227, 543] width 566 height 54
copy span "Dear [PERSON_NAME],"
click at [616, 506] on div "Dear [PERSON_NAME], Thank you for choosing to stay at our apartment. We hope yo…" at bounding box center [925, 551] width 1189 height 90
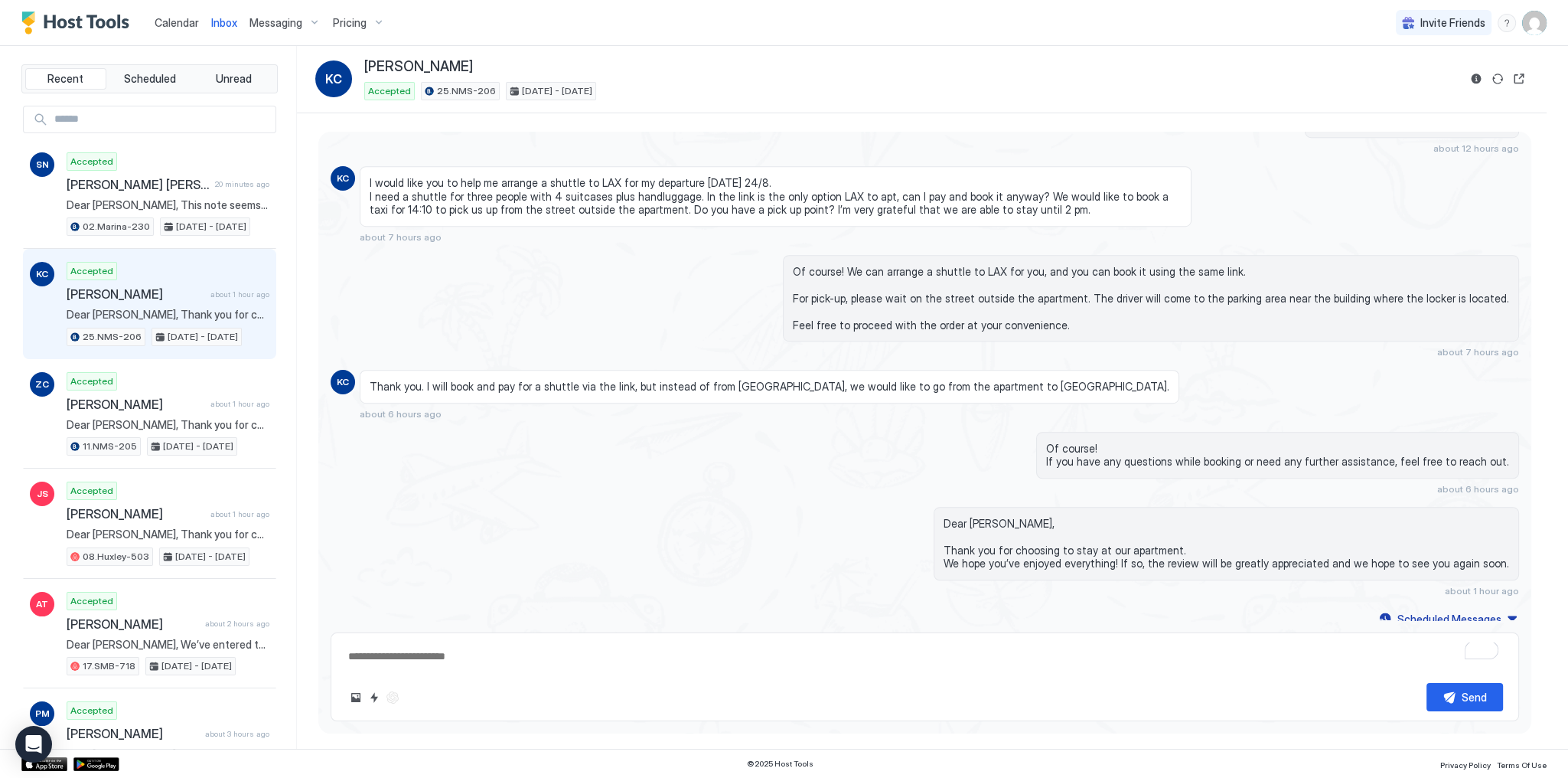
click at [698, 280] on div "Of course! We can arrange a shuttle to LAX for you, and you can book it using t…" at bounding box center [1103, 306] width 832 height 104
click at [213, 165] on div "Accepted [PERSON_NAME] [PERSON_NAME] 20 minutes ago Dear [PERSON_NAME], This no…" at bounding box center [168, 194] width 203 height 84
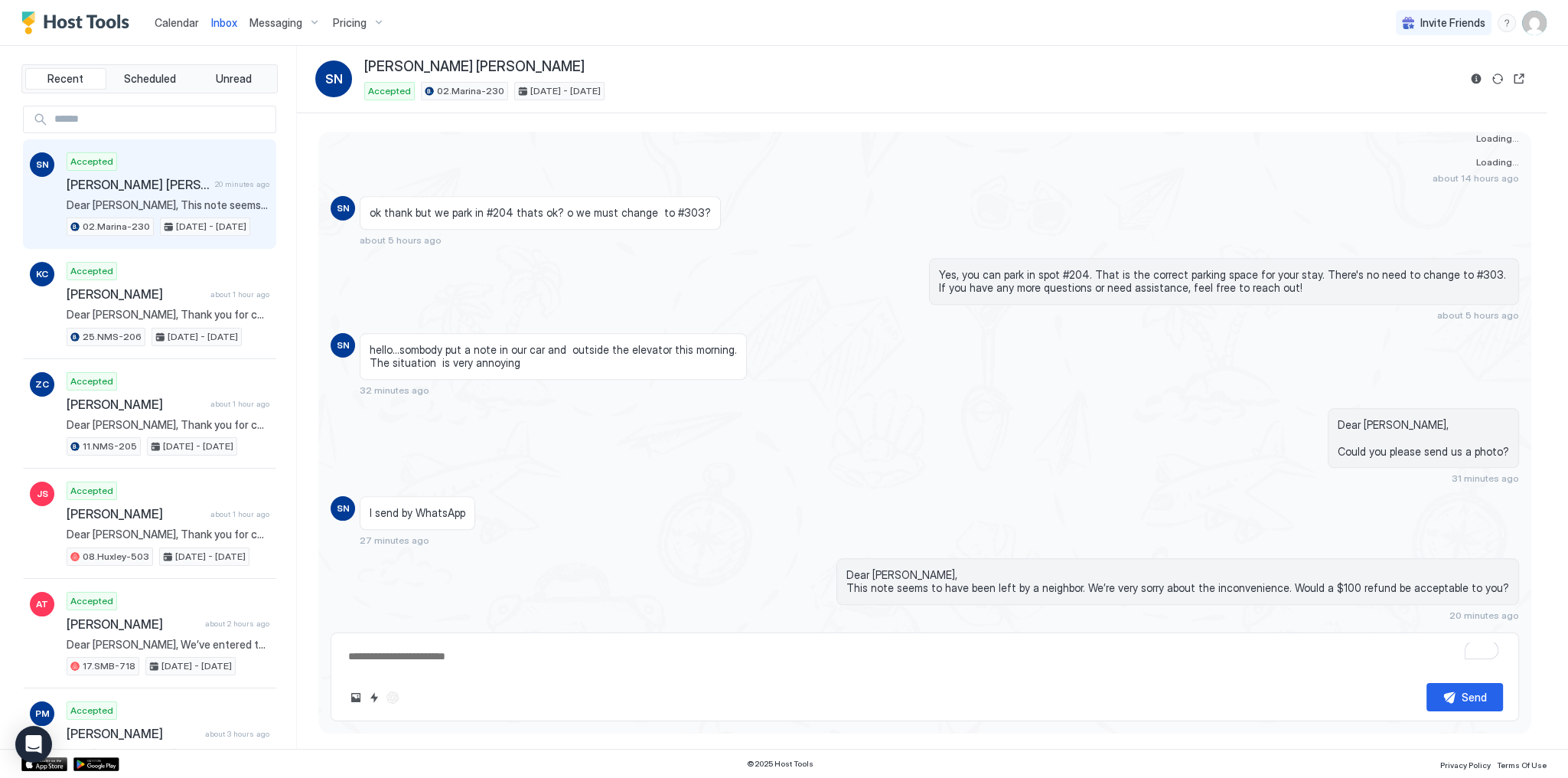
scroll to position [3278, 0]
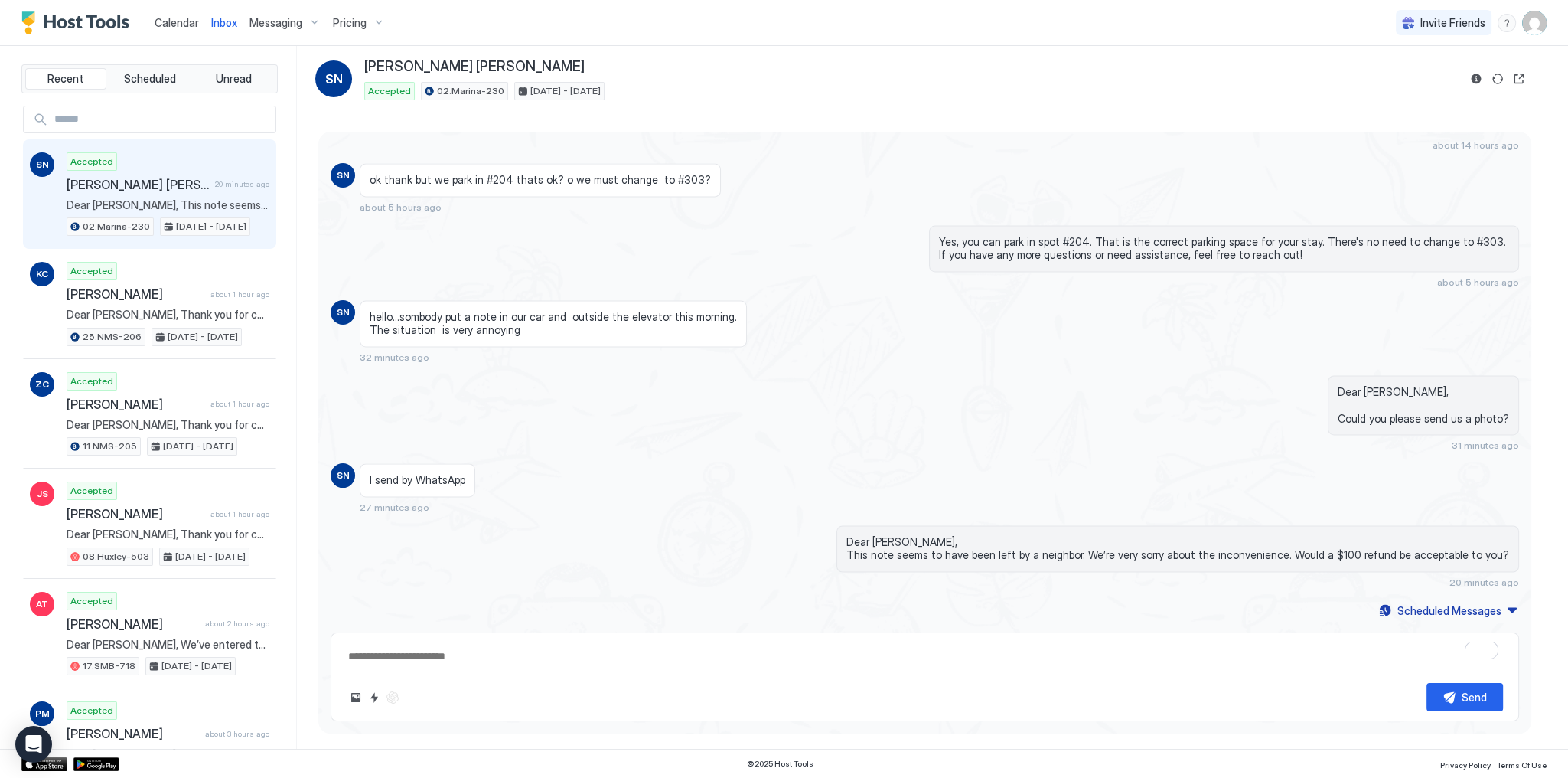
drag, startPoint x: 628, startPoint y: 349, endPoint x: 643, endPoint y: 356, distance: 16.6
click at [632, 349] on div "hello...sombody put a note in our car and outside the elevator this morning. Th…" at bounding box center [776, 331] width 832 height 63
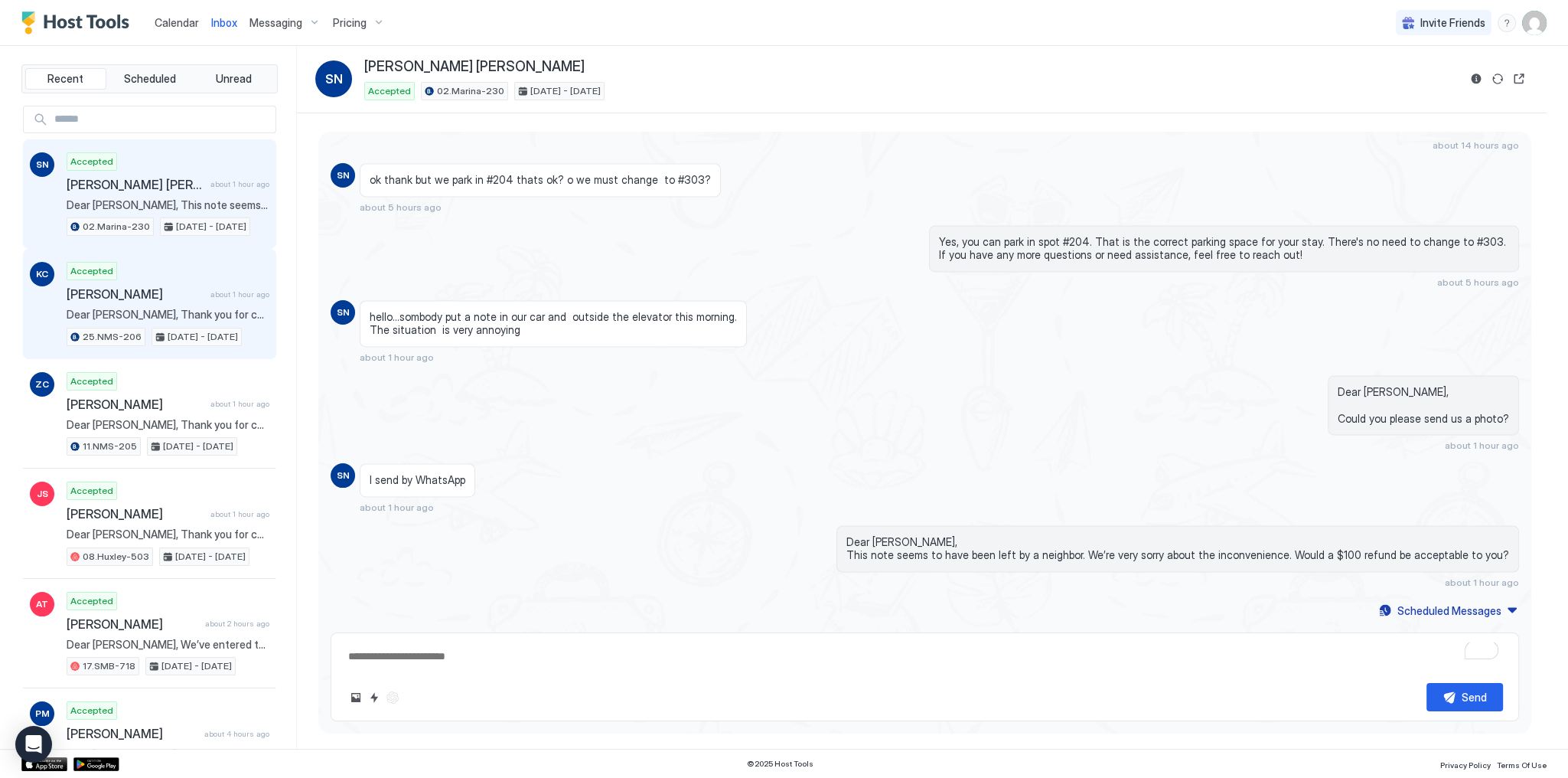
type textarea "*"
